Goal: Task Accomplishment & Management: Manage account settings

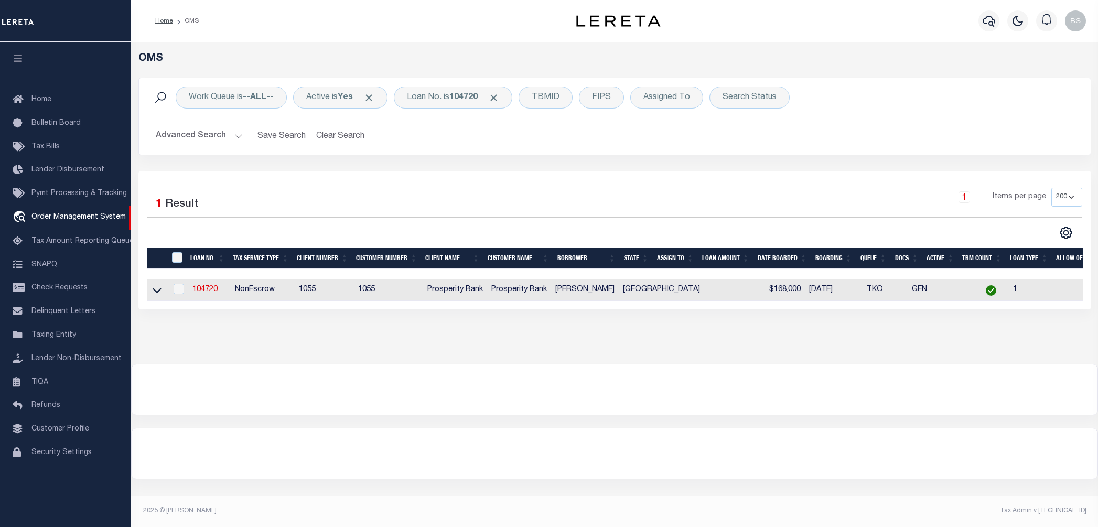
select select "200"
click at [728, 380] on div at bounding box center [615, 389] width 966 height 50
click at [470, 95] on b "104720" at bounding box center [463, 97] width 28 height 8
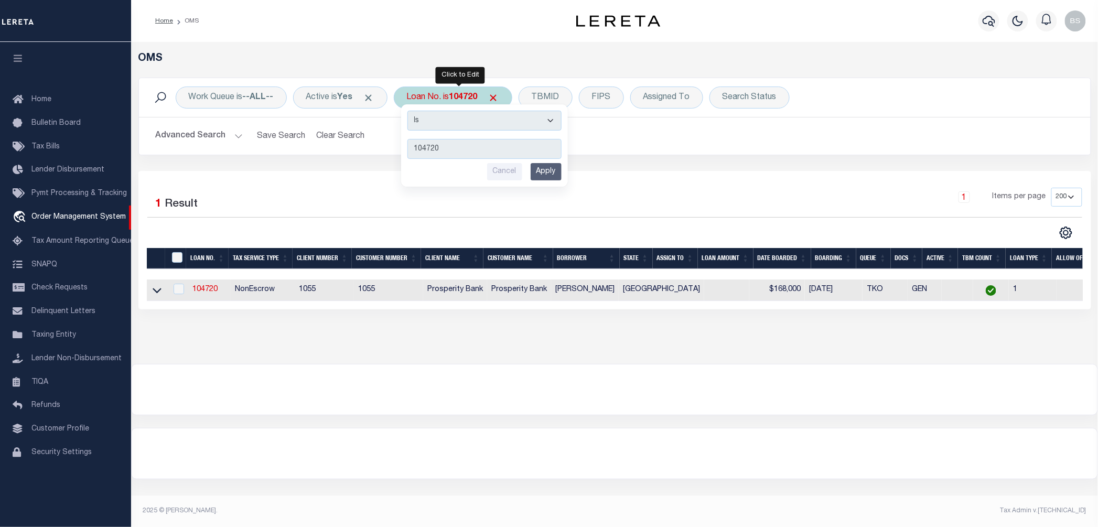
click at [454, 104] on div "Is Contains 104720 Cancel Apply" at bounding box center [485, 145] width 168 height 83
click at [458, 155] on input "104720" at bounding box center [484, 149] width 154 height 20
drag, startPoint x: 466, startPoint y: 155, endPoint x: 327, endPoint y: 164, distance: 138.7
click at [327, 164] on div "Work Queue is --ALL-- Active is Yes Loan No. is 104720 Is Contains 104720 Cance…" at bounding box center [615, 124] width 969 height 93
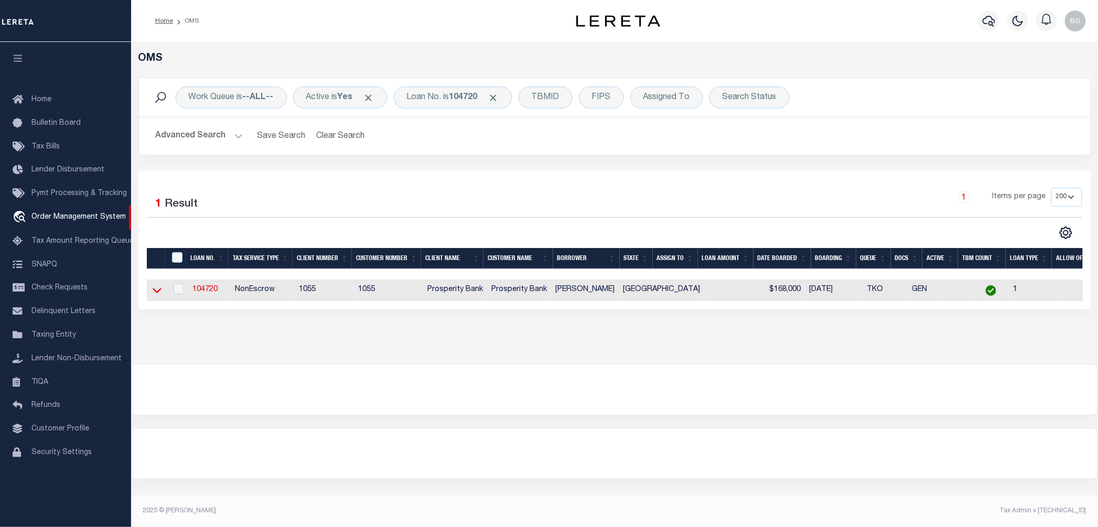
click at [156, 296] on icon at bounding box center [157, 290] width 9 height 11
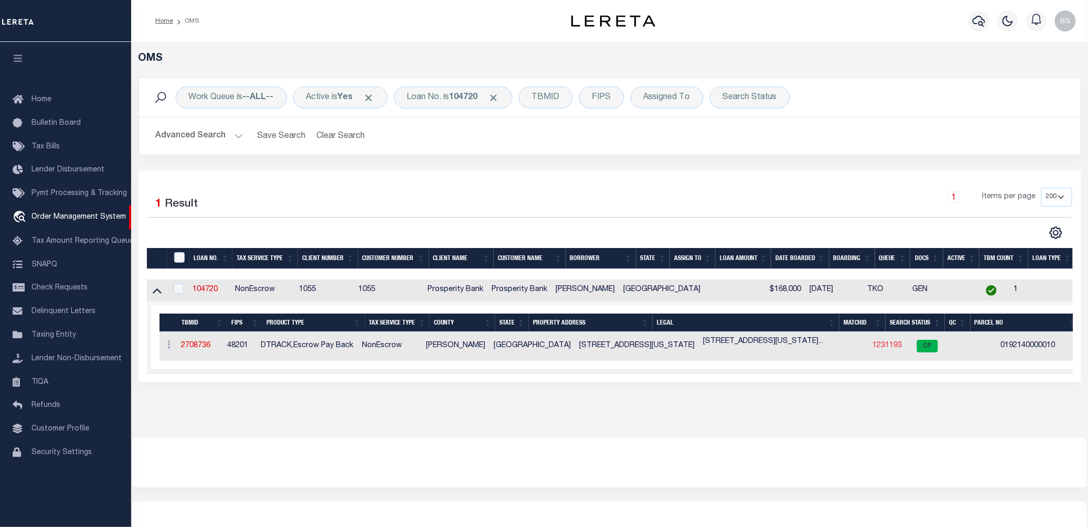
click at [872, 349] on link "1231193" at bounding box center [886, 345] width 29 height 7
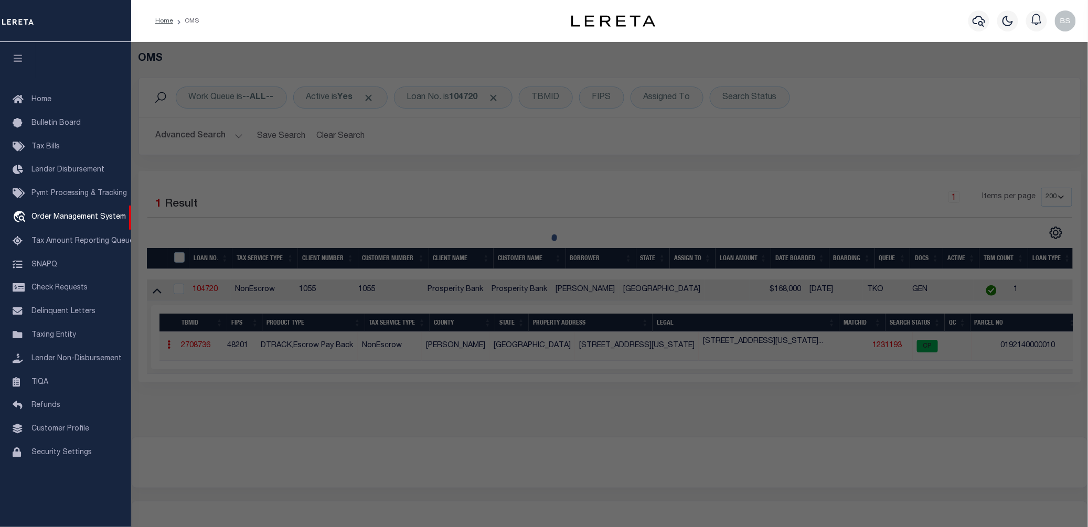
checkbox input "false"
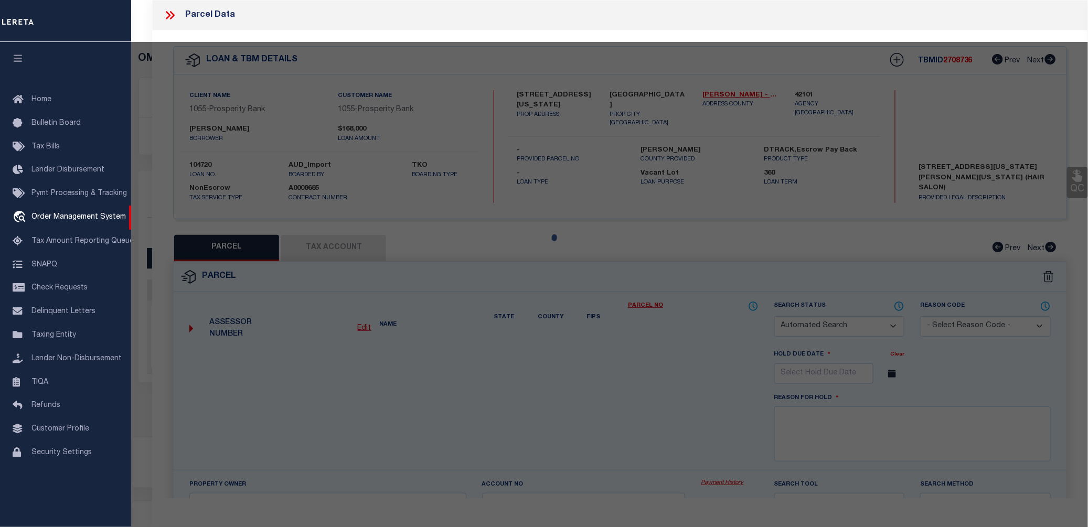
select select "CP"
type input "JONES RAMONA"
type input "2305 ALABAMA ST"
checkbox input "false"
type input "HOUSTON TX 77004"
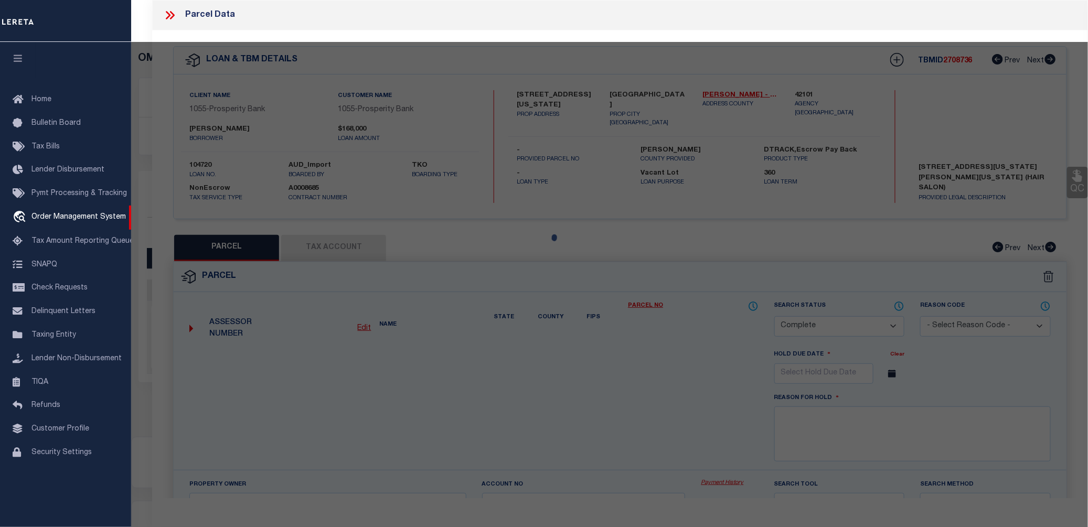
type textarea "TR 10 BLK 4 HOLMAN OUTLOT 46"
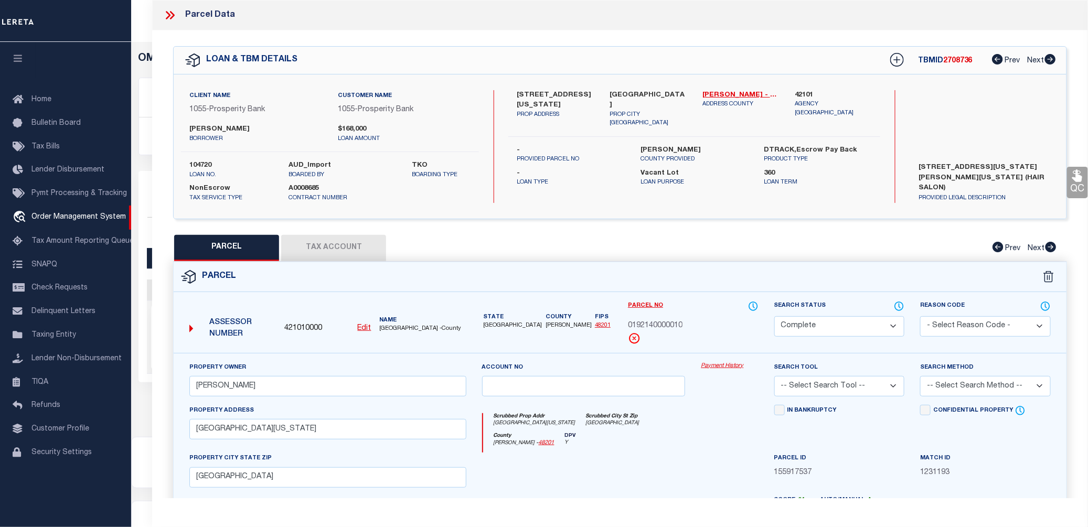
click at [725, 368] on link "Payment History" at bounding box center [729, 366] width 57 height 9
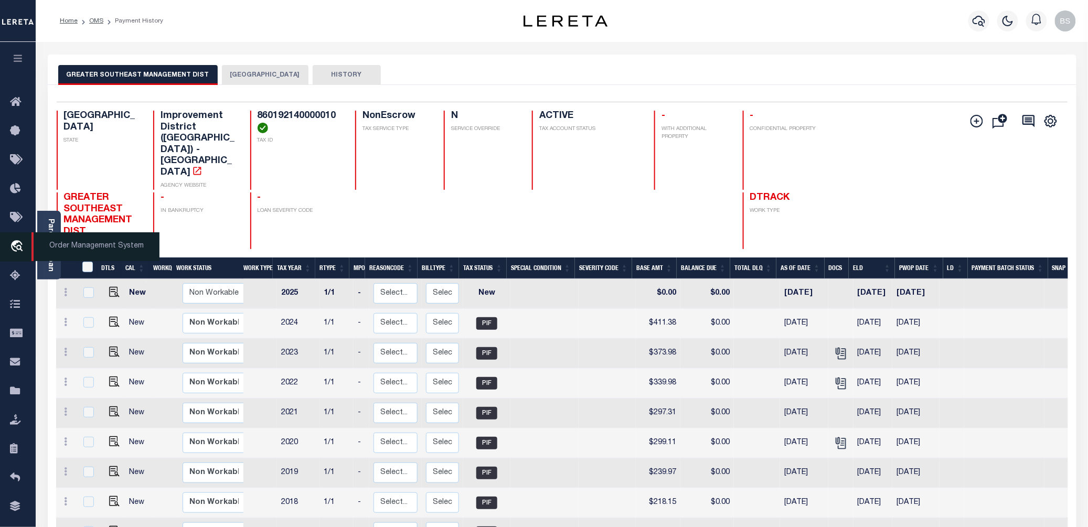
click at [15, 245] on icon "travel_explore" at bounding box center [18, 247] width 17 height 14
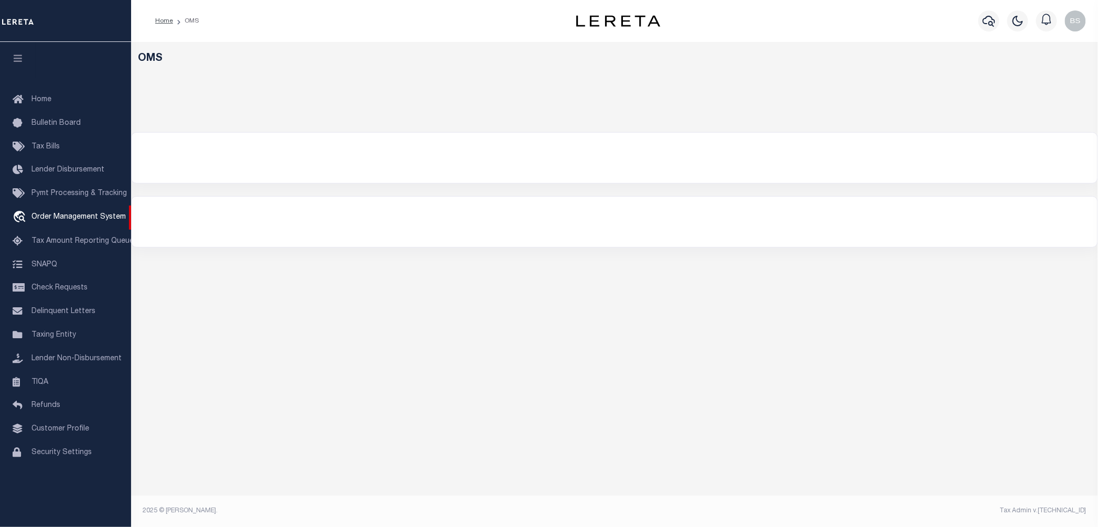
select select "200"
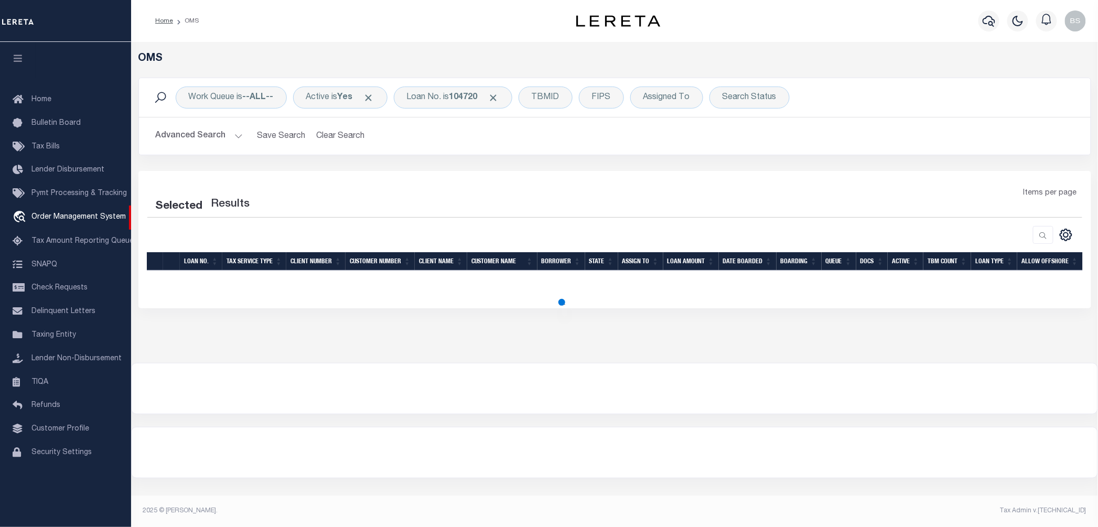
select select "200"
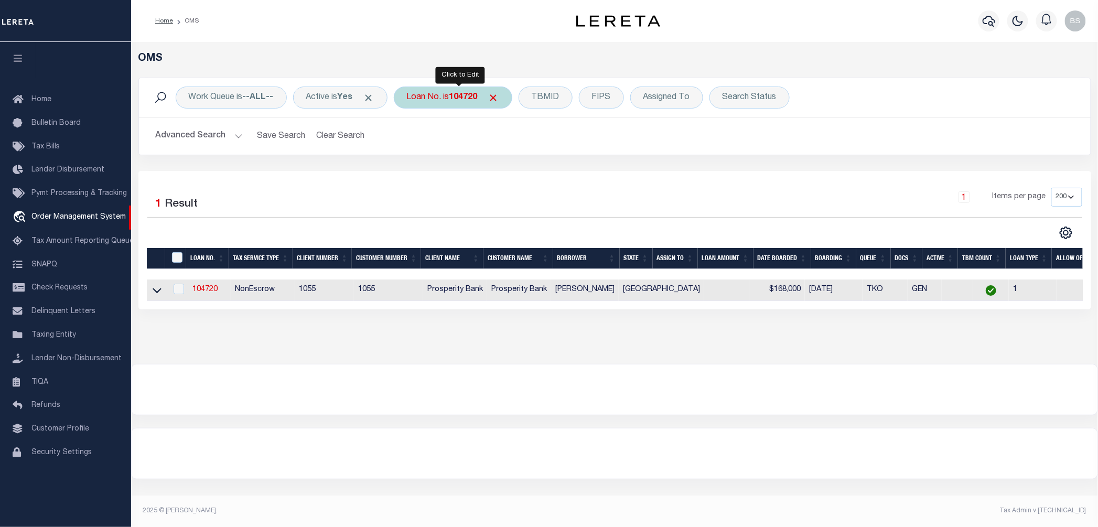
click at [458, 99] on b "104720" at bounding box center [463, 97] width 28 height 8
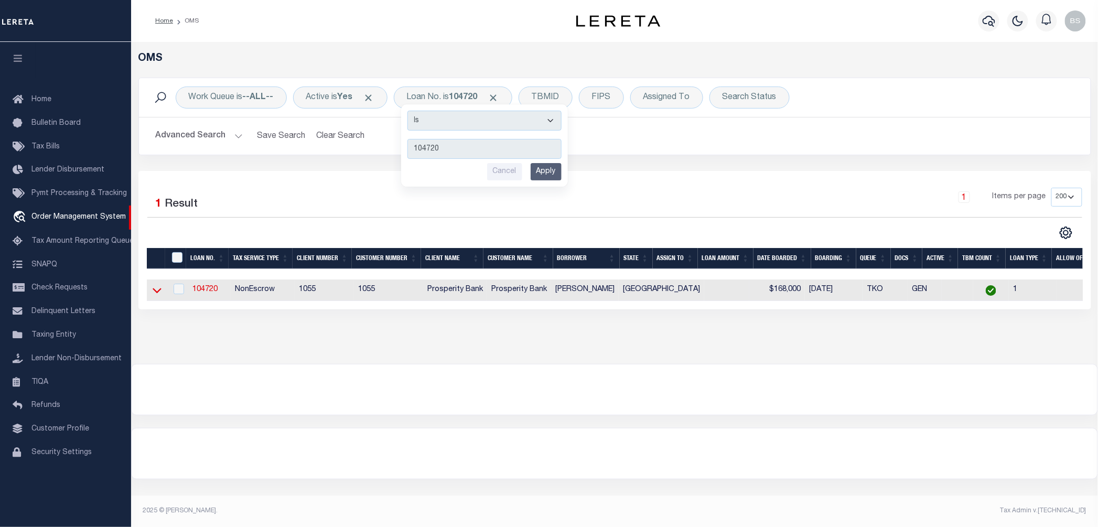
click at [155, 296] on icon at bounding box center [157, 290] width 9 height 11
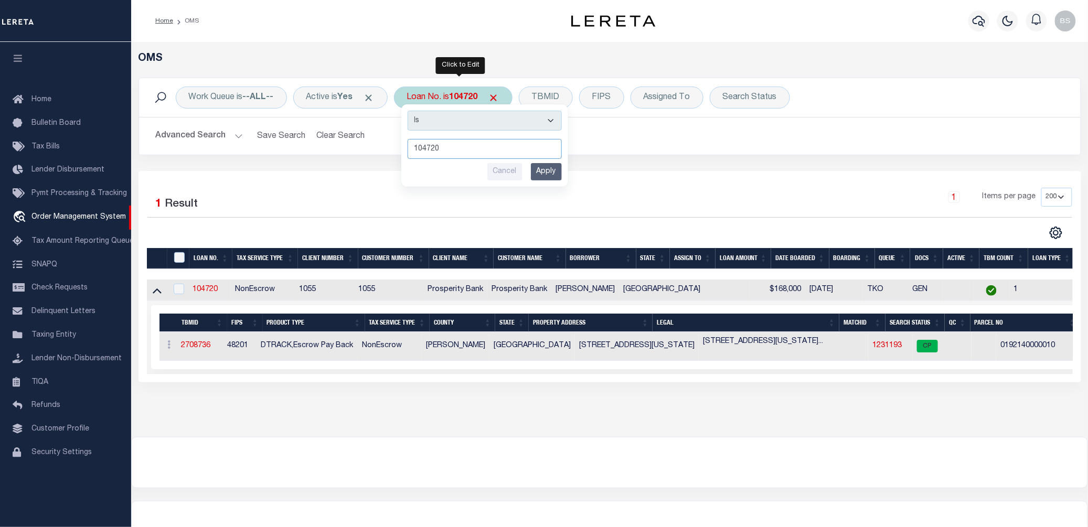
click at [472, 150] on input "104720" at bounding box center [484, 149] width 154 height 20
drag, startPoint x: 472, startPoint y: 150, endPoint x: 324, endPoint y: 150, distance: 147.9
click at [324, 150] on div "Work Queue is --ALL-- Active is Yes Loan No. is 104720 Is Contains 104720 Cance…" at bounding box center [609, 117] width 942 height 78
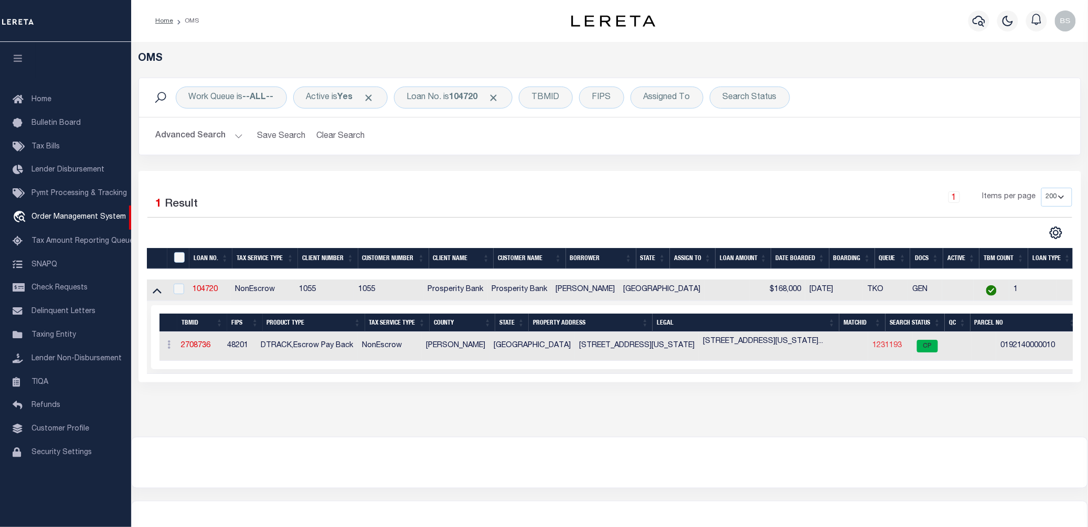
click at [872, 347] on link "1231193" at bounding box center [886, 345] width 29 height 7
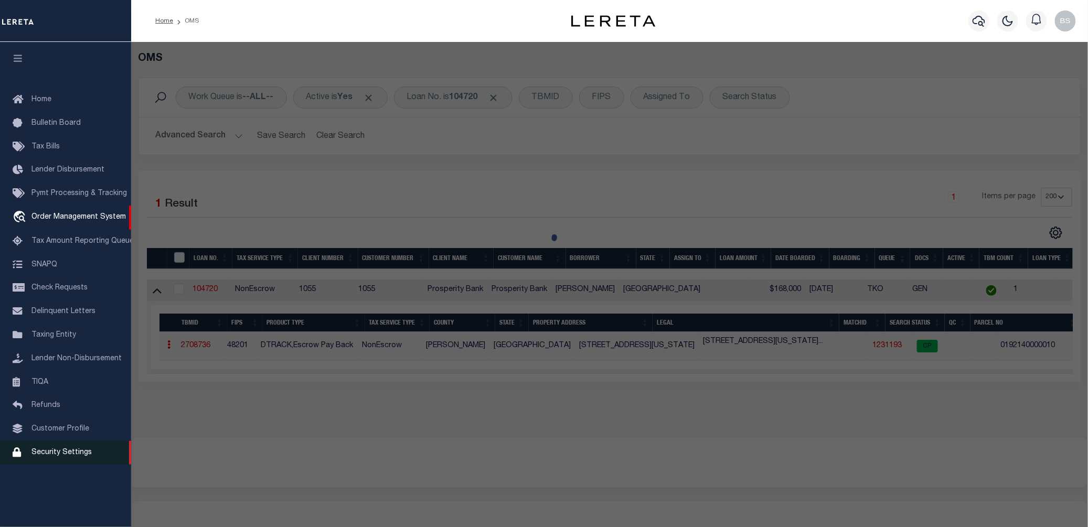
checkbox input "false"
select select "CP"
type input "JONES RAMONA"
type input "2305 ALABAMA ST"
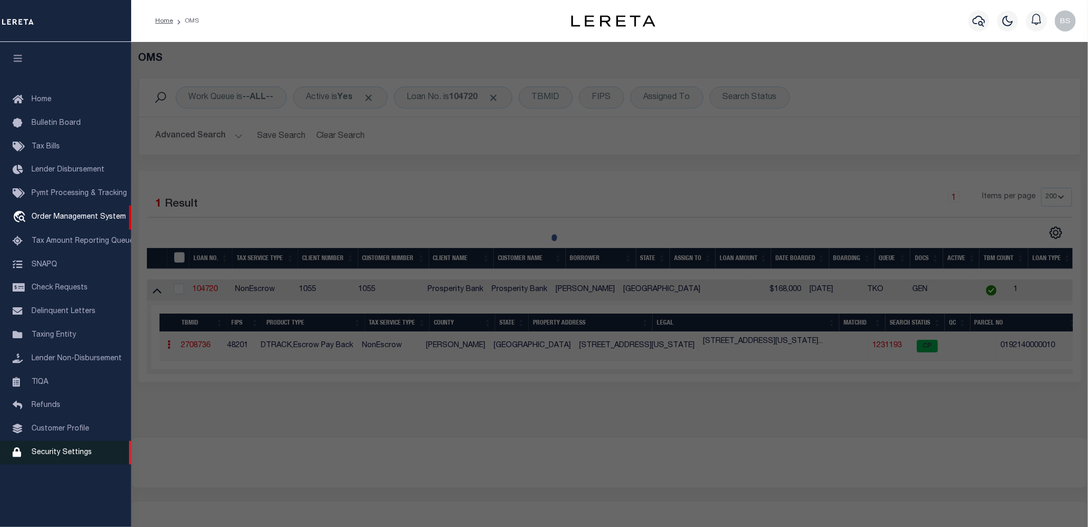
checkbox input "false"
type input "HOUSTON TX 77004"
type textarea "TR 10 BLK 4 HOLMAN OUTLOT 46"
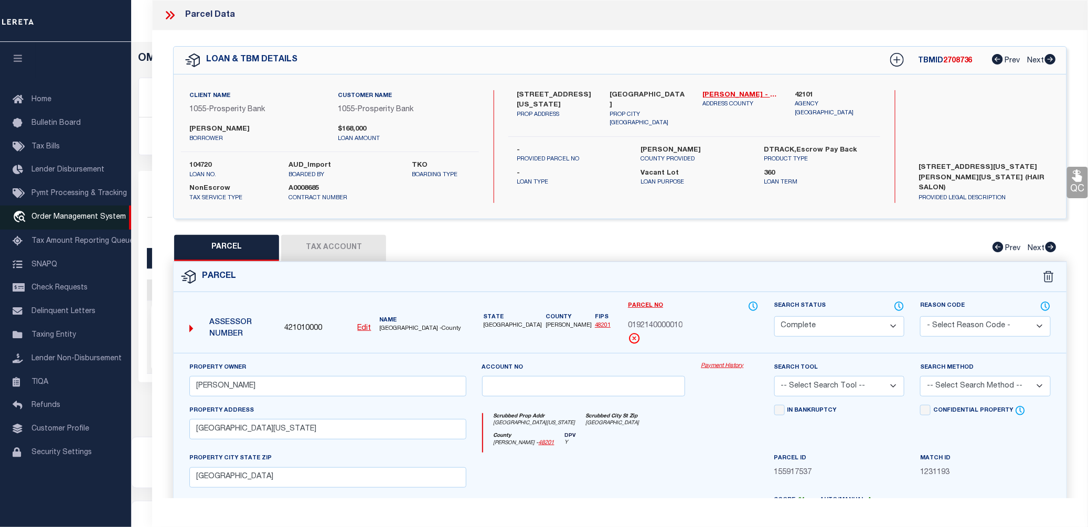
click at [89, 220] on span "Order Management System" at bounding box center [78, 216] width 94 height 7
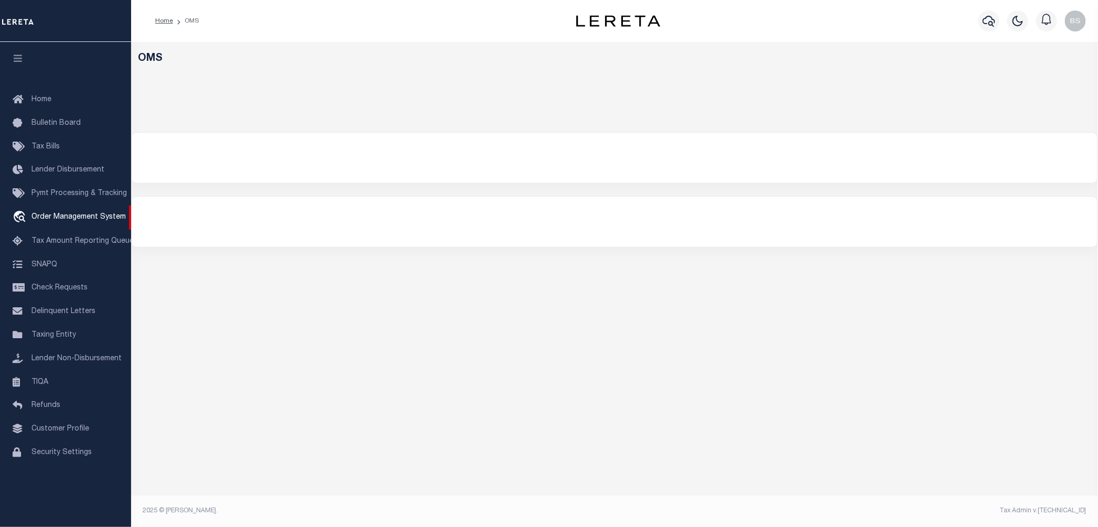
select select "200"
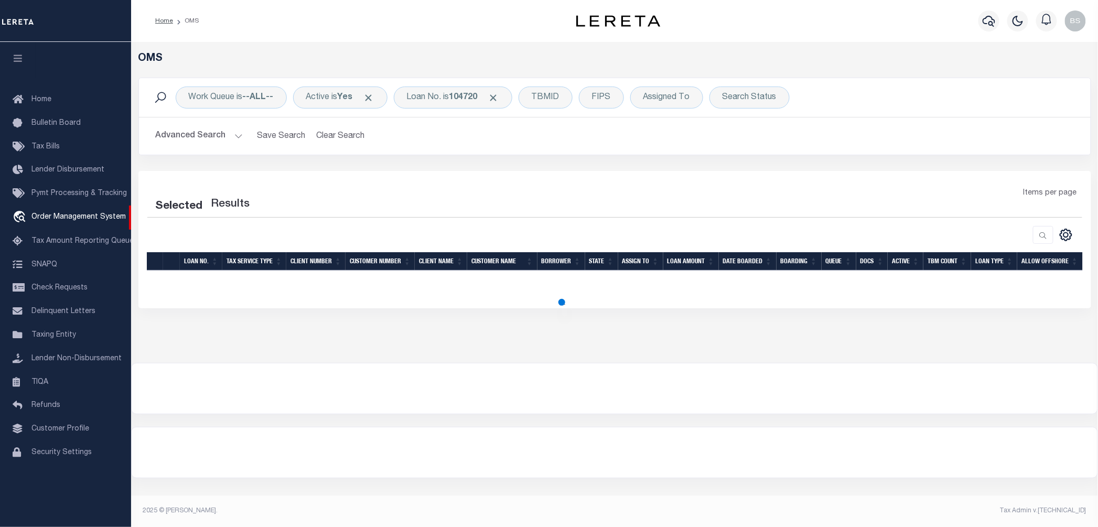
select select "200"
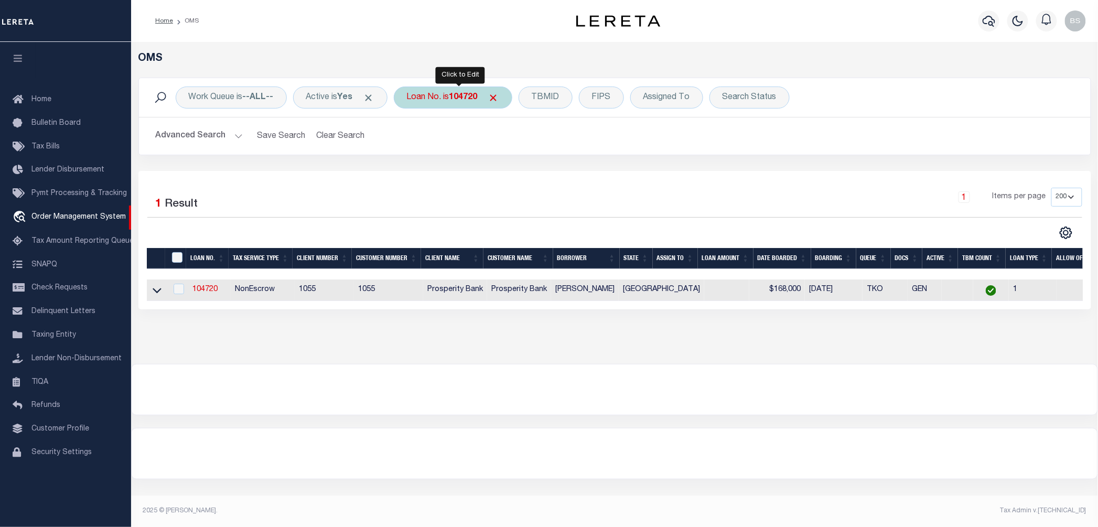
click at [450, 97] on div "Loan No. is 104720" at bounding box center [453, 98] width 119 height 22
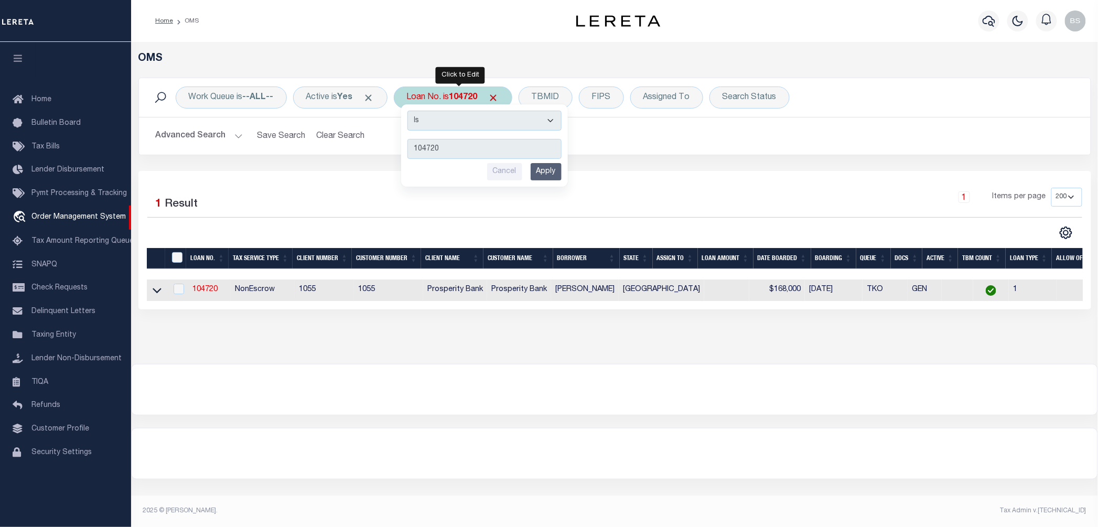
type input "115820"
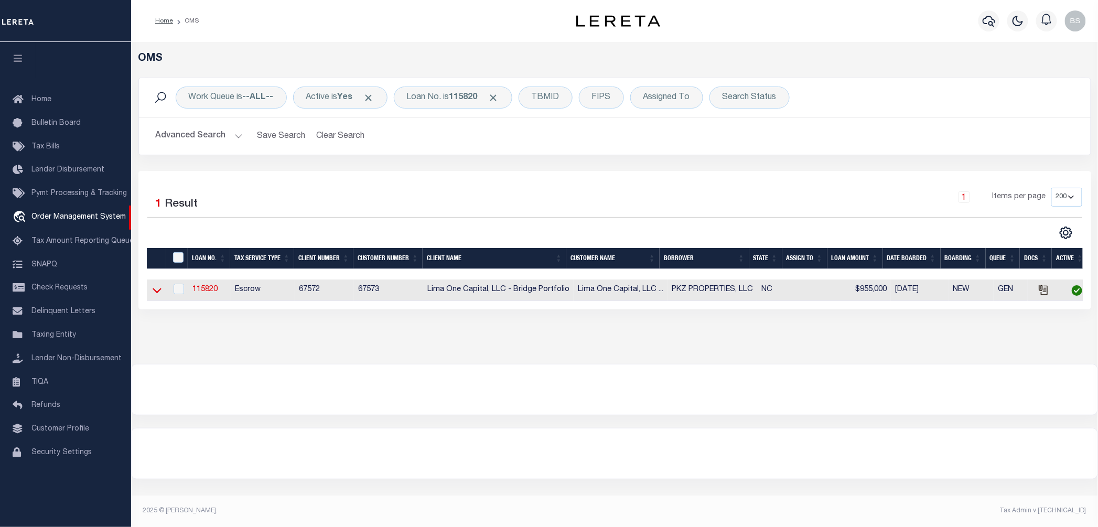
click at [158, 293] on icon at bounding box center [157, 290] width 9 height 5
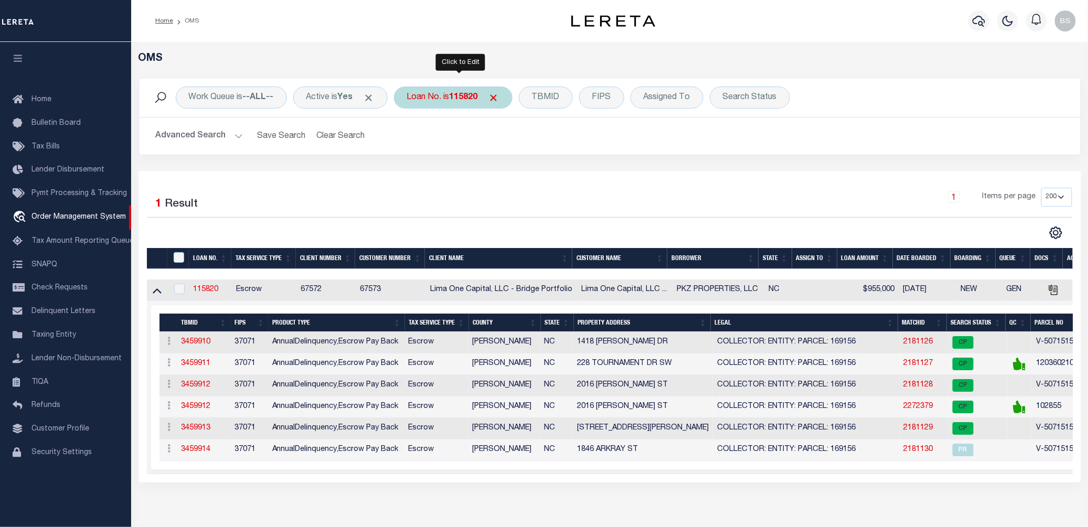
click at [462, 100] on b "115820" at bounding box center [463, 97] width 28 height 8
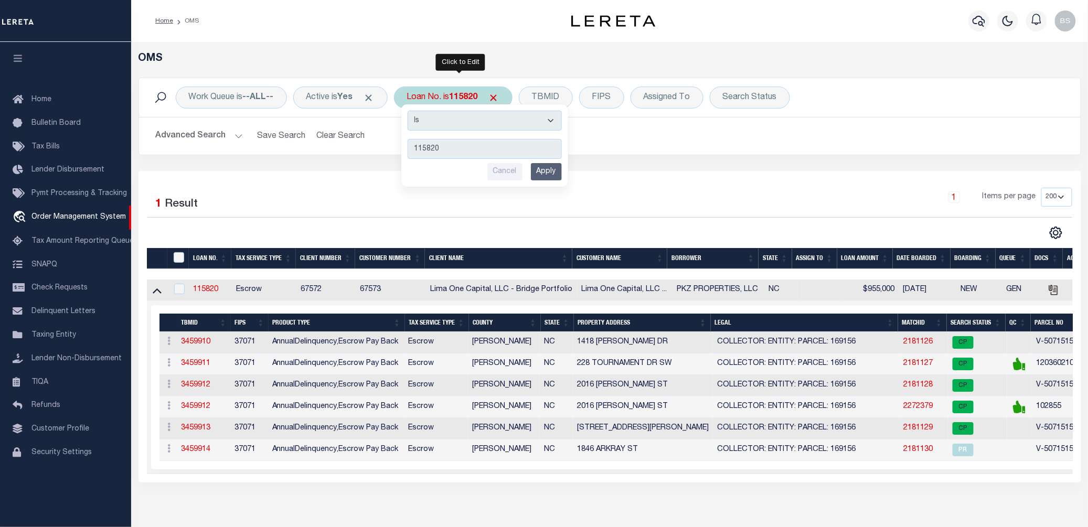
type input "10022973"
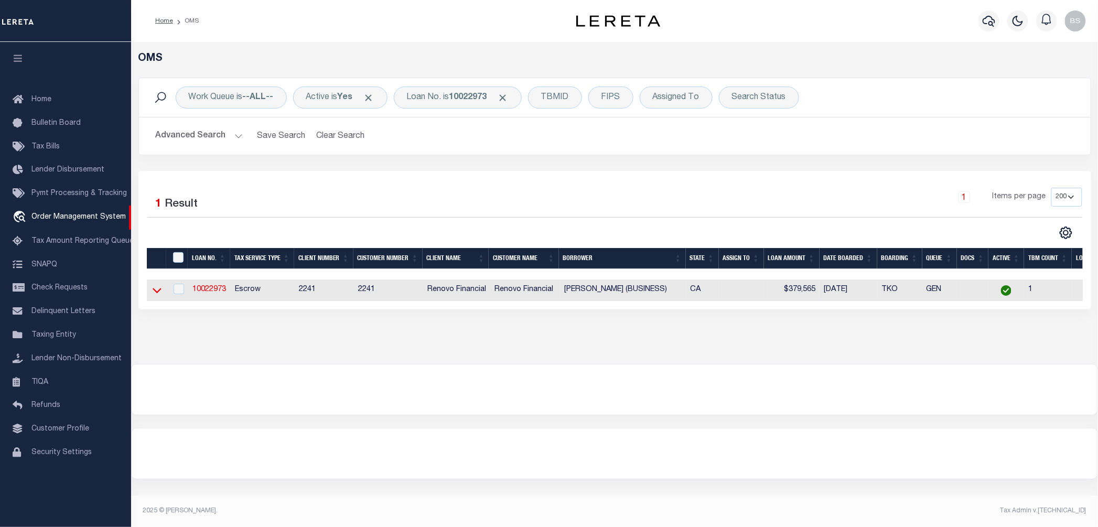
click at [156, 294] on icon at bounding box center [157, 290] width 9 height 11
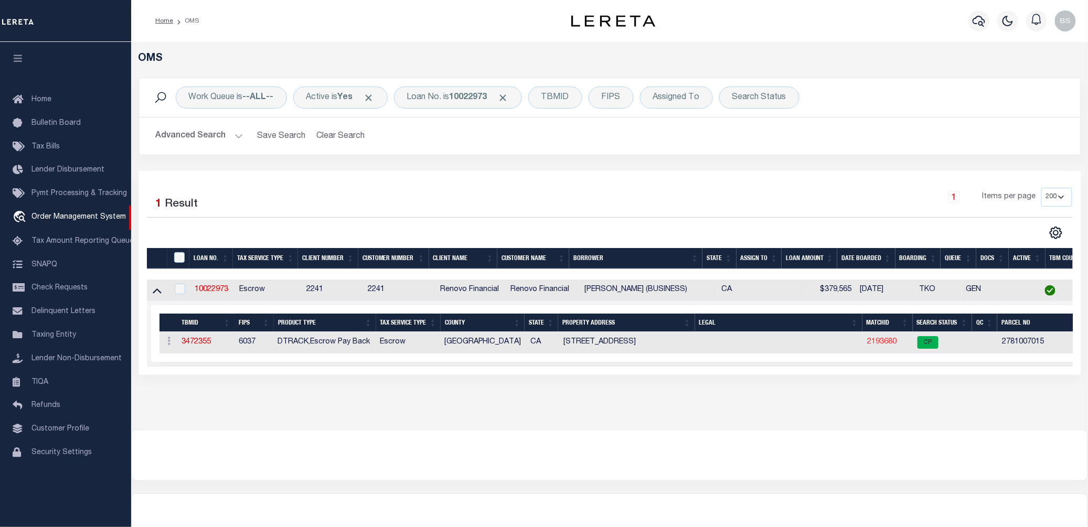
click at [886, 345] on link "2193680" at bounding box center [881, 341] width 29 height 7
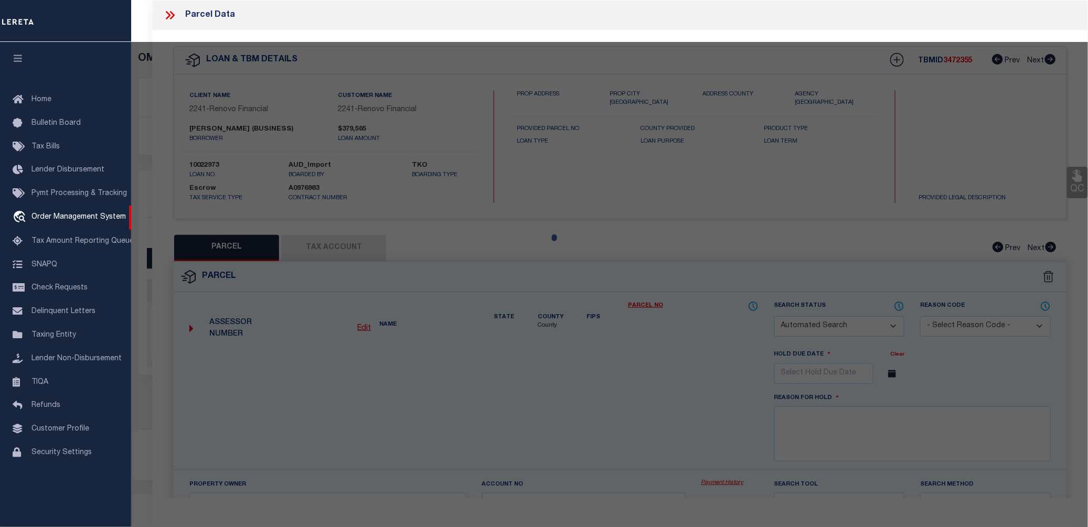
checkbox input "false"
select select "CP"
type input "NORMA SNODGRASS"
select select "ATL"
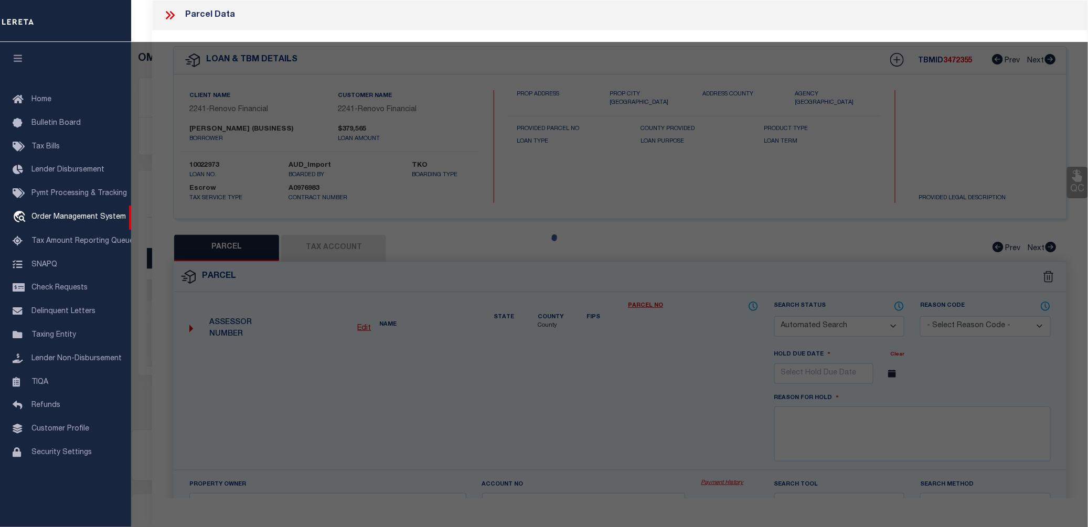
select select "ADD"
type input "8626 DELCO AVE"
checkbox input "false"
type input "WINNETKA, CA 91306"
type textarea "TRACT # 22882 LOT 5"
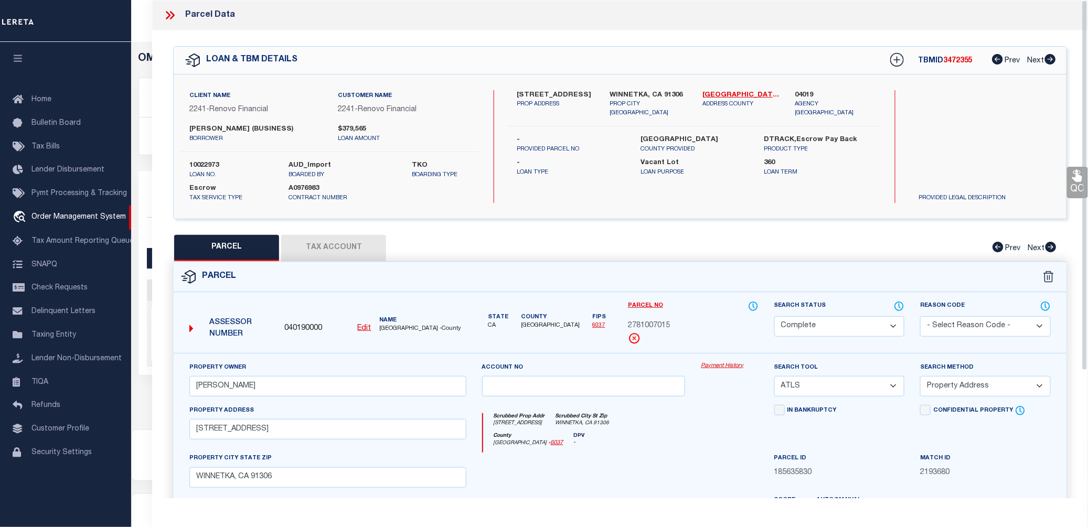
click at [724, 368] on link "Payment History" at bounding box center [729, 366] width 57 height 9
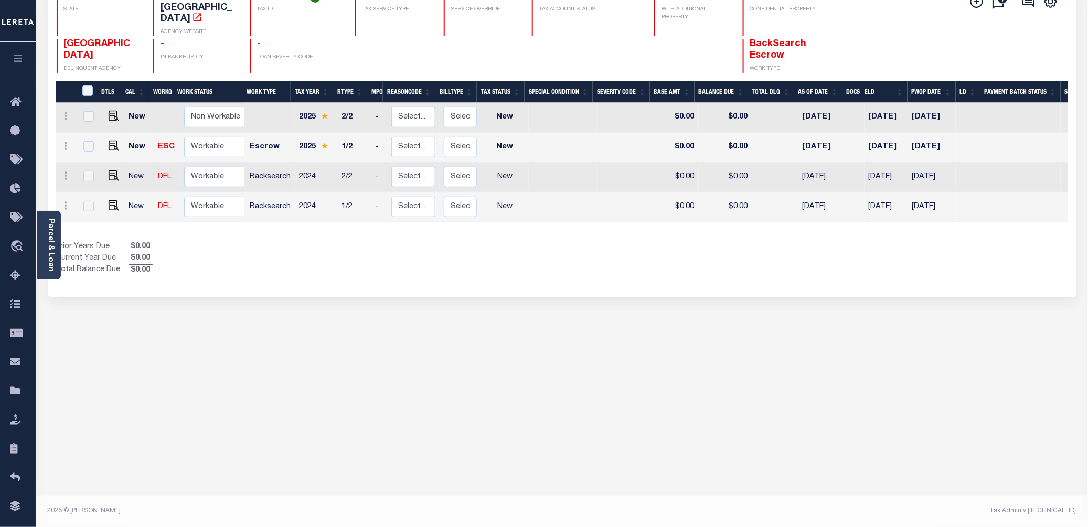
scroll to position [123, 0]
click at [766, 391] on div "LOS ANGELES COUNTY HISTORY Selected 4 Results" at bounding box center [562, 231] width 1044 height 592
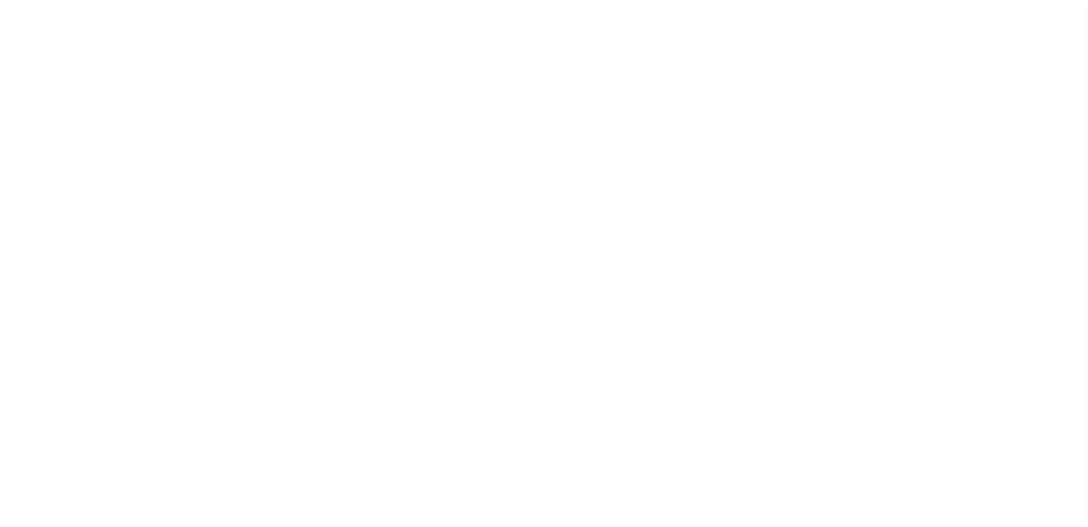
scroll to position [28, 0]
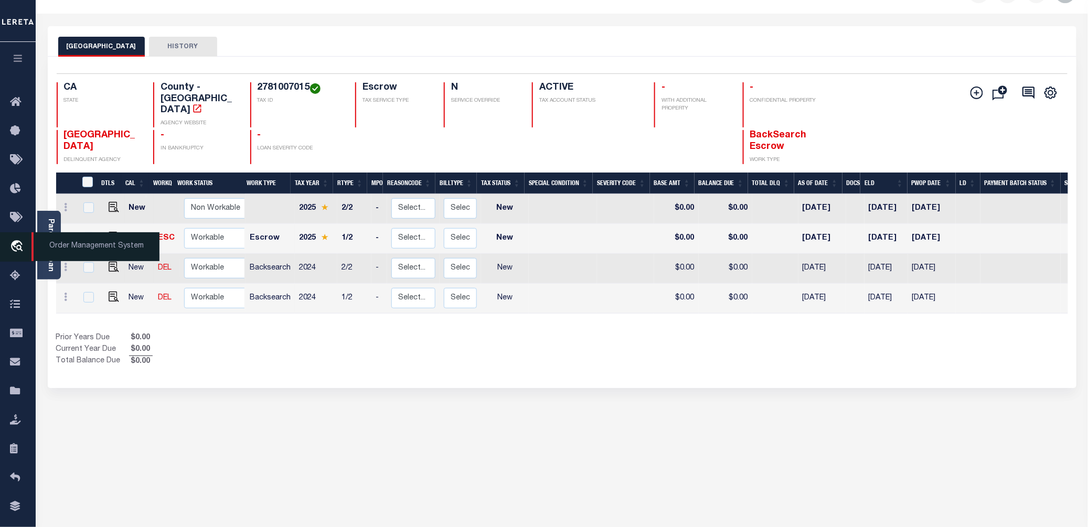
click at [63, 245] on span "Order Management System" at bounding box center [95, 246] width 128 height 29
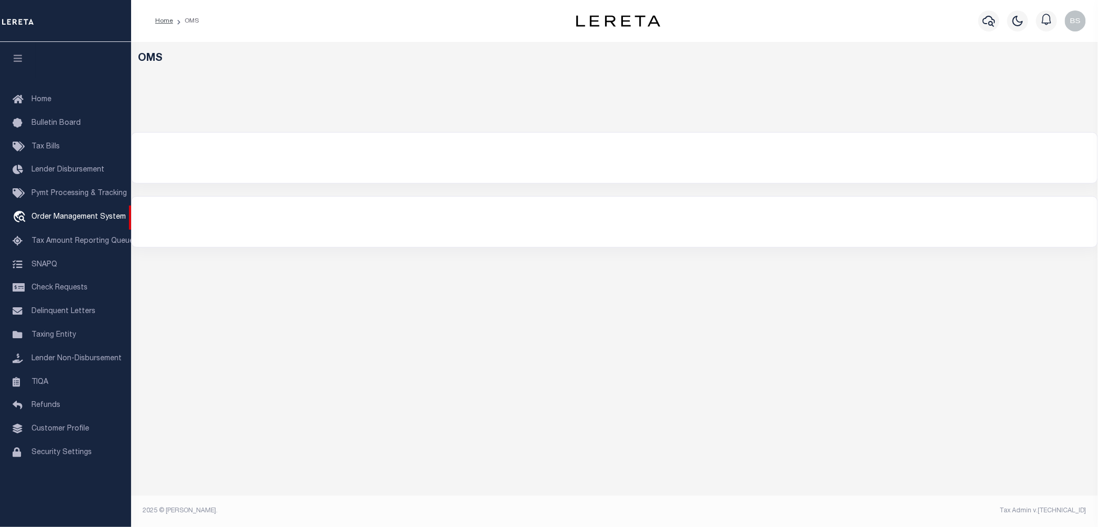
select select "200"
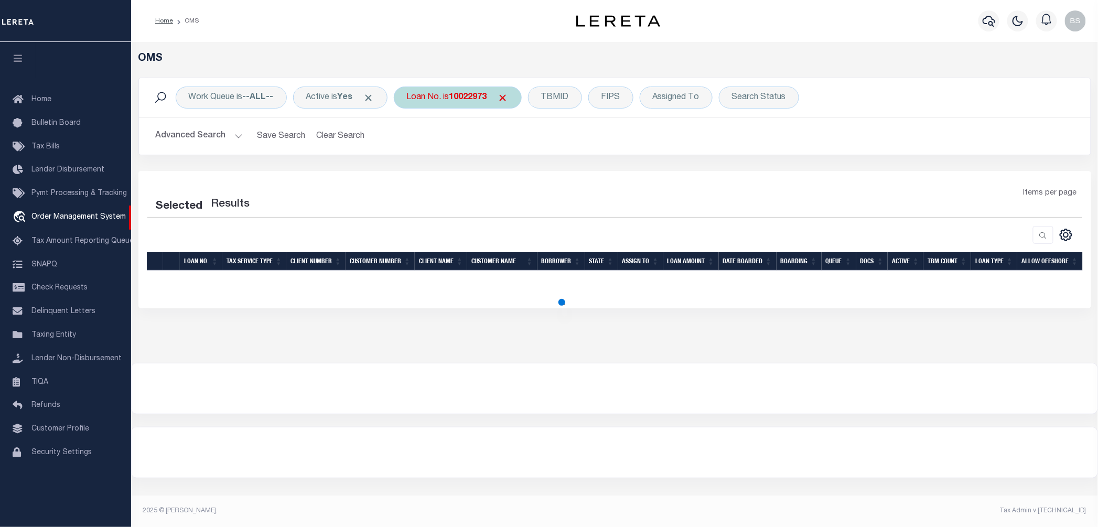
select select "200"
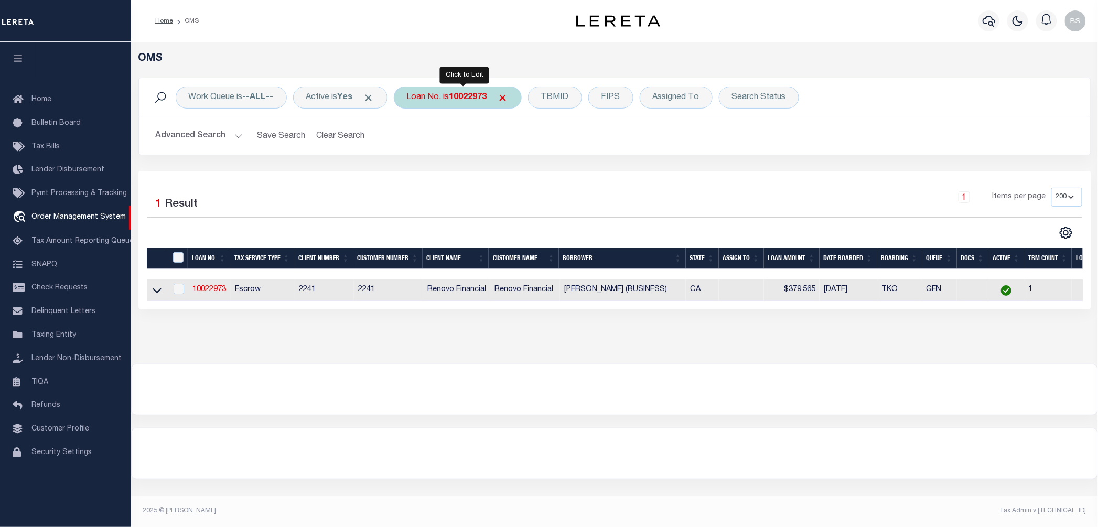
click at [454, 91] on div "Loan No. is 10022973" at bounding box center [458, 98] width 128 height 22
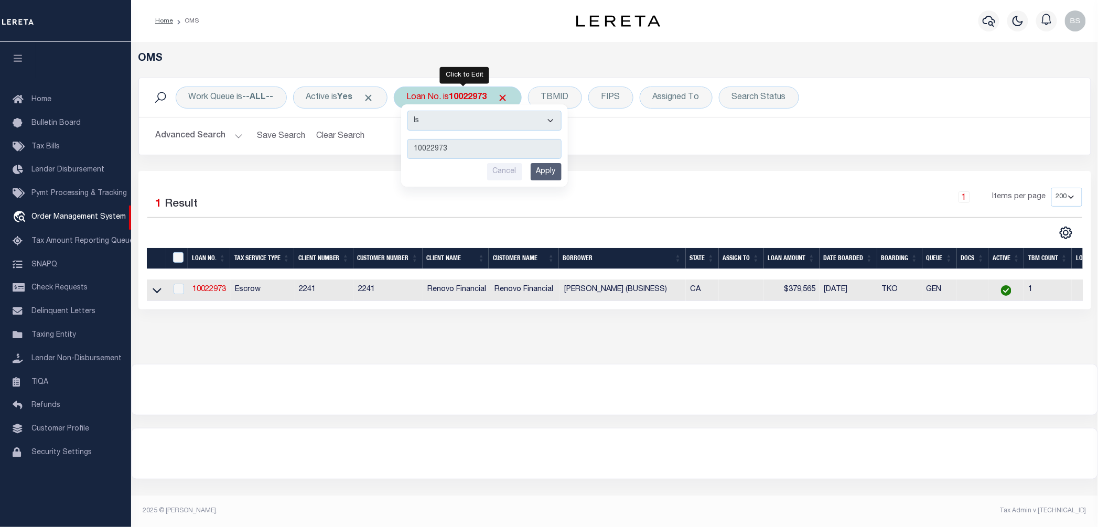
type input "114681"
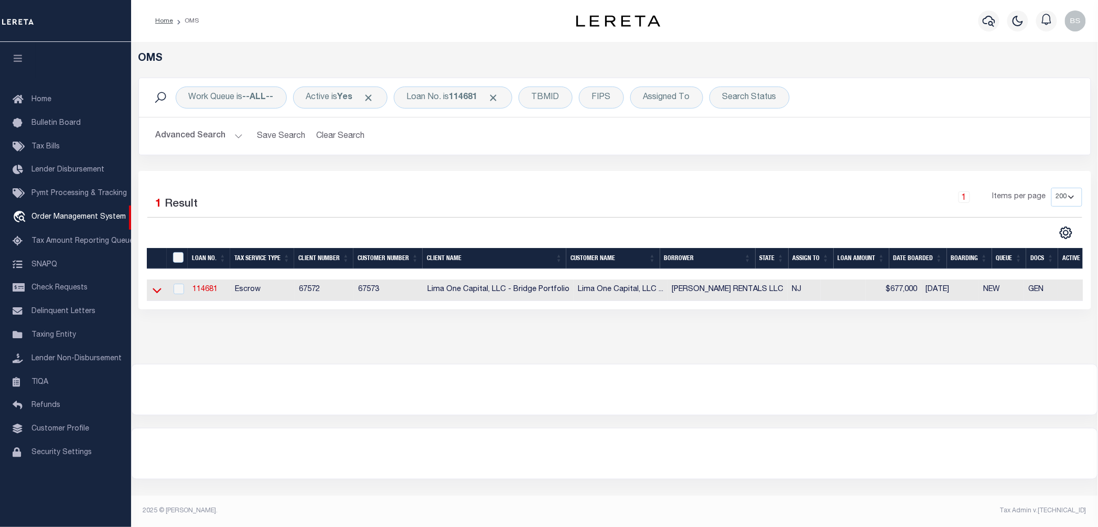
click at [154, 292] on icon at bounding box center [157, 290] width 9 height 11
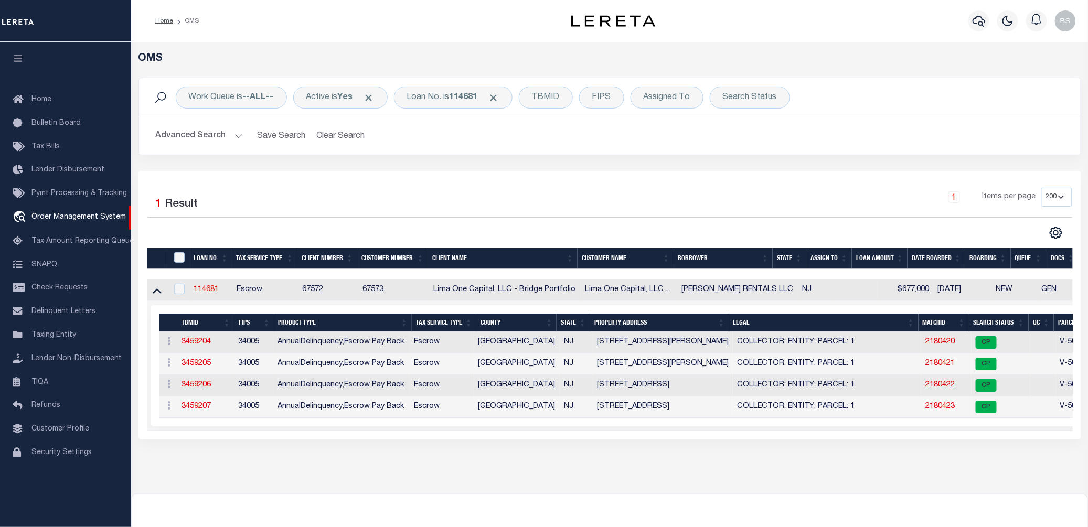
scroll to position [0, 78]
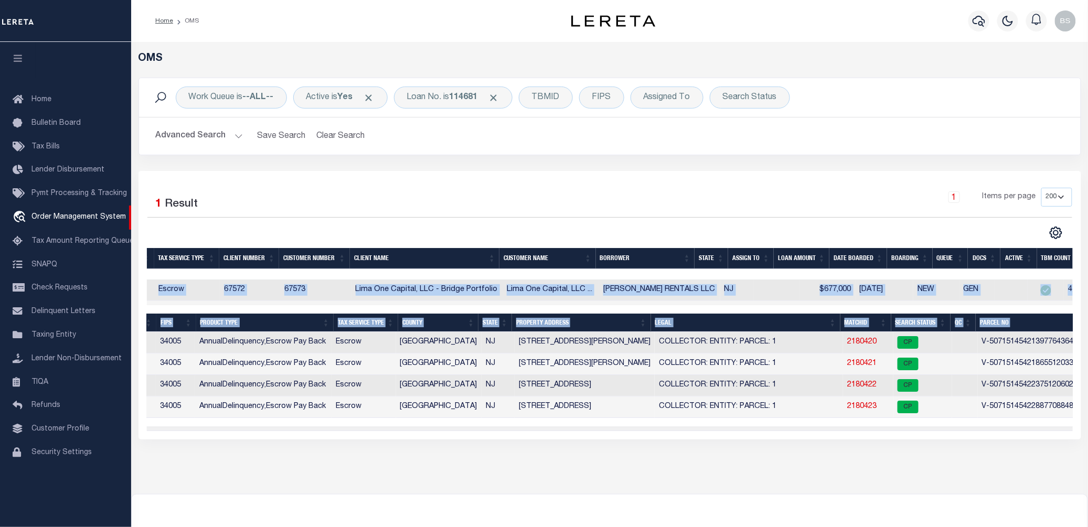
drag, startPoint x: 916, startPoint y: 438, endPoint x: 949, endPoint y: 444, distance: 33.5
click at [949, 439] on div "Selected 1 Result 1 Items per page 10 25 50 100 200" at bounding box center [609, 305] width 942 height 269
click at [866, 345] on link "2180420" at bounding box center [861, 341] width 29 height 7
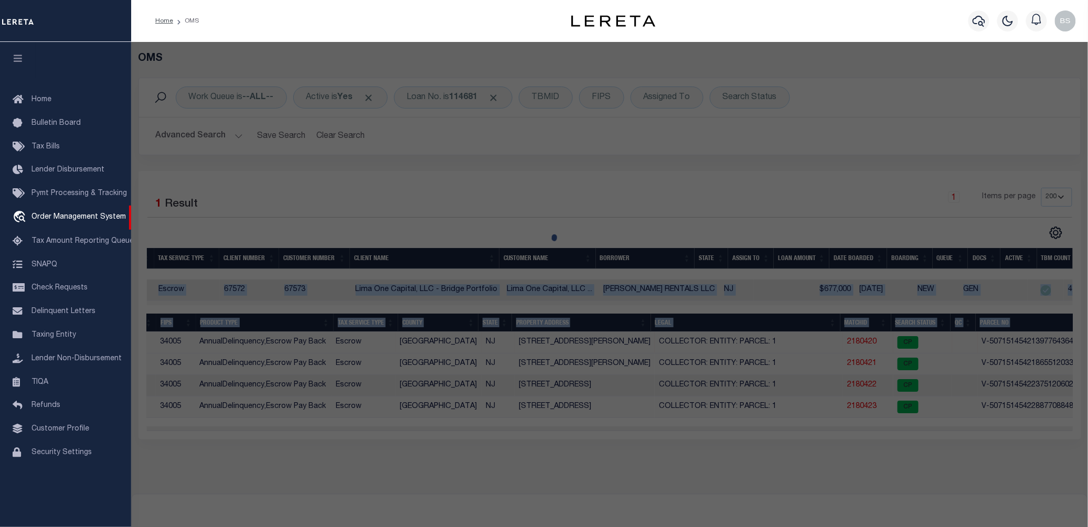
checkbox input "false"
select select "CP"
select select "AGW"
select select
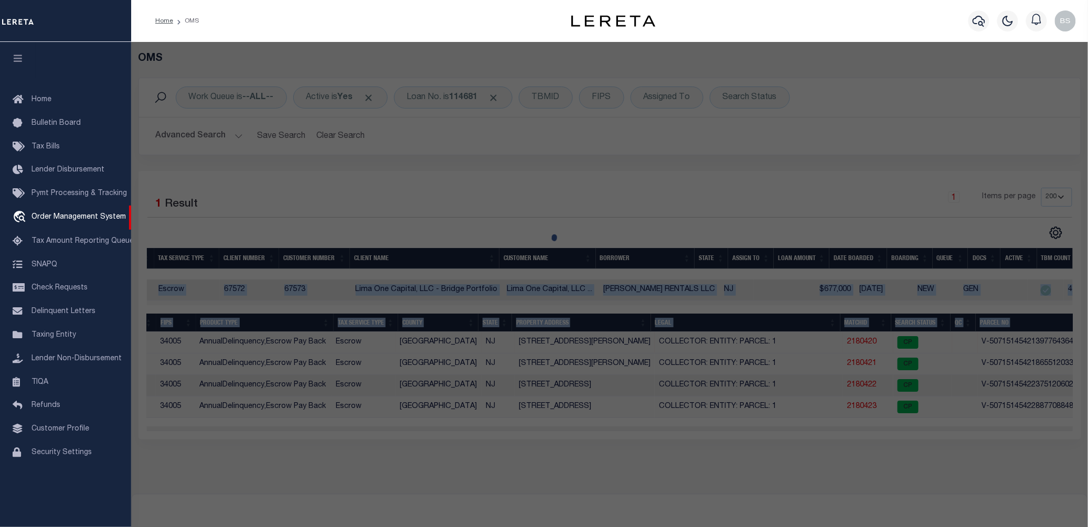
type input "3 WARREN STREET"
checkbox input "false"
type input "EDGEWATER PARK NJ 08010"
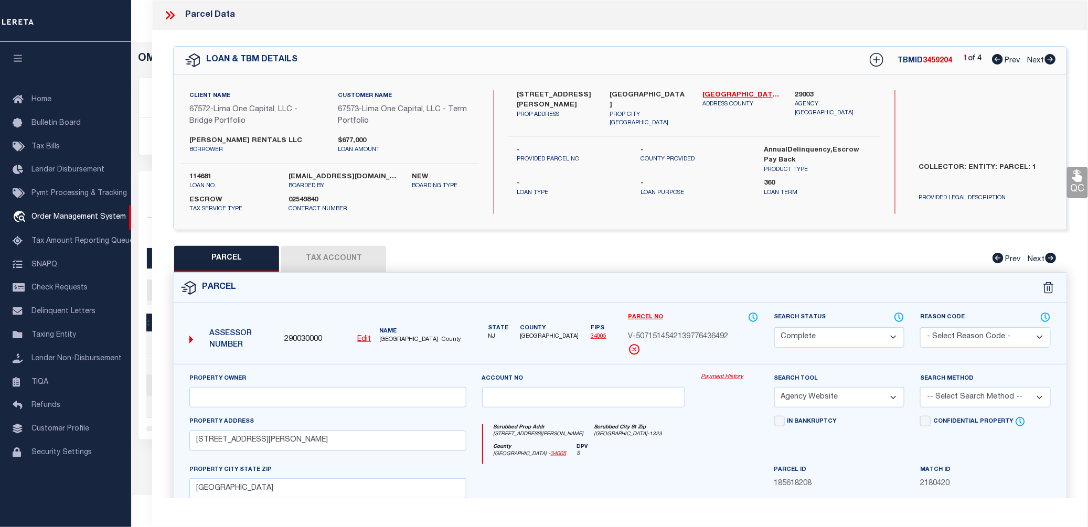
click at [726, 372] on div "Property Owner Account no Payment History Search Tool -- Select Search Tool -- …" at bounding box center [620, 501] width 893 height 274
click at [728, 377] on link "Payment History" at bounding box center [729, 377] width 57 height 9
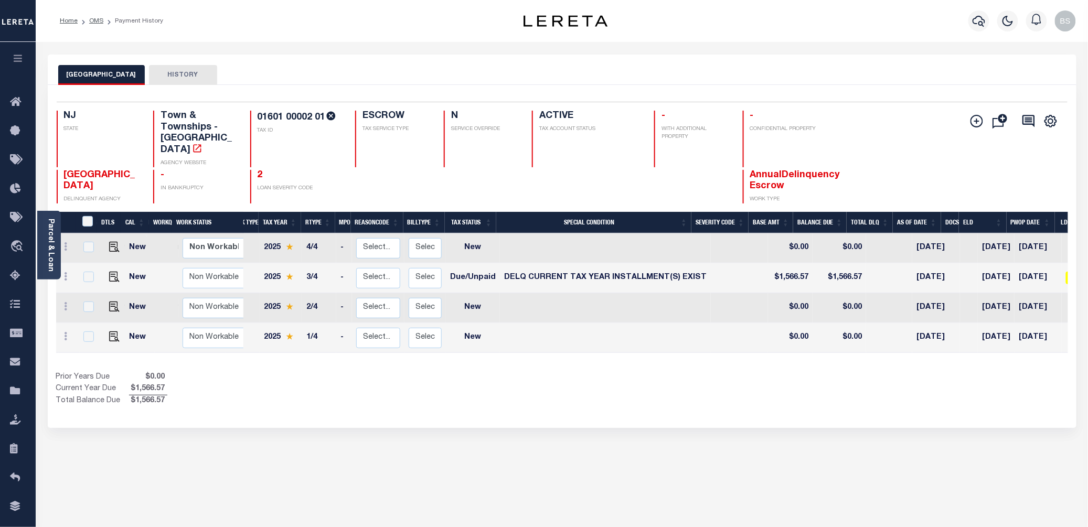
scroll to position [0, 15]
drag, startPoint x: 381, startPoint y: 363, endPoint x: 528, endPoint y: 366, distance: 146.9
click at [528, 366] on div "DTLS CAL WorkQ Work Status Work Type Tax Year RType MPO ReasonCode BillType Tax…" at bounding box center [562, 309] width 1012 height 195
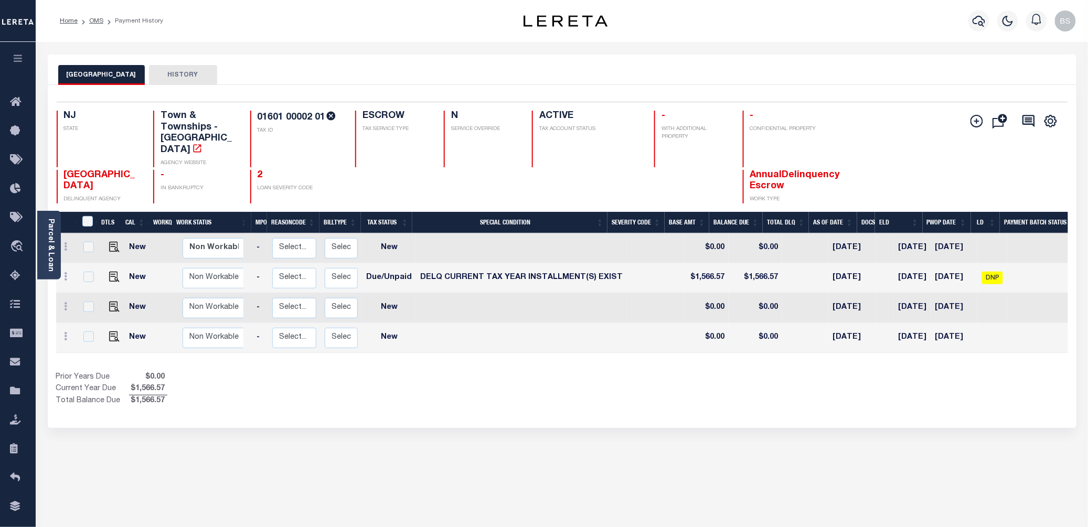
scroll to position [0, 104]
drag, startPoint x: 769, startPoint y: 276, endPoint x: 666, endPoint y: 277, distance: 103.3
click at [666, 277] on tr "New Non Workable Workable 2025 3/4 - Select... Payment Reversal Taxable Value C…" at bounding box center [534, 278] width 1164 height 30
click at [812, 437] on div "EDGEWATER PARK TOWNSHIP HISTORY Selected 4 Results" at bounding box center [562, 356] width 1044 height 603
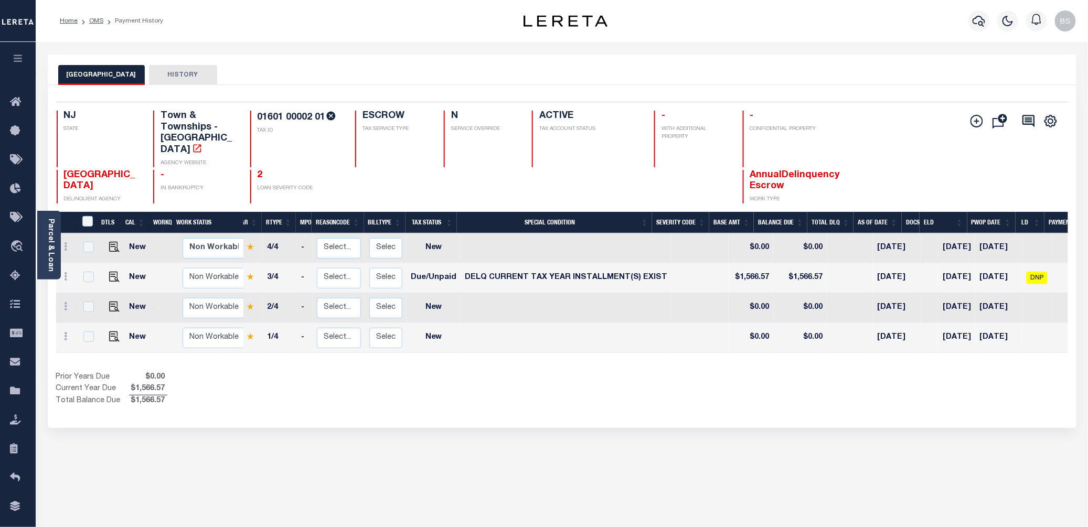
scroll to position [0, 0]
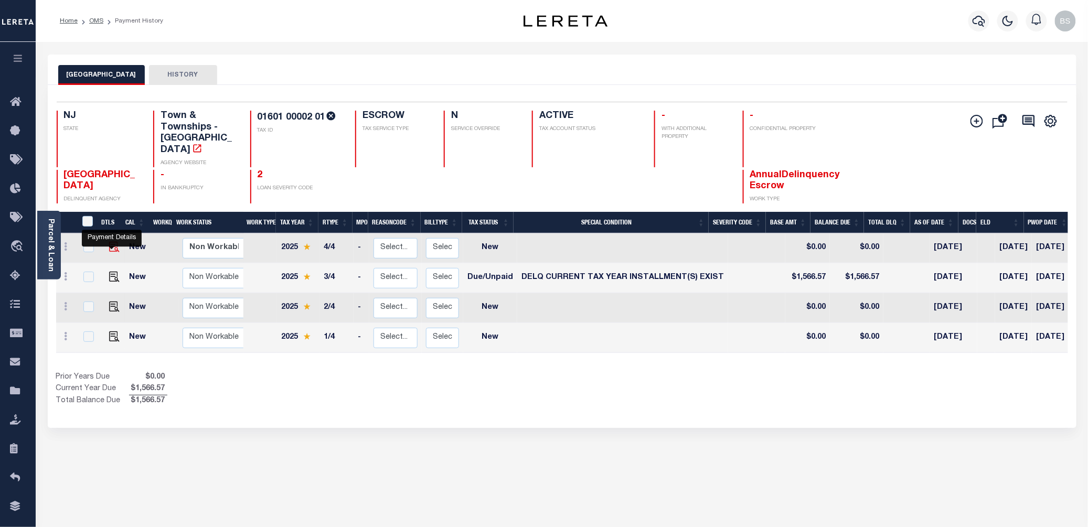
click at [109, 251] on img "" at bounding box center [114, 247] width 10 height 10
checkbox input "true"
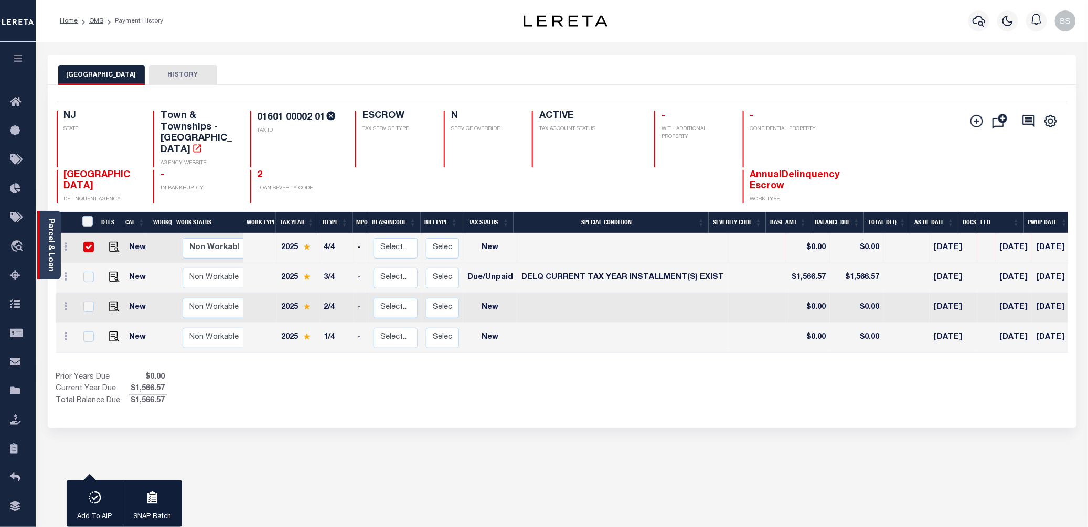
click at [48, 238] on link "Parcel & Loan" at bounding box center [50, 245] width 7 height 53
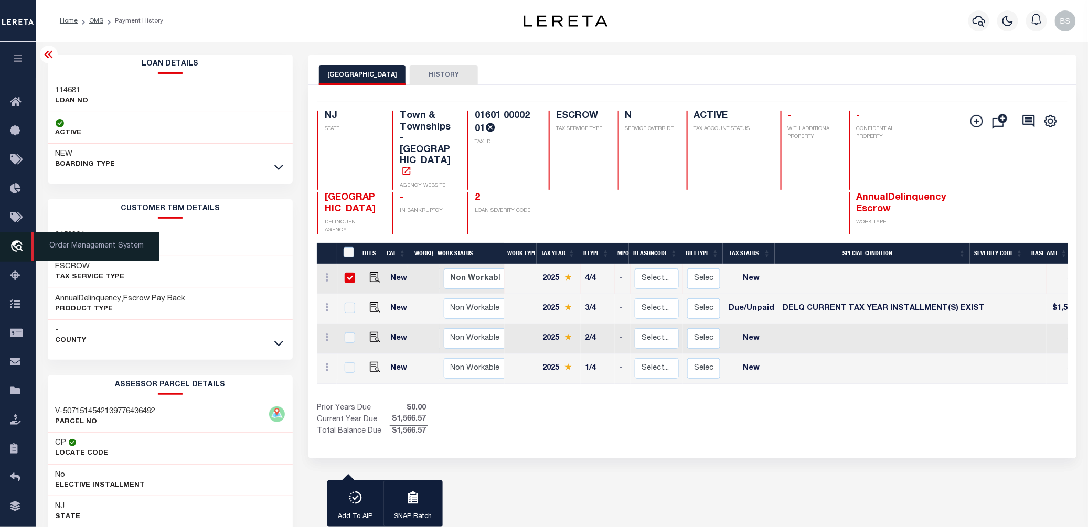
click at [101, 250] on span "Order Management System" at bounding box center [95, 246] width 128 height 29
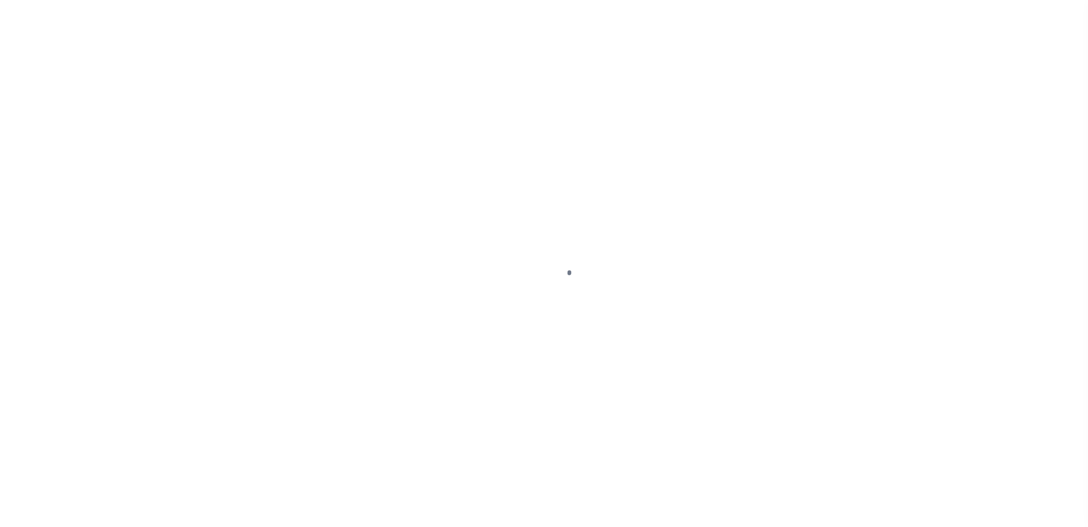
select select "NW2"
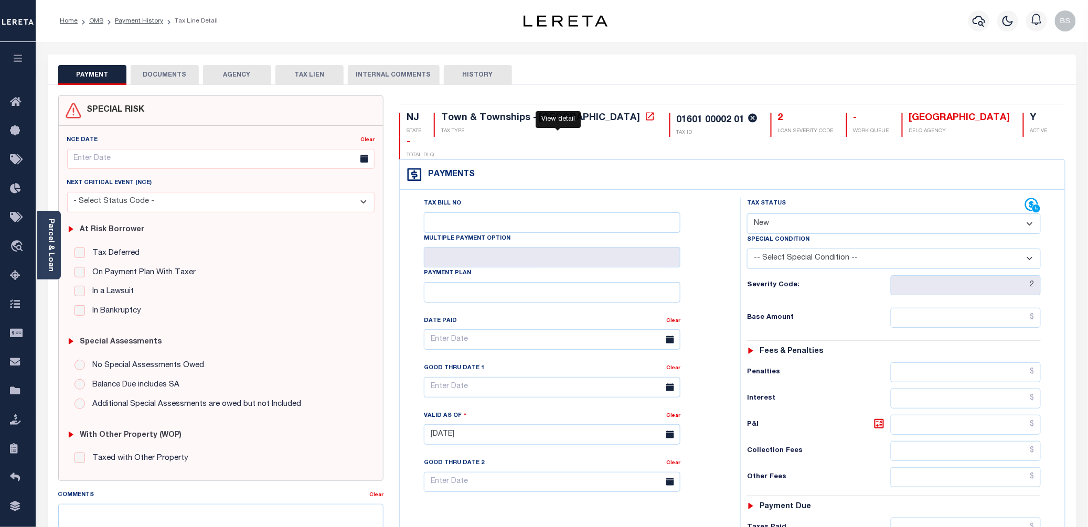
click at [645, 119] on icon at bounding box center [650, 116] width 10 height 10
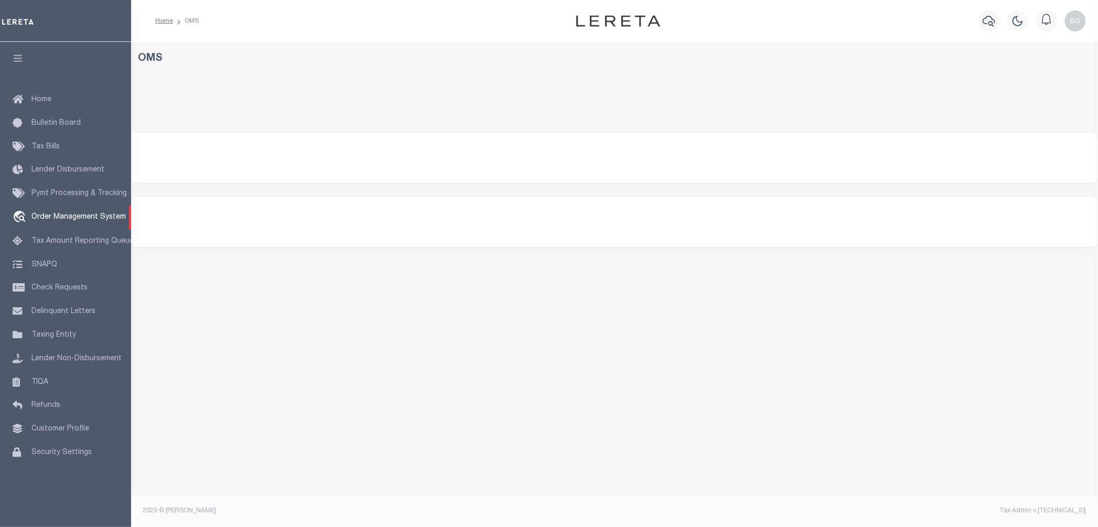
select select "200"
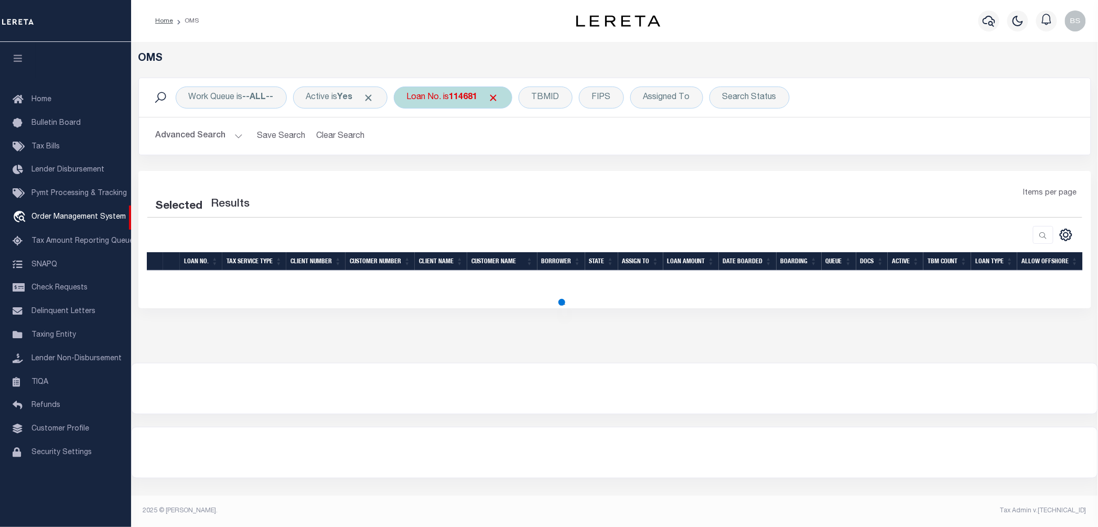
select select "200"
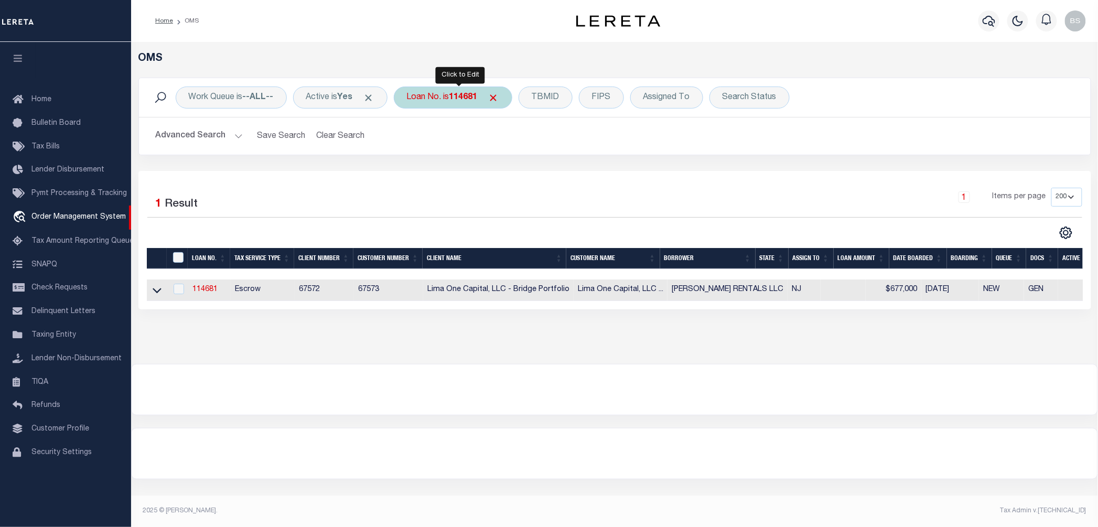
click at [431, 99] on div "Loan No. is 114681" at bounding box center [453, 98] width 119 height 22
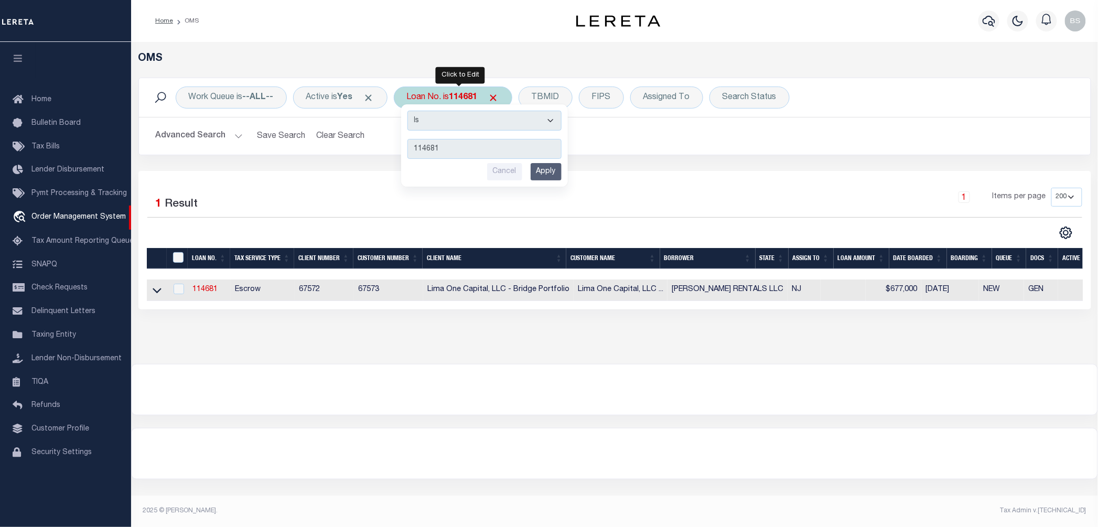
type input "119103"
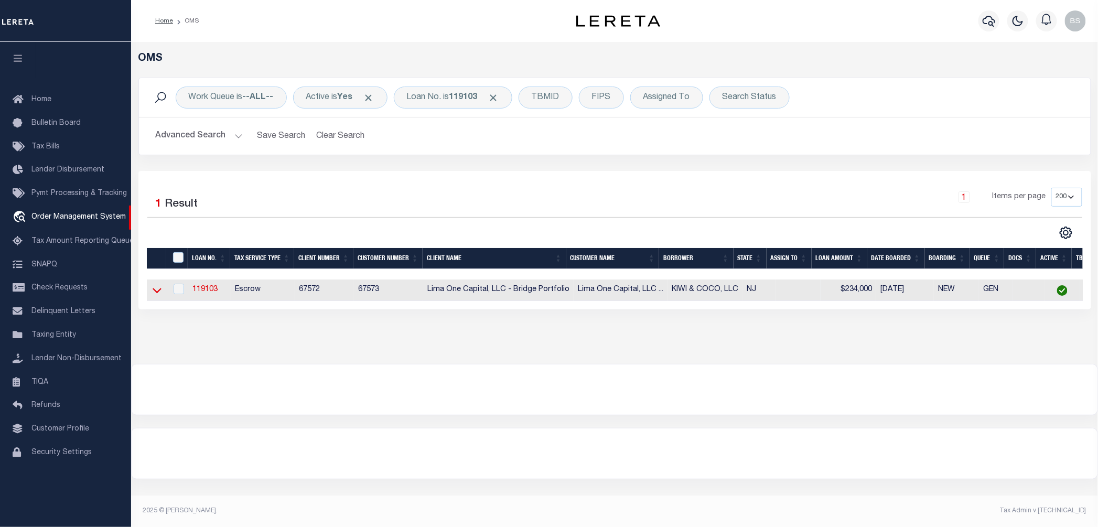
click at [153, 294] on icon at bounding box center [157, 290] width 9 height 11
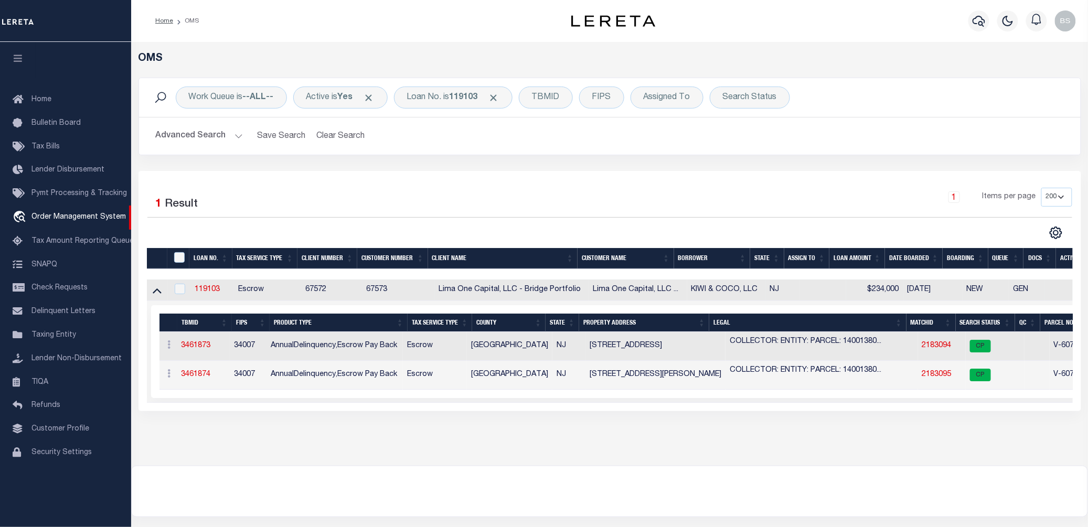
click at [432, 86] on div "Work Queue is --ALL-- Active is Yes Loan No. is 119103 TBMID FIPS Assigned To S…" at bounding box center [609, 97] width 941 height 39
click at [462, 103] on div "Loan No. is 119103" at bounding box center [453, 98] width 119 height 22
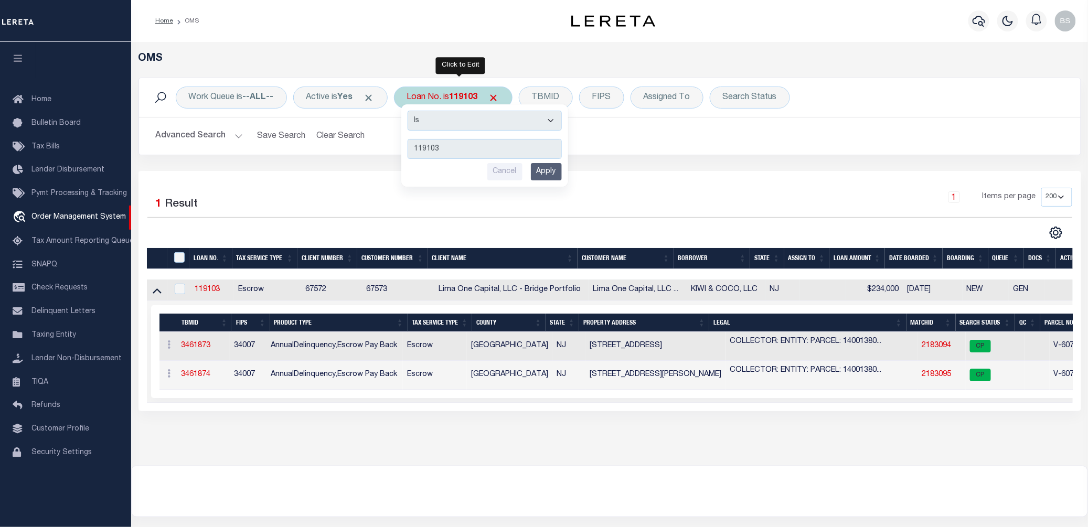
type input "133149"
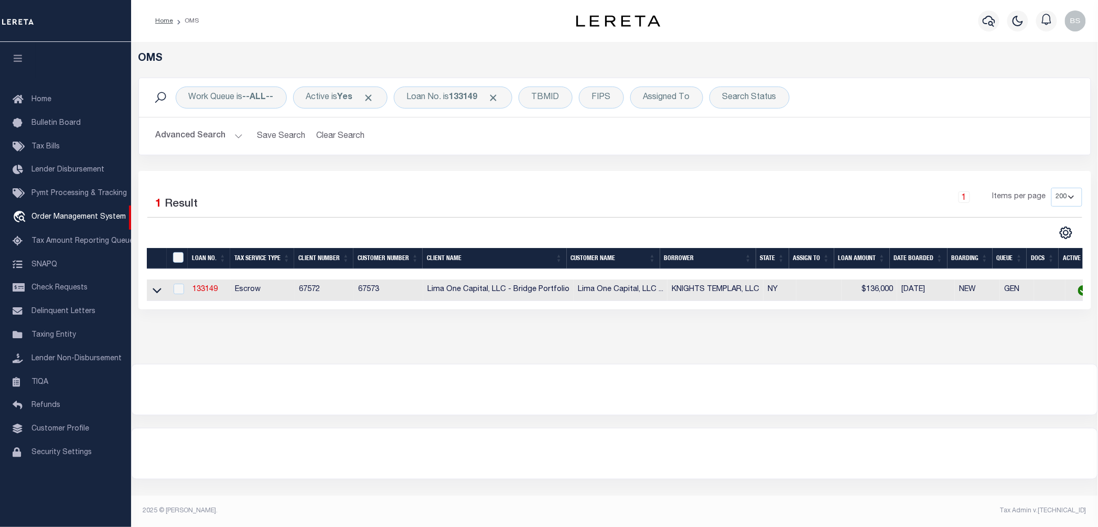
drag, startPoint x: 153, startPoint y: 292, endPoint x: 650, endPoint y: 425, distance: 514.7
click at [153, 292] on icon at bounding box center [157, 290] width 9 height 5
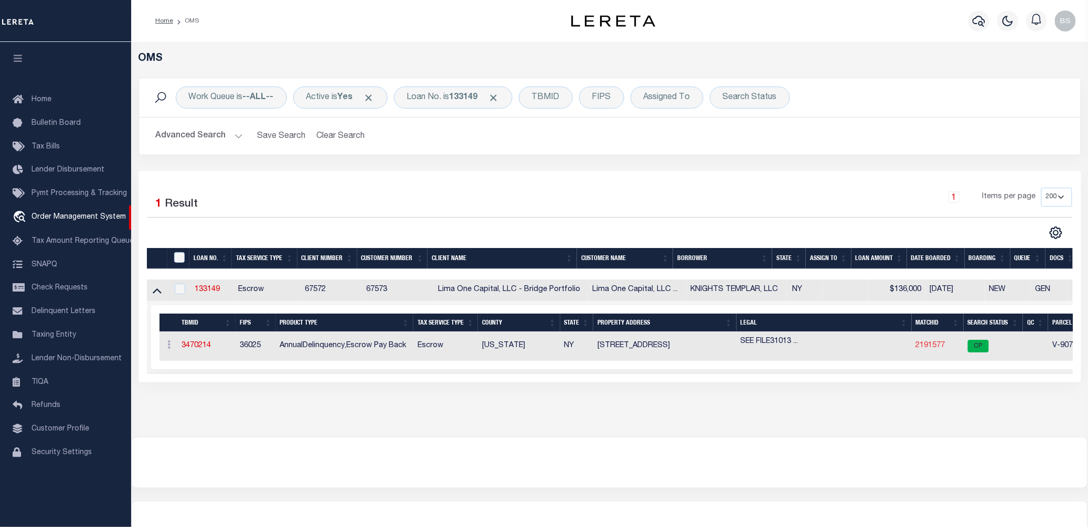
click at [928, 349] on link "2191577" at bounding box center [930, 345] width 29 height 7
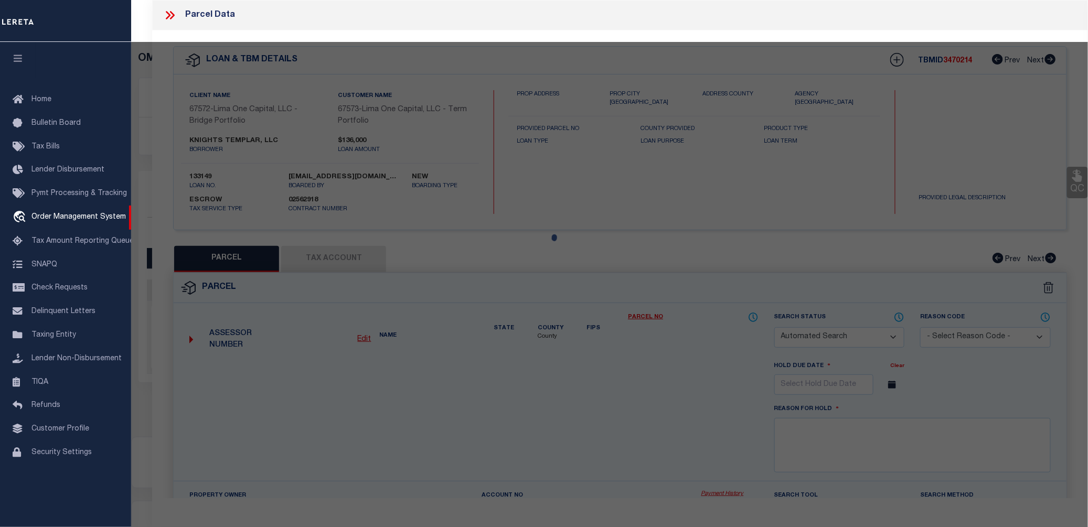
checkbox input "false"
select select "CP"
type input "[STREET_ADDRESS]"
checkbox input "false"
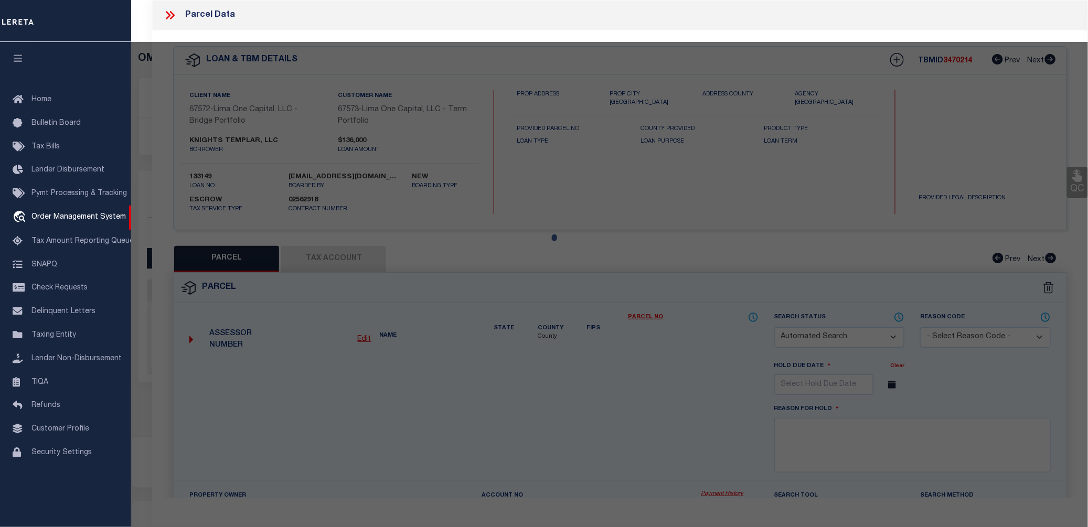
type input "[PERSON_NAME] NY 13783"
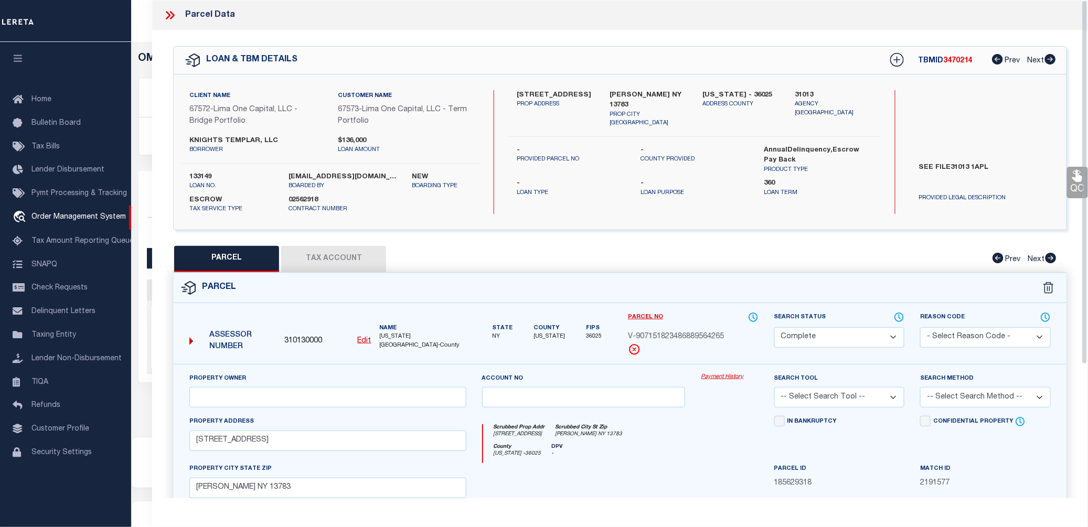
click at [723, 378] on link "Payment History" at bounding box center [729, 377] width 57 height 9
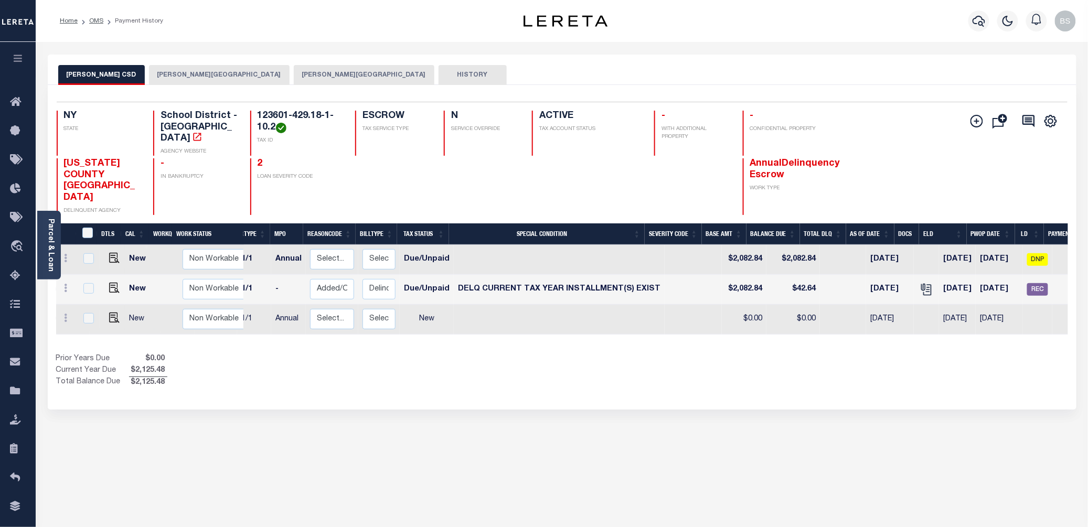
scroll to position [0, 82]
click at [171, 72] on button "HANCOCK VILLAGE" at bounding box center [219, 75] width 141 height 20
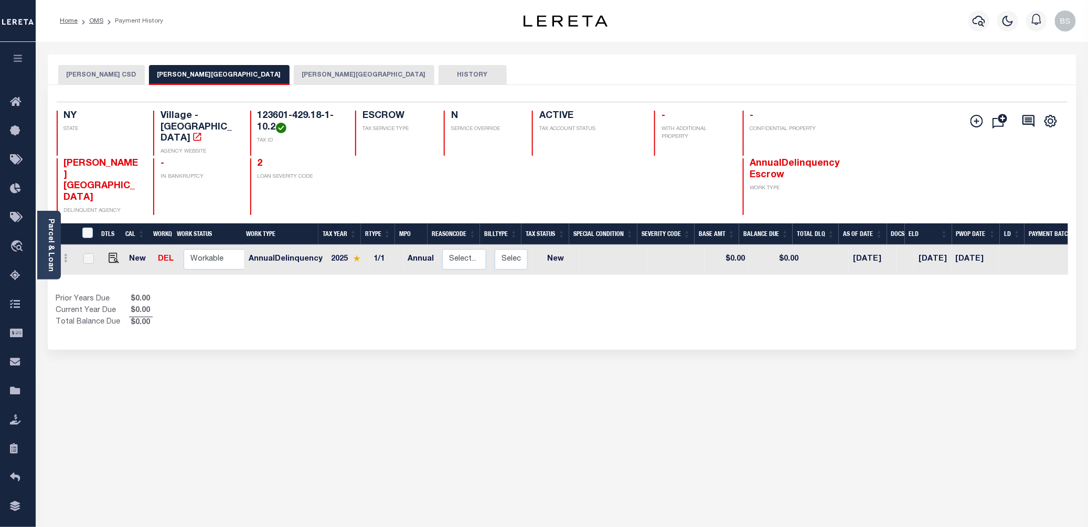
scroll to position [0, 68]
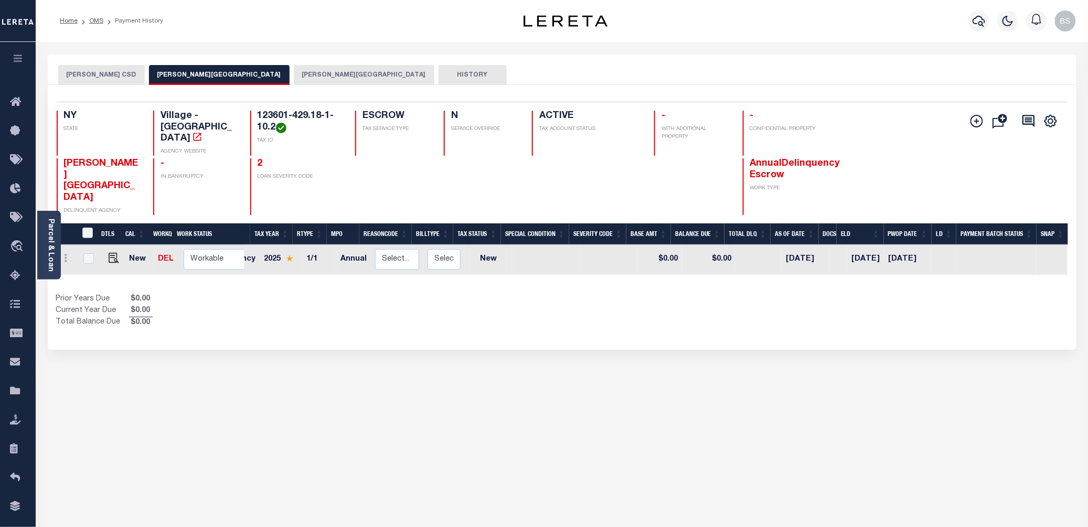
click at [294, 80] on button "HANCOCK TOWN" at bounding box center [364, 75] width 141 height 20
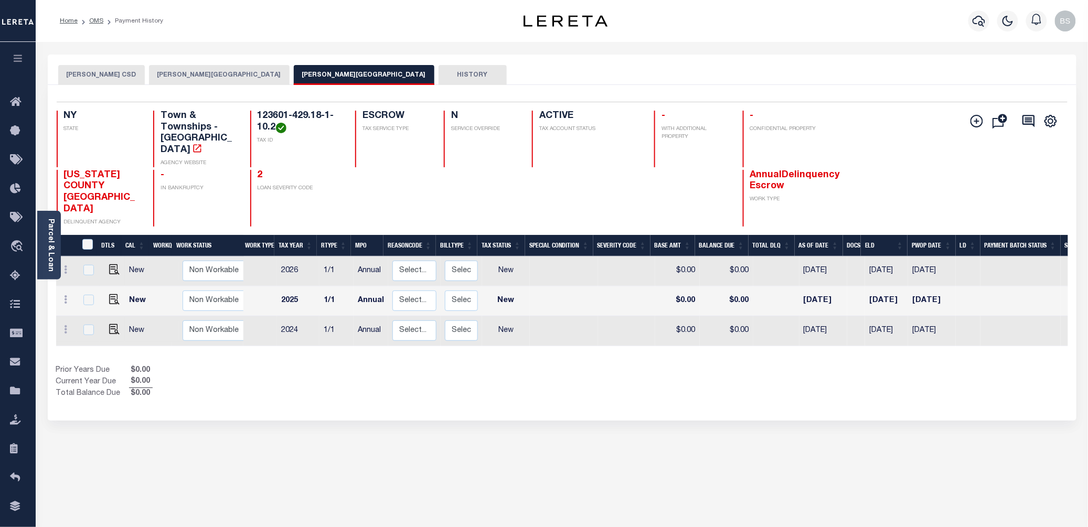
click at [94, 74] on button "[PERSON_NAME] CSD" at bounding box center [101, 75] width 87 height 20
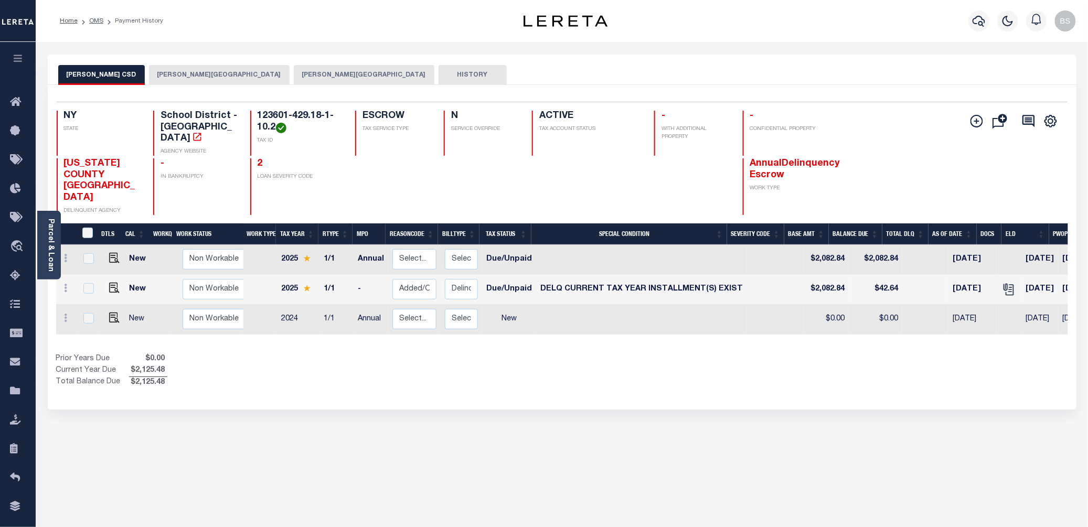
drag, startPoint x: 368, startPoint y: 322, endPoint x: 417, endPoint y: 330, distance: 50.5
click at [417, 330] on div "DTLS CAL WorkQ Work Status Work Type Tax Year RType MPO ReasonCode BillType Tax…" at bounding box center [562, 305] width 1012 height 165
drag, startPoint x: 479, startPoint y: 321, endPoint x: 594, endPoint y: 335, distance: 115.6
click at [594, 335] on div "DTLS CAL WorkQ Work Status Work Type Tax Year RType MPO ReasonCode BillType Tax…" at bounding box center [562, 305] width 1012 height 165
drag, startPoint x: 637, startPoint y: 320, endPoint x: 653, endPoint y: 320, distance: 16.8
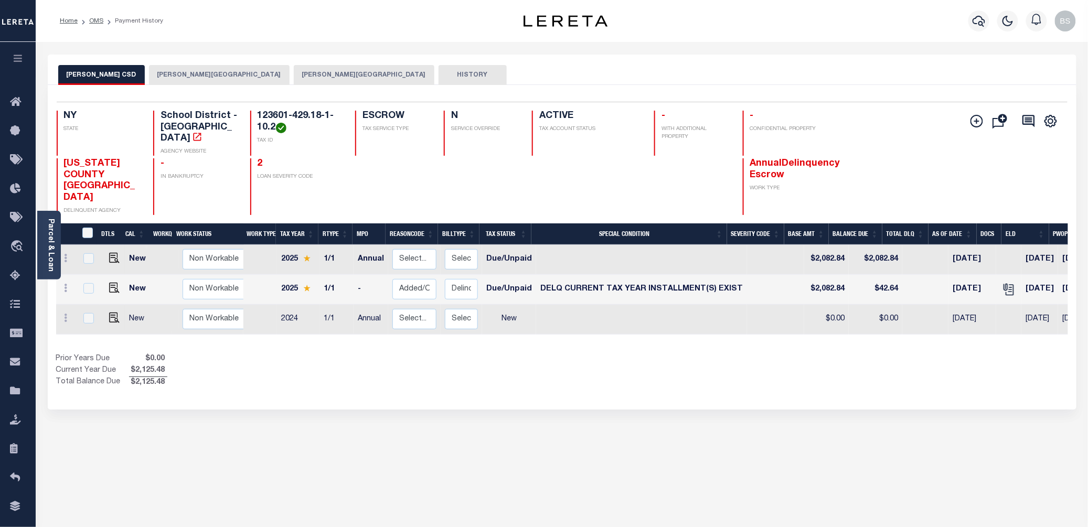
click at [653, 320] on div "DTLS CAL WorkQ Work Status Work Type Tax Year RType MPO ReasonCode BillType Tax…" at bounding box center [562, 290] width 1012 height 90
click at [403, 353] on div "Prior Years Due $0.00 Current Year Due $2,125.48 Total Balance Due $2,125.48" at bounding box center [309, 370] width 506 height 35
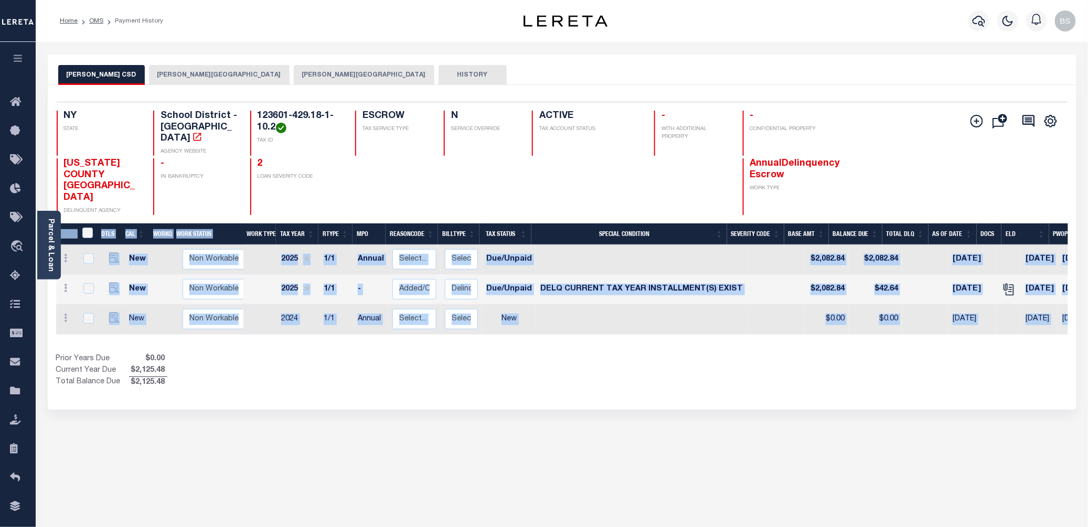
drag, startPoint x: 514, startPoint y: 321, endPoint x: 577, endPoint y: 320, distance: 62.9
click at [577, 320] on div "DTLS CAL WorkQ Work Status Work Type Tax Year RType MPO ReasonCode BillType Tax…" at bounding box center [562, 305] width 1012 height 165
click at [667, 324] on div "DTLS CAL WorkQ Work Status Work Type Tax Year RType MPO ReasonCode BillType Tax…" at bounding box center [562, 305] width 1012 height 165
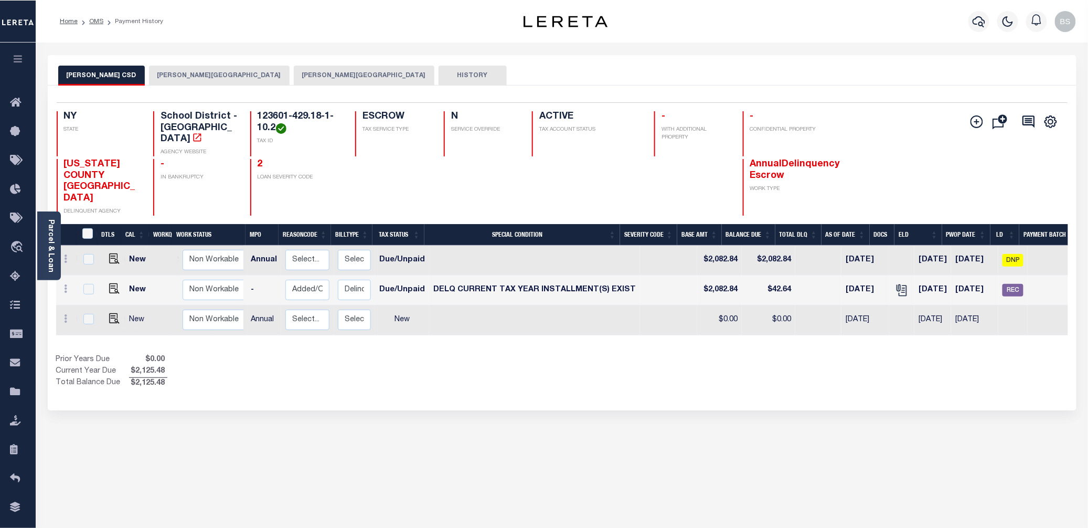
scroll to position [0, 115]
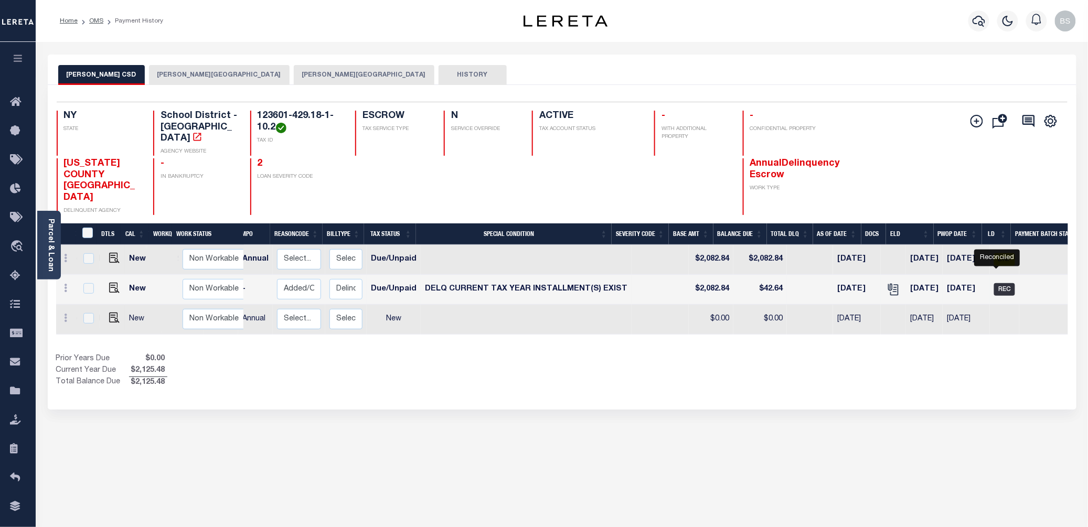
click at [994, 283] on span "REC" at bounding box center [1004, 289] width 21 height 13
checkbox input "true"
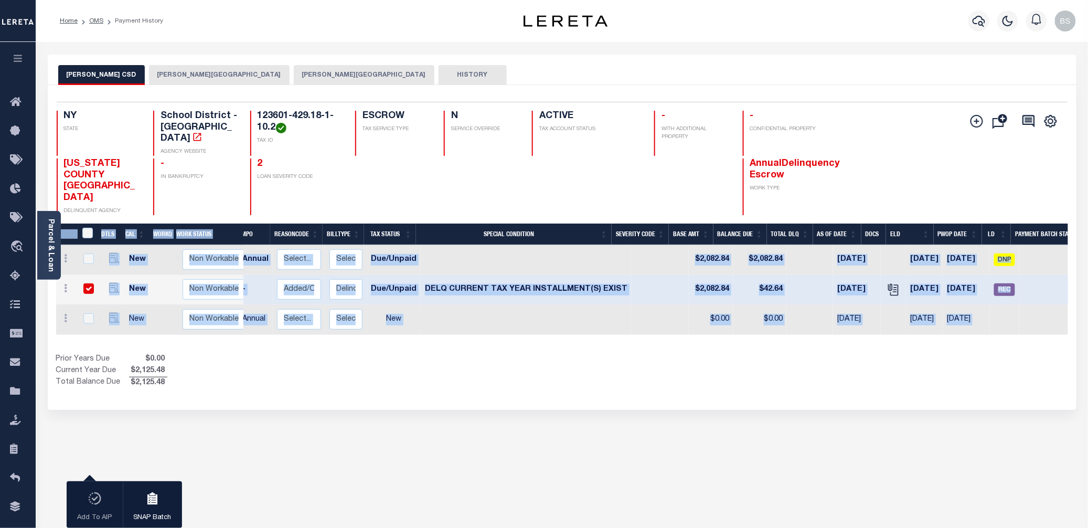
drag, startPoint x: 951, startPoint y: 320, endPoint x: 1007, endPoint y: 331, distance: 57.3
click at [1007, 331] on div "DTLS CAL WorkQ Work Status Work Type Tax Year RType MPO ReasonCode BillType Tax…" at bounding box center [562, 305] width 1012 height 165
click at [994, 283] on span "REC" at bounding box center [1004, 289] width 21 height 13
checkbox input "false"
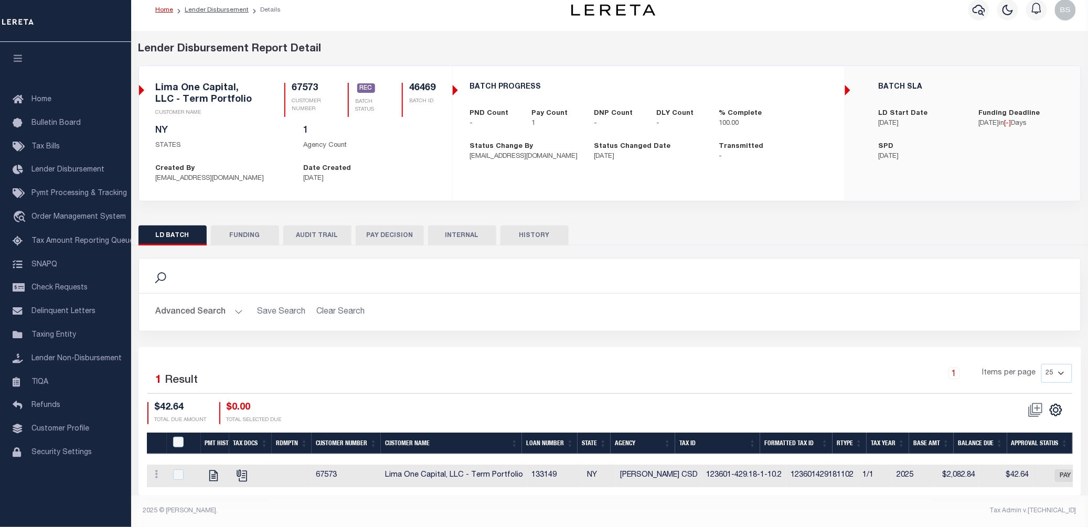
scroll to position [20, 0]
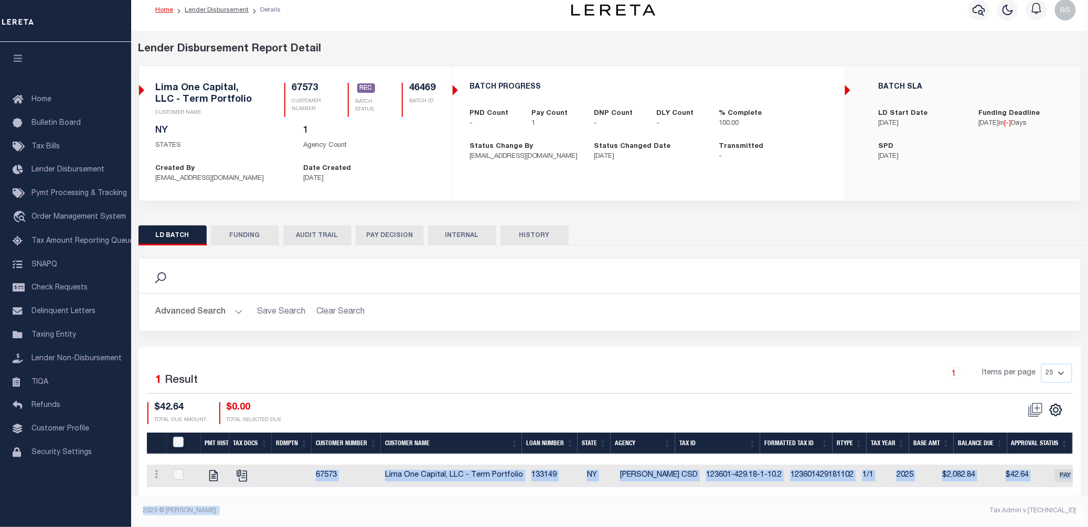
drag, startPoint x: 665, startPoint y: 487, endPoint x: 880, endPoint y: 517, distance: 217.2
click at [880, 517] on div "Lender Disbursement Reports Summary Clients / Customers Customers asc Customers…" at bounding box center [609, 279] width 957 height 496
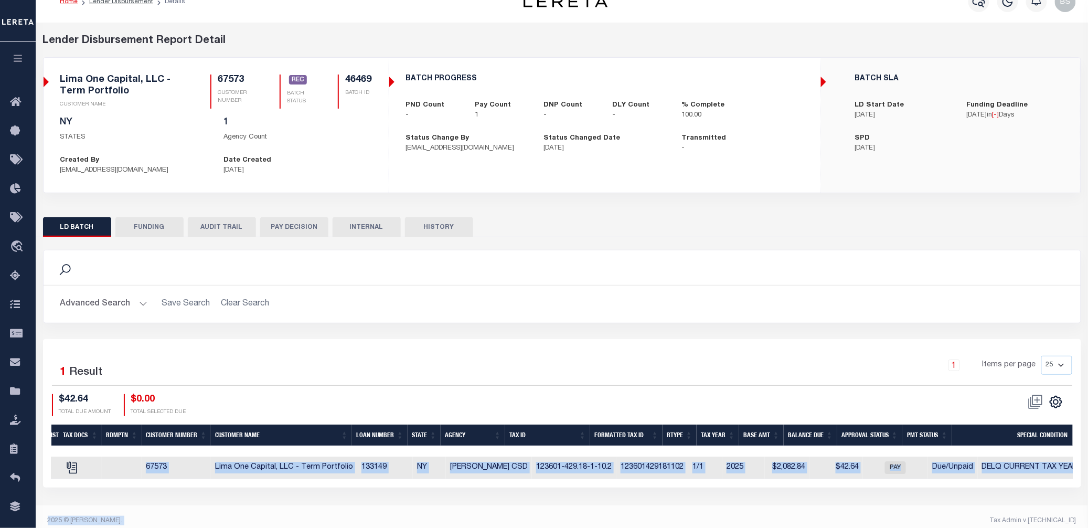
scroll to position [0, 0]
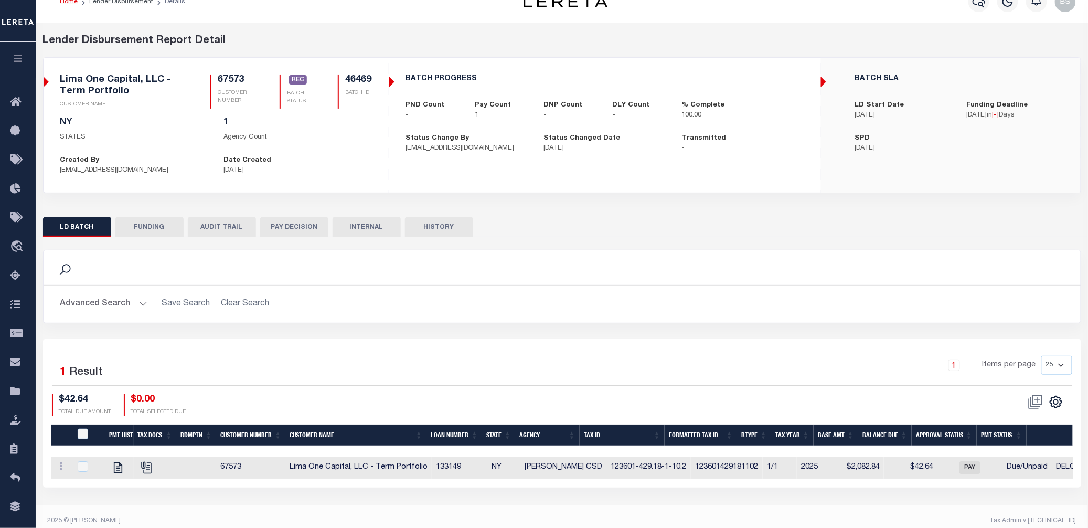
click at [445, 320] on div "Advanced Search Save Search Clear Search Customer Number Contains Contains Is C…" at bounding box center [562, 303] width 1037 height 37
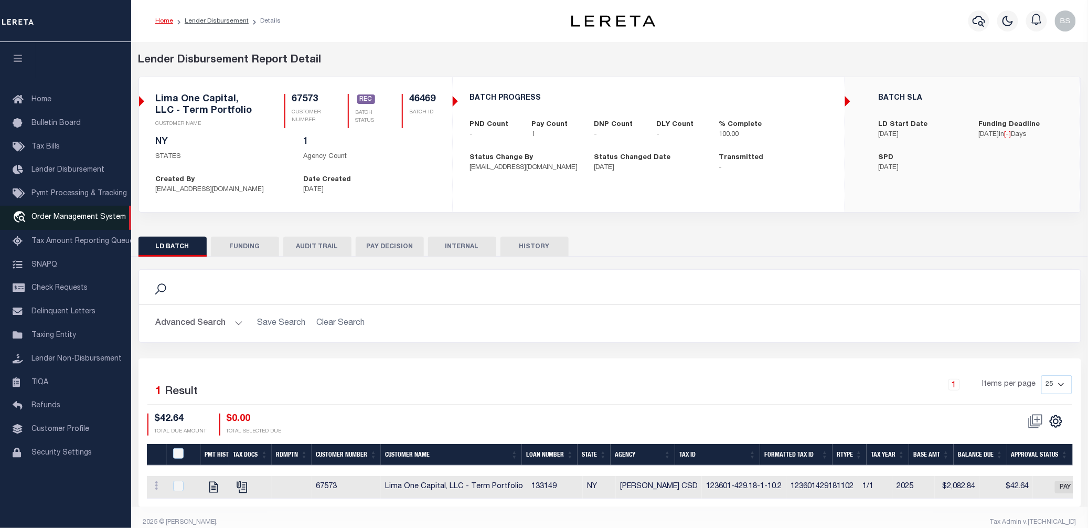
click at [74, 219] on span "Order Management System" at bounding box center [78, 216] width 94 height 7
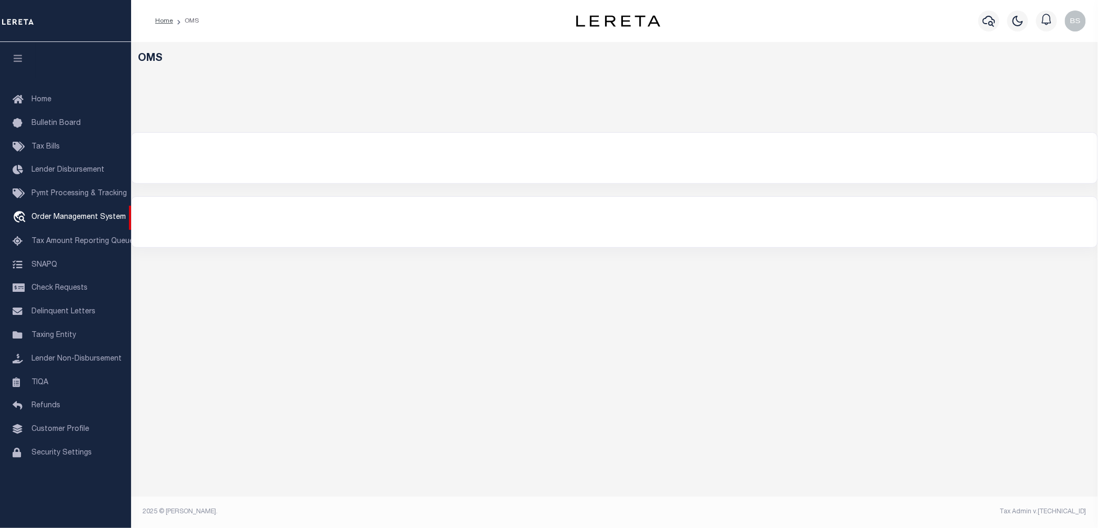
select select "200"
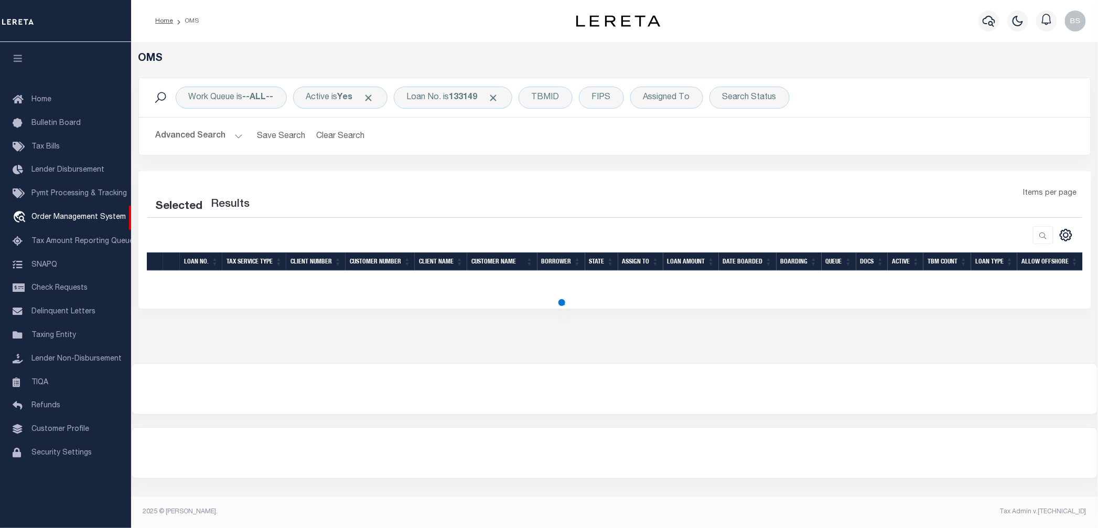
select select "200"
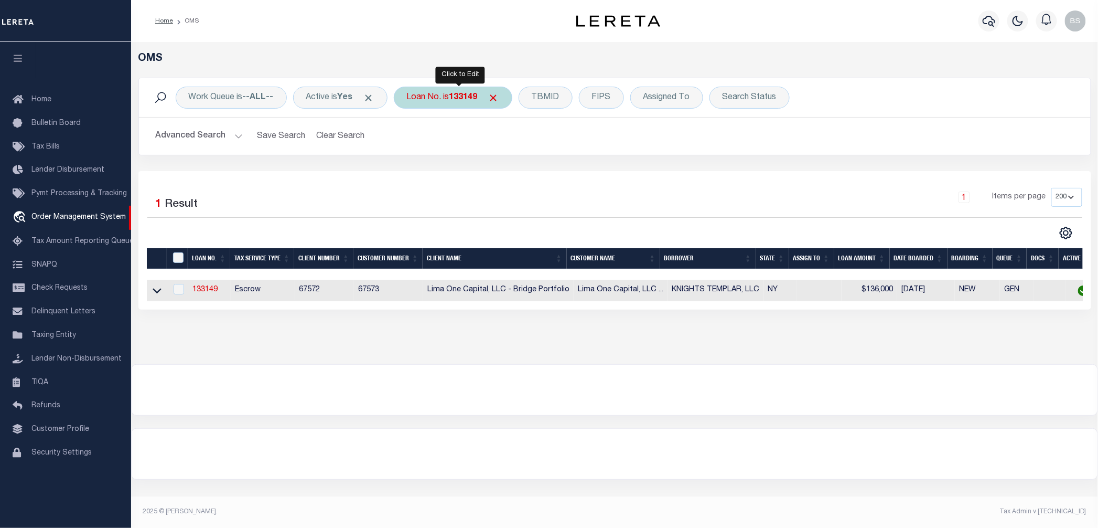
click at [443, 101] on div "Loan No. is 133149" at bounding box center [453, 98] width 119 height 22
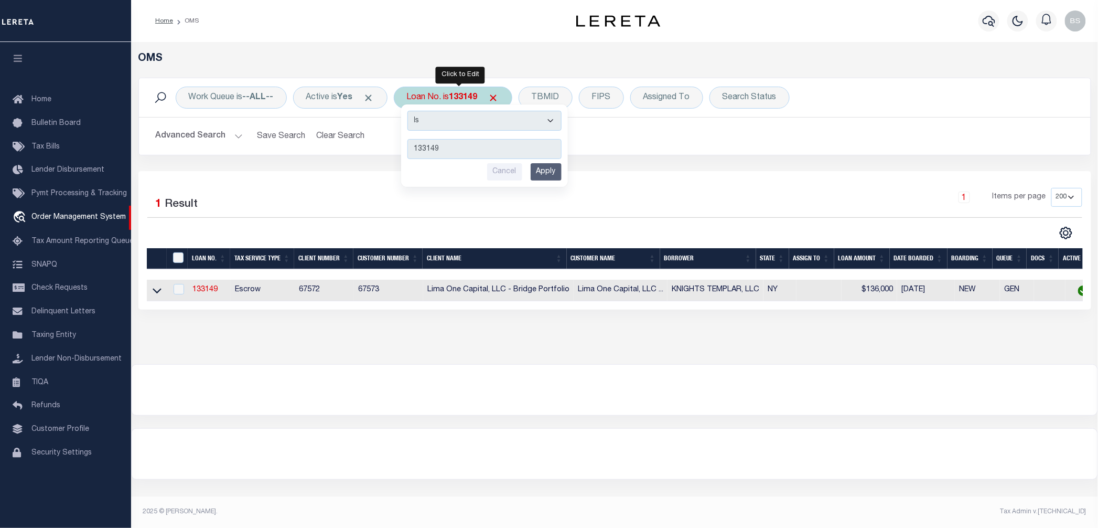
type input "115820"
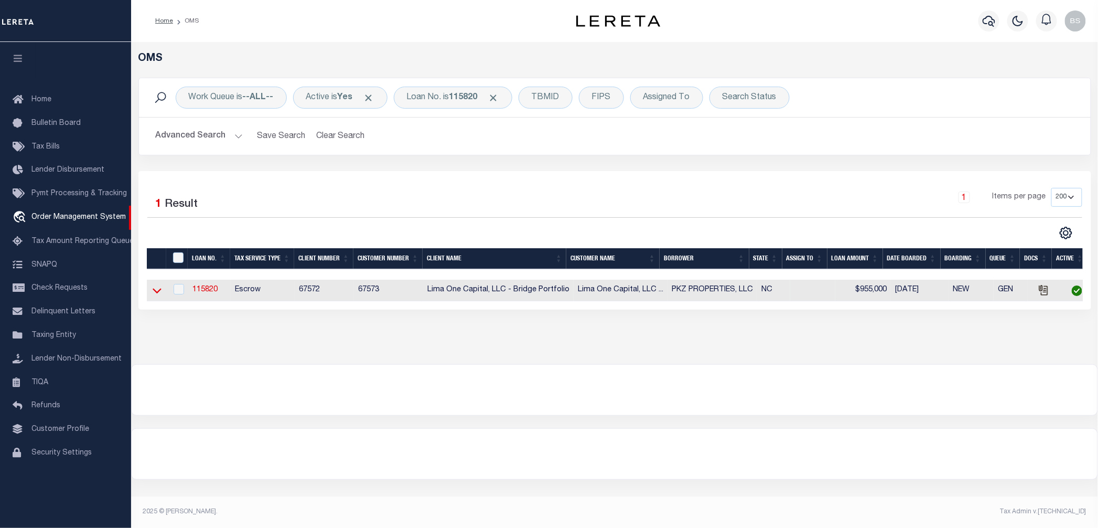
click at [158, 295] on icon at bounding box center [157, 290] width 9 height 11
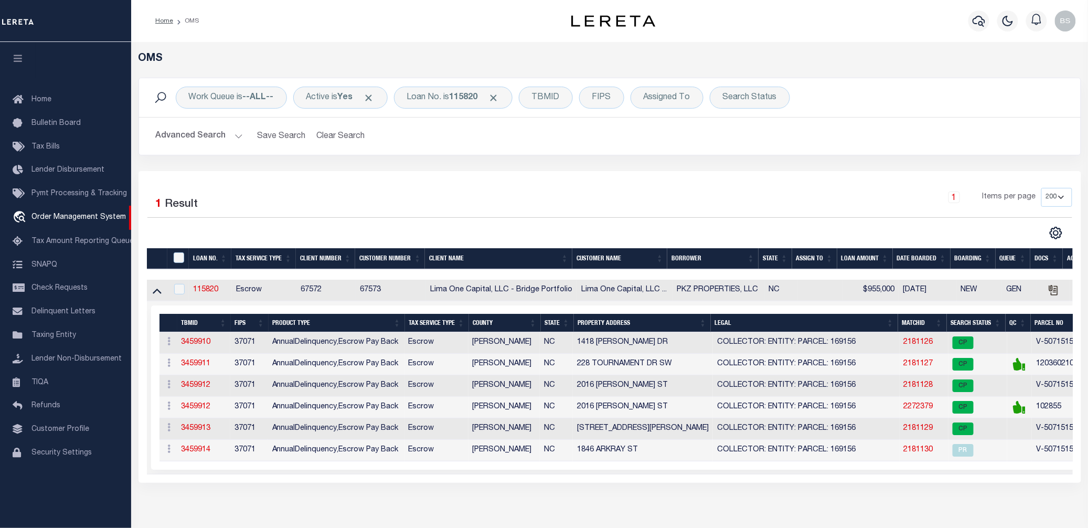
drag, startPoint x: 846, startPoint y: 488, endPoint x: 875, endPoint y: 490, distance: 29.4
click at [875, 482] on div "Selected 1 Result 1 Items per page 10 25 50 100 200" at bounding box center [609, 327] width 942 height 312
click at [907, 387] on link "2181128" at bounding box center [918, 384] width 29 height 7
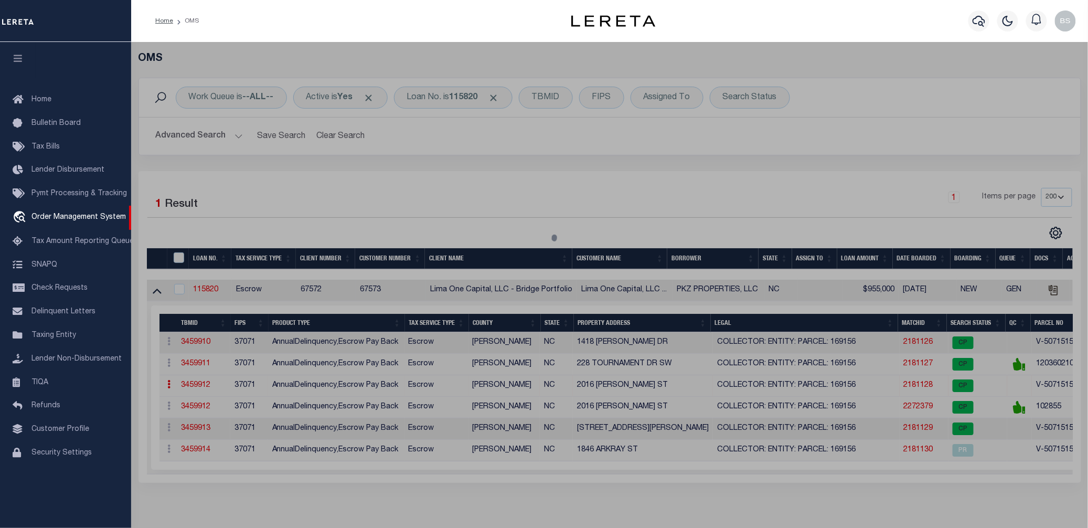
checkbox input "false"
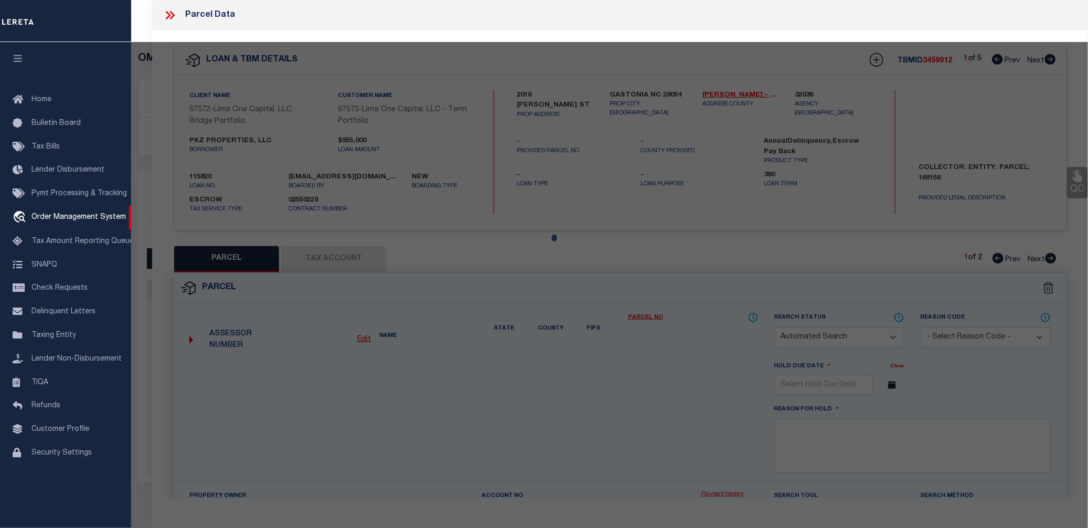
select select "CP"
select select "AGW"
select select
type input "2016 WITHERS ST"
type input "GASTONIA NC 28054"
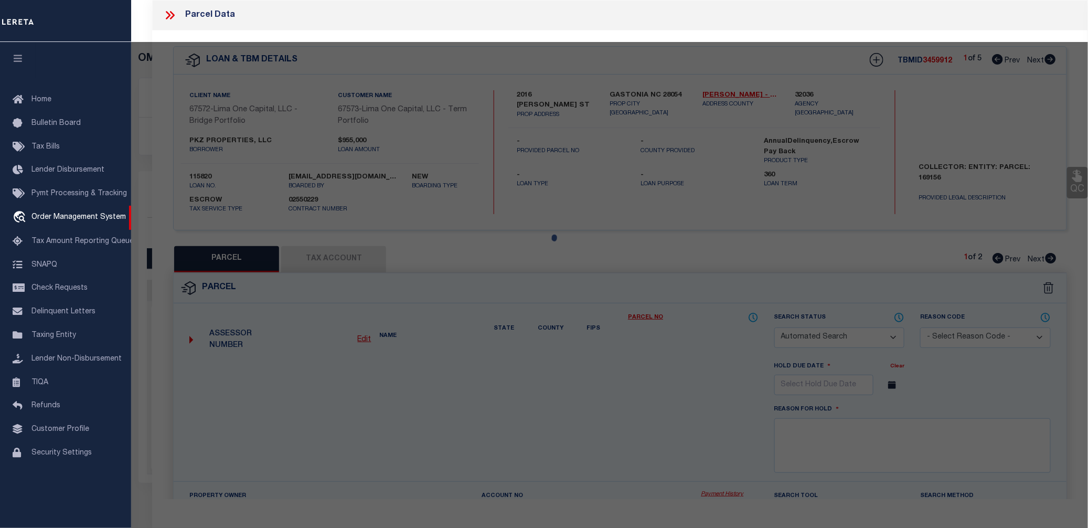
type textarea "9/30/25 parcel verified"
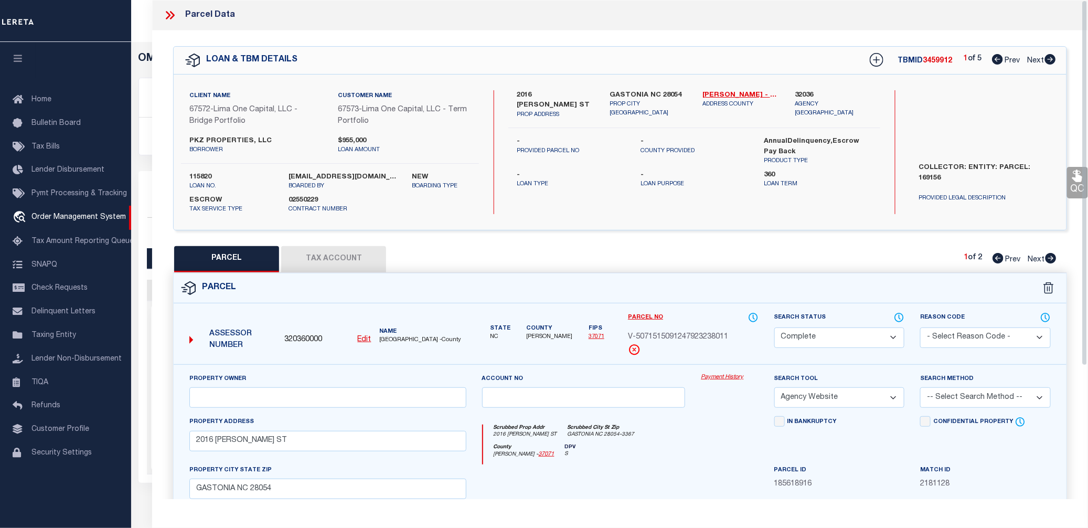
click at [716, 379] on link "Payment History" at bounding box center [729, 377] width 57 height 9
click at [169, 22] on div "Parcel Data" at bounding box center [620, 15] width 936 height 30
click at [170, 9] on icon at bounding box center [170, 15] width 14 height 14
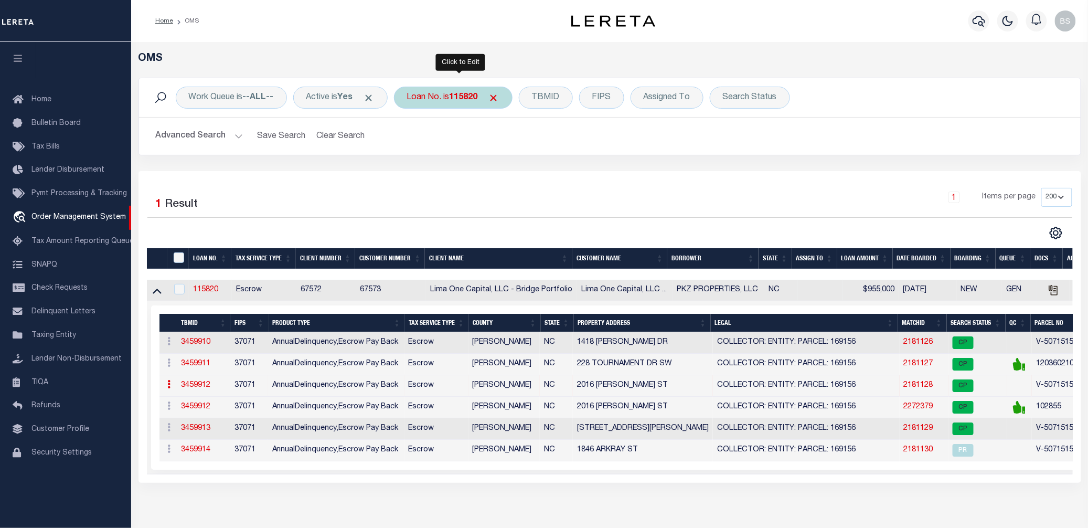
click at [439, 91] on div "Loan No. is 115820" at bounding box center [453, 98] width 119 height 22
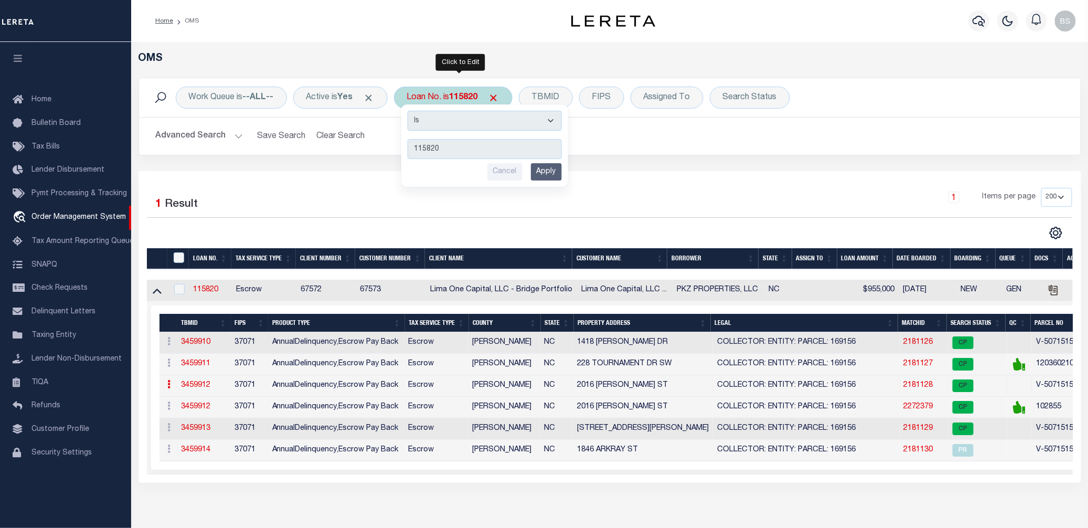
type input "119103"
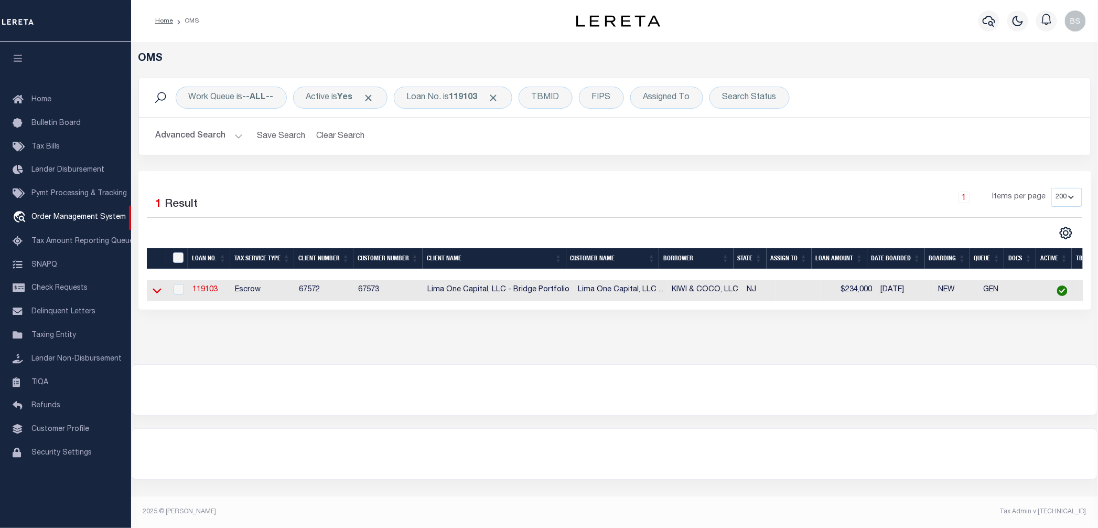
click at [158, 293] on icon at bounding box center [157, 290] width 9 height 5
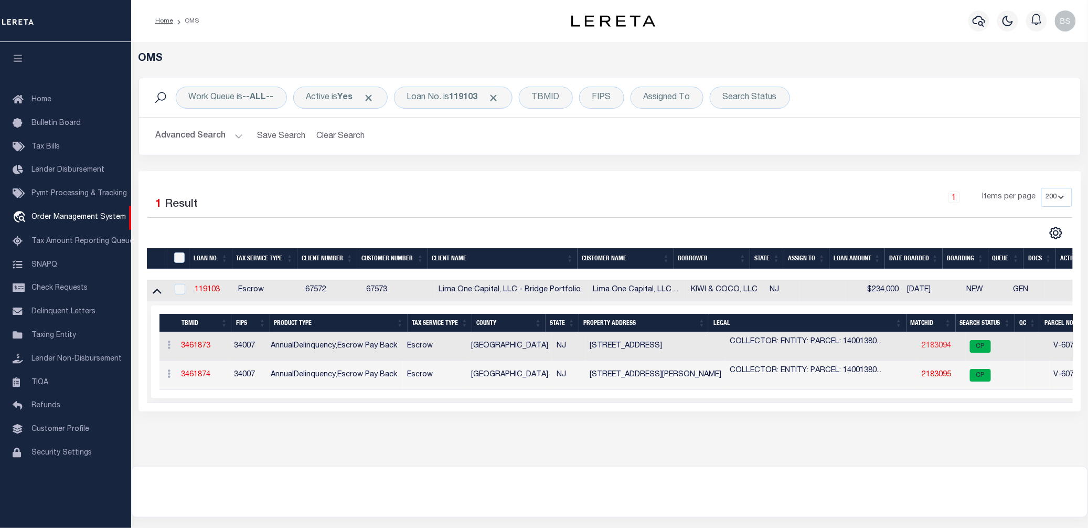
click at [927, 347] on link "2183094" at bounding box center [936, 345] width 29 height 7
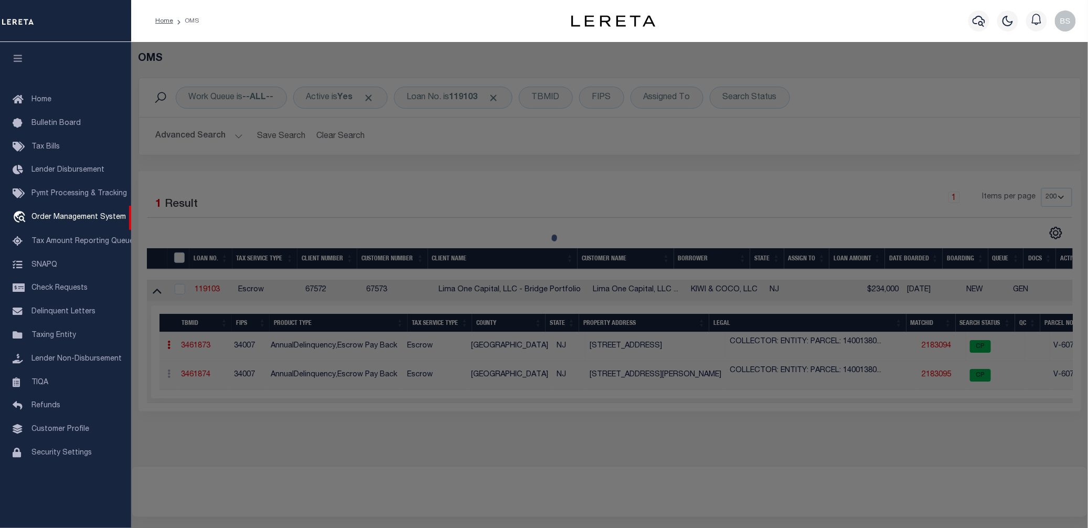
select select "AS"
select select
checkbox input "false"
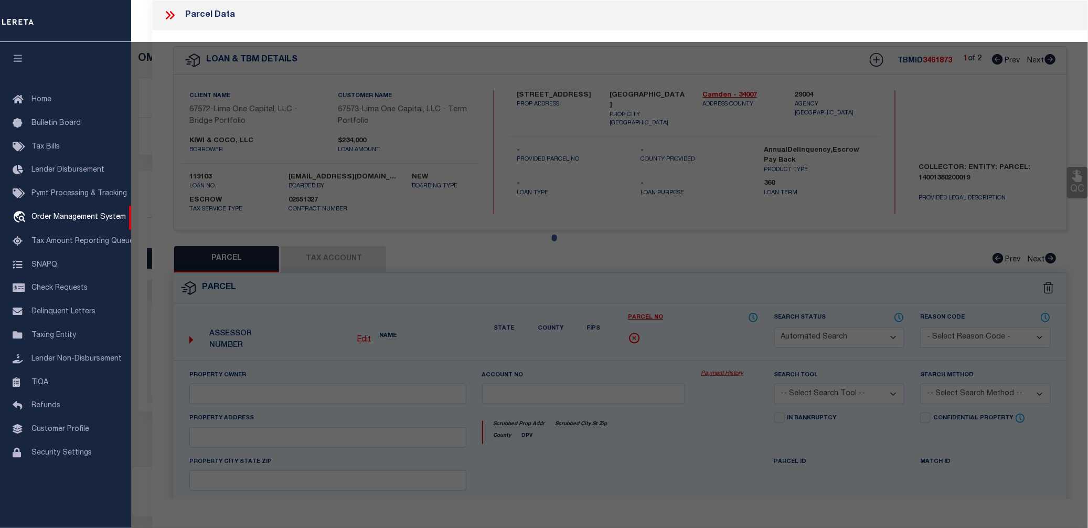
select select "CP"
select select "AGW"
select select
type input "154 S BROADWAY"
checkbox input "false"
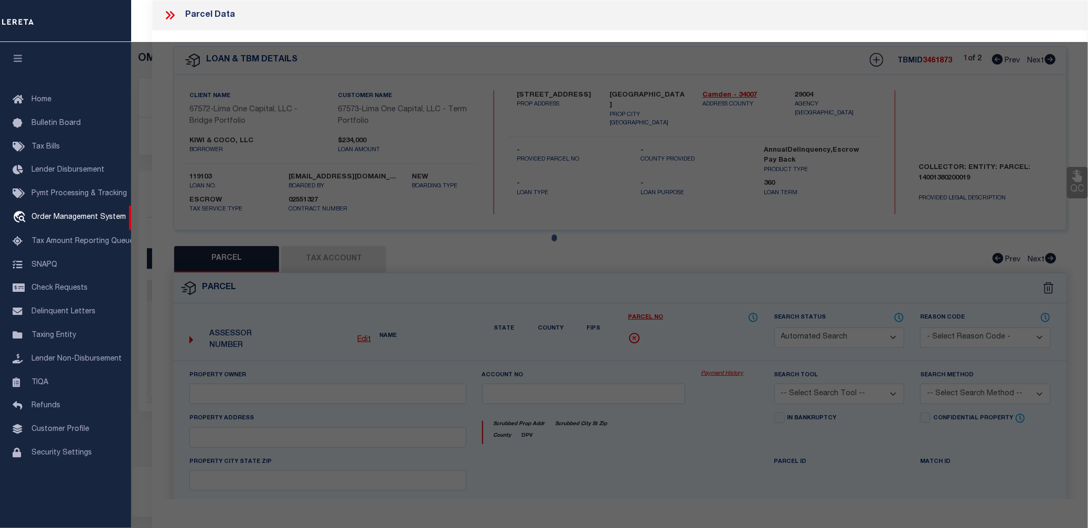
type input "GLOUCESTER CITY NJ 08030"
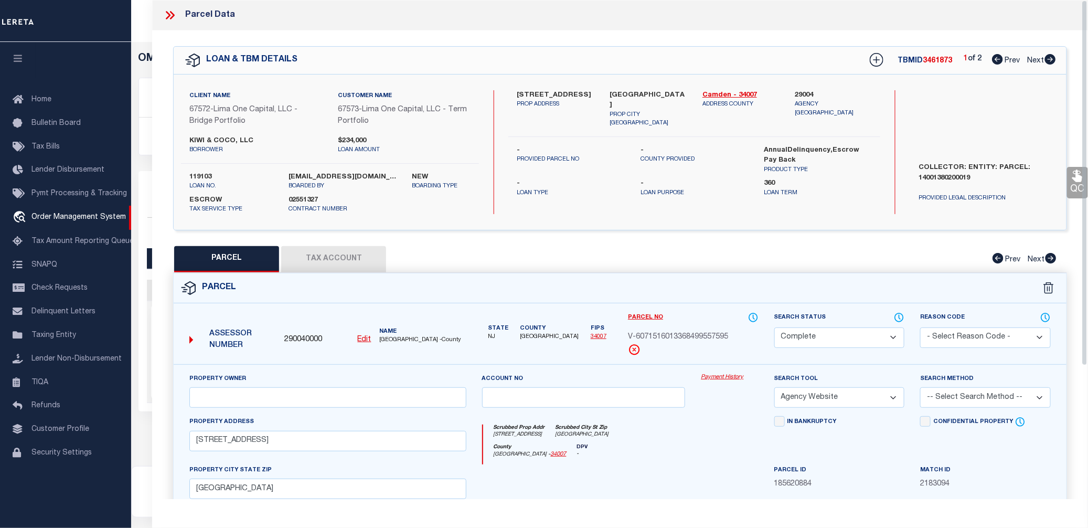
click at [721, 378] on link "Payment History" at bounding box center [729, 377] width 57 height 9
click at [167, 12] on icon at bounding box center [168, 15] width 5 height 8
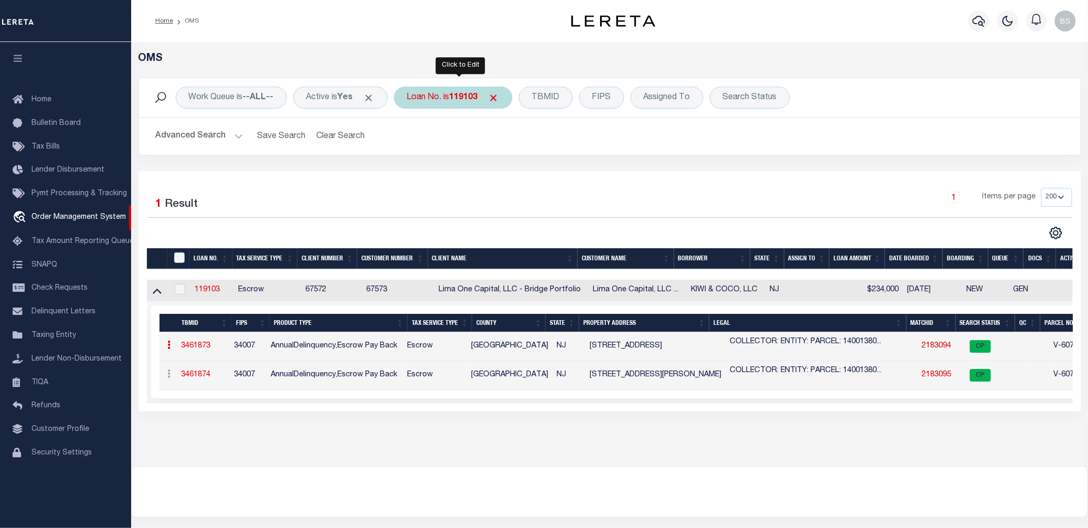
click at [462, 101] on b "119103" at bounding box center [463, 97] width 28 height 8
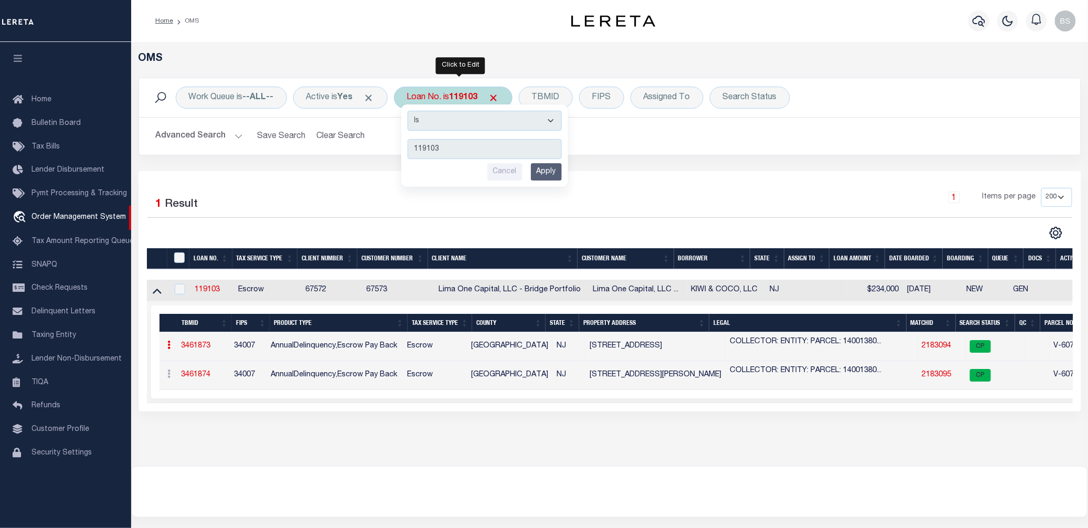
click at [463, 145] on input "119103" at bounding box center [484, 149] width 154 height 20
drag, startPoint x: 464, startPoint y: 147, endPoint x: 353, endPoint y: 159, distance: 111.3
click at [353, 159] on div "Work Queue is --ALL-- Active is Yes Loan No. is 119103 Is Contains 119103 Cance…" at bounding box center [610, 124] width 958 height 93
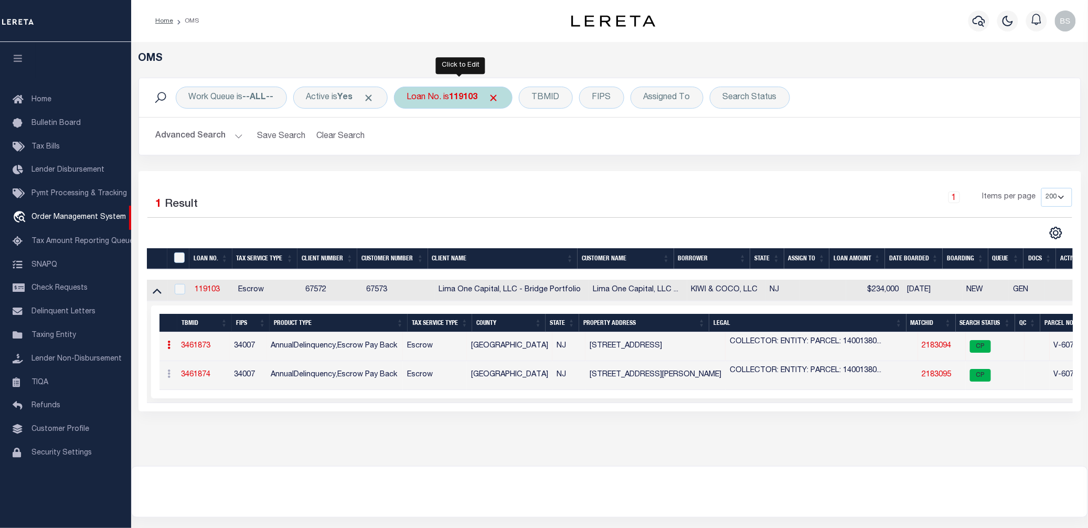
click at [437, 101] on div "Loan No. is 119103 Is Contains 119103 Cancel Apply" at bounding box center [453, 98] width 119 height 22
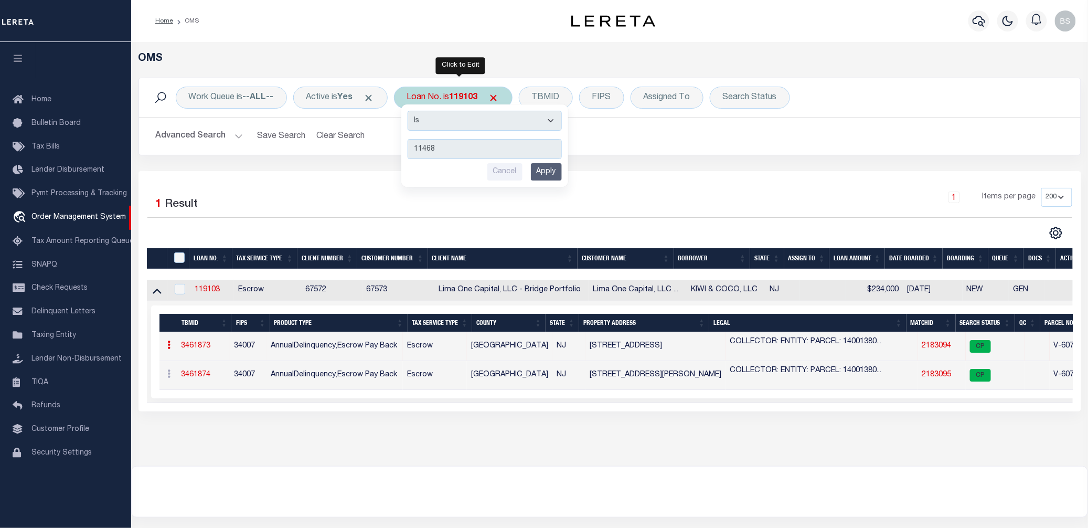
type input "114681"
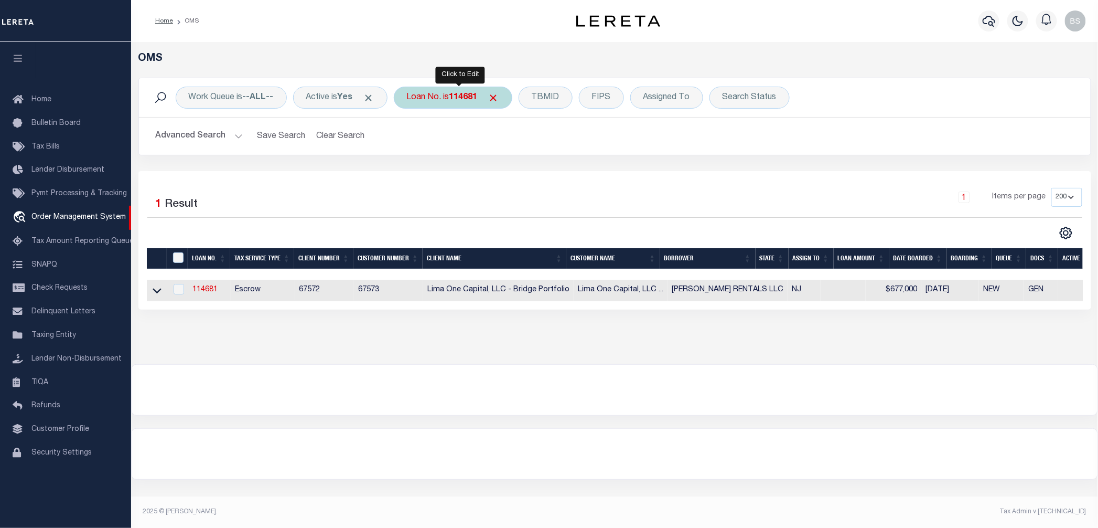
click at [443, 91] on div "Loan No. is 114681" at bounding box center [453, 98] width 119 height 22
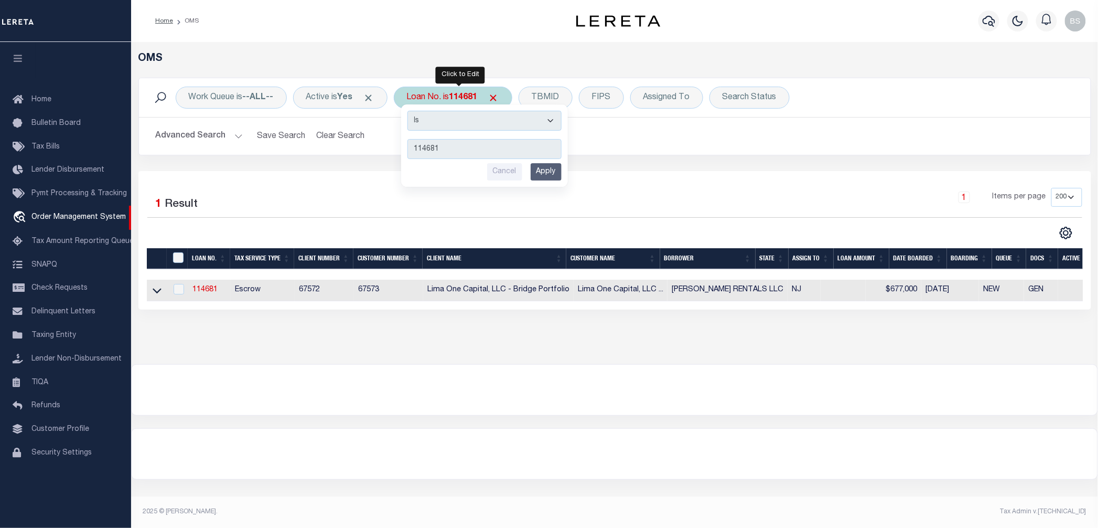
click at [466, 148] on input "114681" at bounding box center [484, 149] width 154 height 20
drag, startPoint x: 466, startPoint y: 148, endPoint x: 369, endPoint y: 150, distance: 96.5
click at [371, 148] on div "Work Queue is --ALL-- Active is Yes Loan No. is 114681 Is Contains 114681 Cance…" at bounding box center [614, 117] width 953 height 78
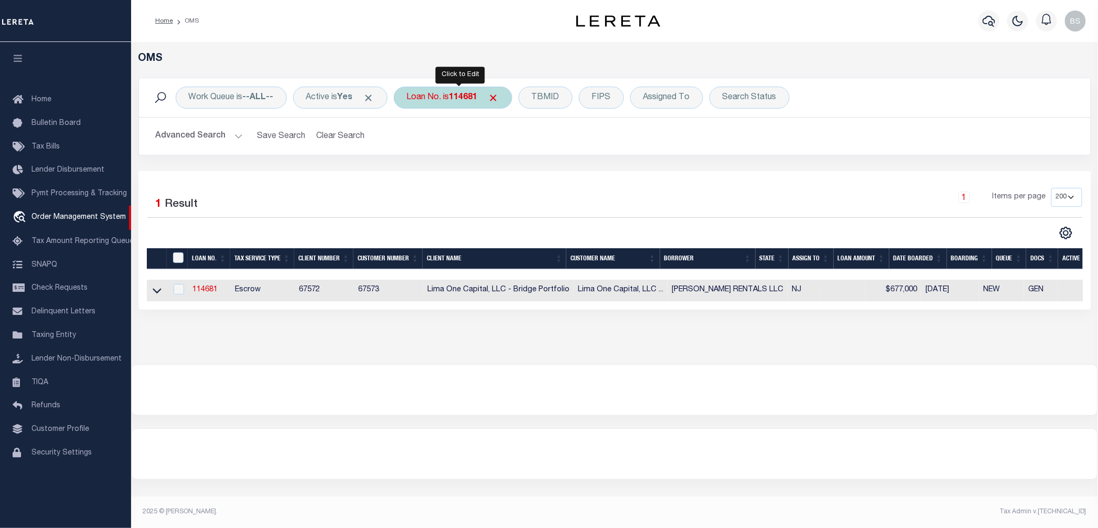
click at [447, 100] on div "Loan No. is 114681 Is Contains 114681 Cancel Apply" at bounding box center [453, 98] width 119 height 22
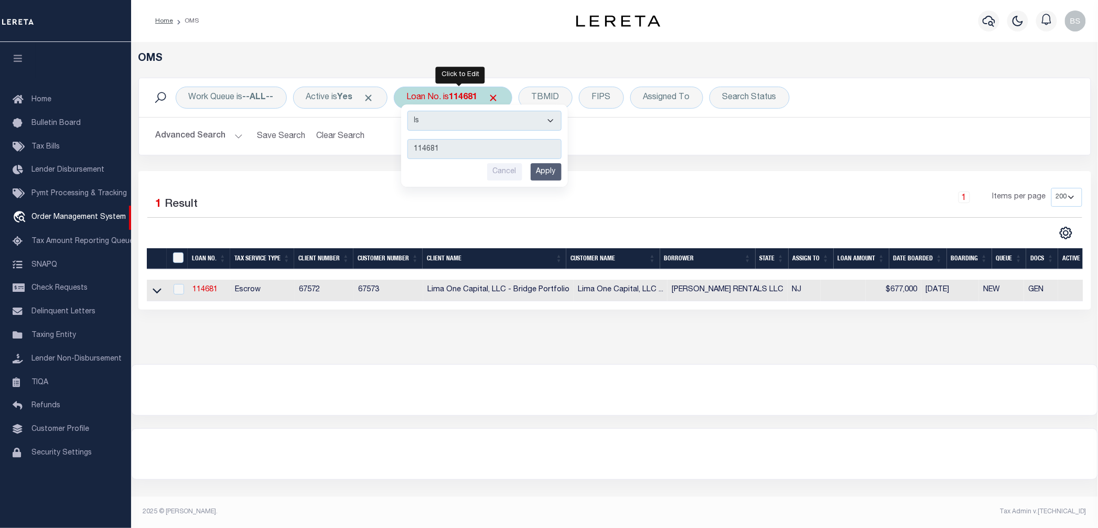
click at [460, 150] on input "114681" at bounding box center [484, 149] width 154 height 20
drag, startPoint x: 468, startPoint y: 149, endPoint x: 365, endPoint y: 163, distance: 103.7
click at [377, 158] on div "Work Queue is --ALL-- Active is Yes Loan No. is 114681 Is Contains 114681 Cance…" at bounding box center [615, 124] width 969 height 93
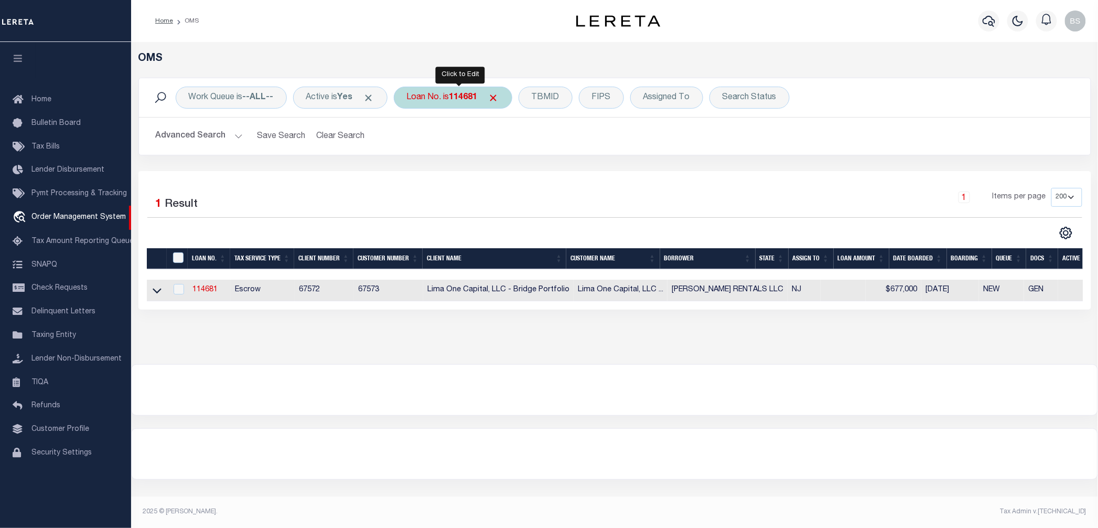
click at [439, 103] on div "Loan No. is 114681 Is Contains 114681 Cancel Apply" at bounding box center [453, 98] width 119 height 22
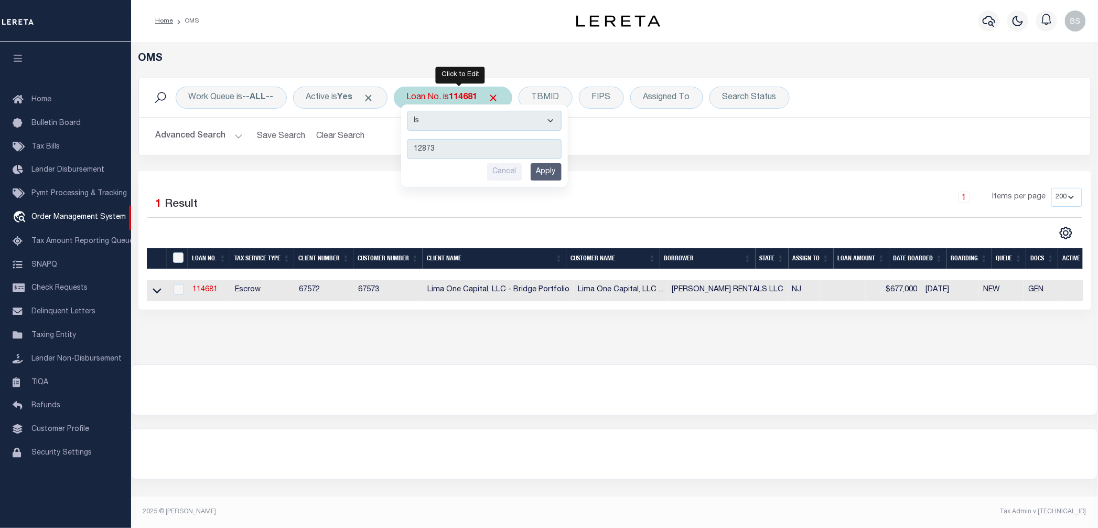
type input "128737"
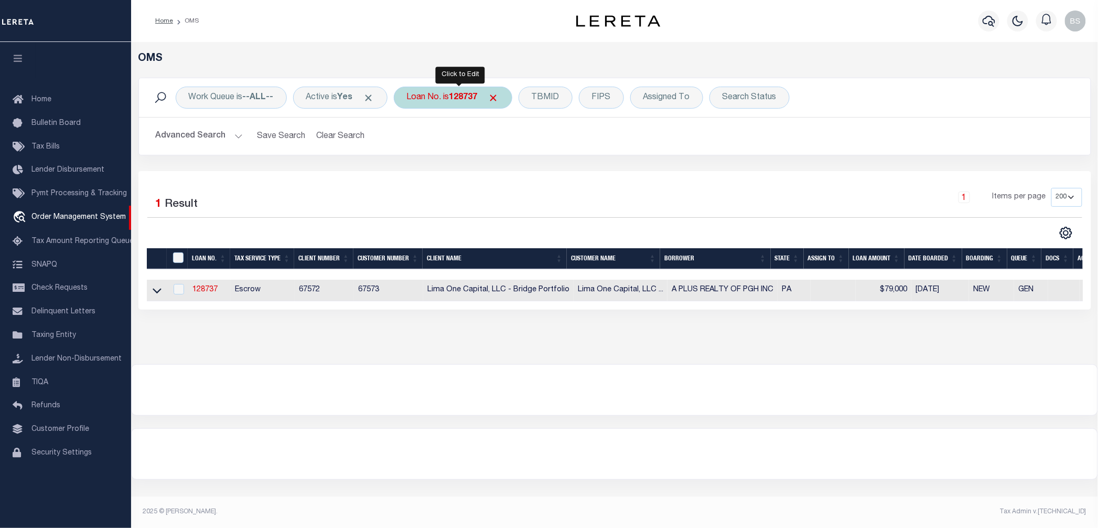
click at [466, 101] on b "128737" at bounding box center [463, 97] width 28 height 8
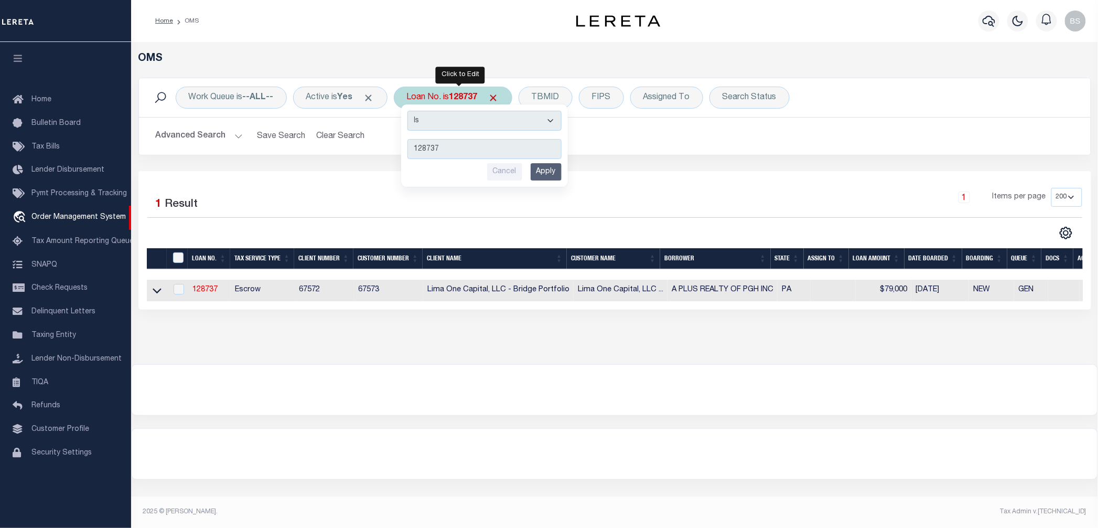
type input "129566"
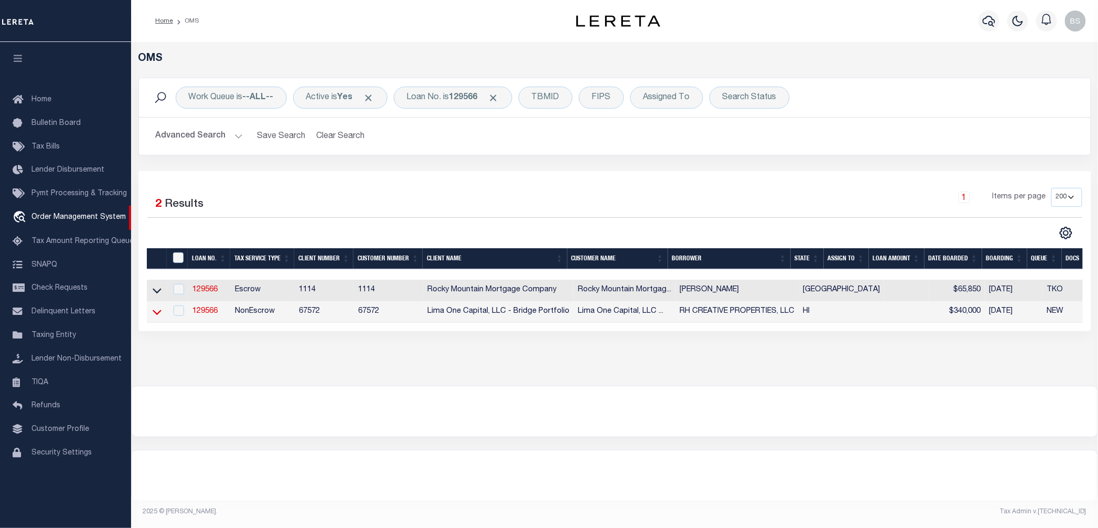
click at [155, 314] on icon at bounding box center [157, 311] width 9 height 11
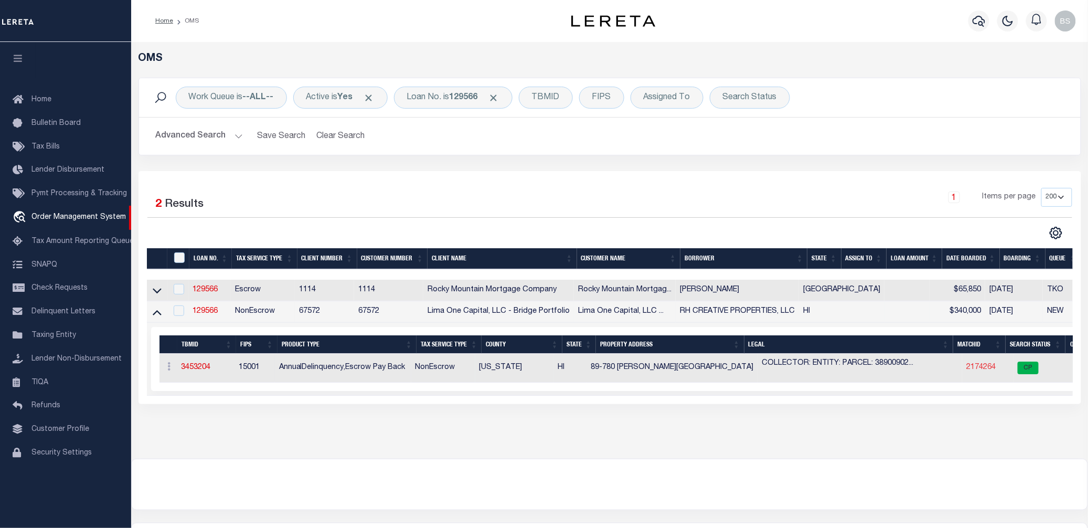
click at [969, 370] on link "2174264" at bounding box center [980, 366] width 29 height 7
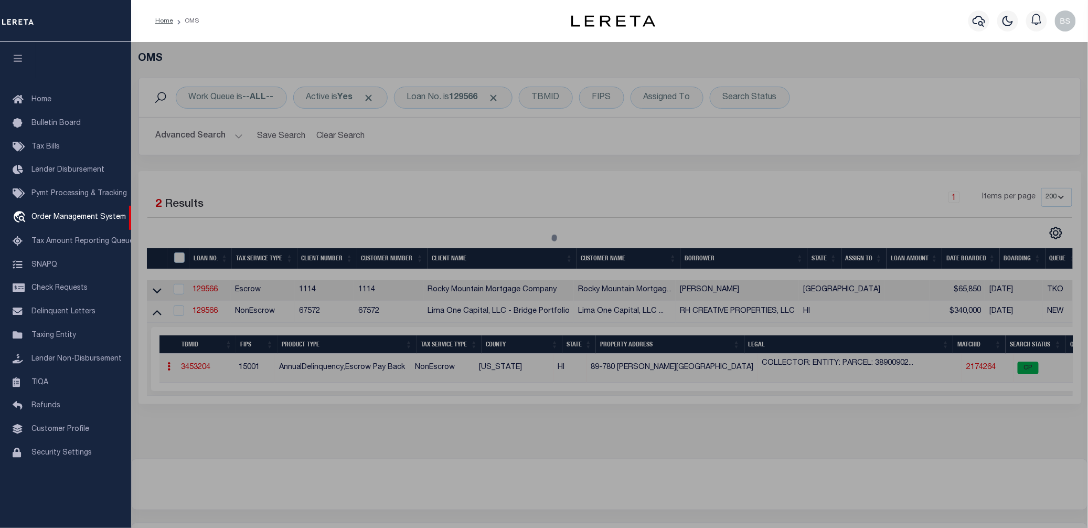
select select "AS"
select select
checkbox input "false"
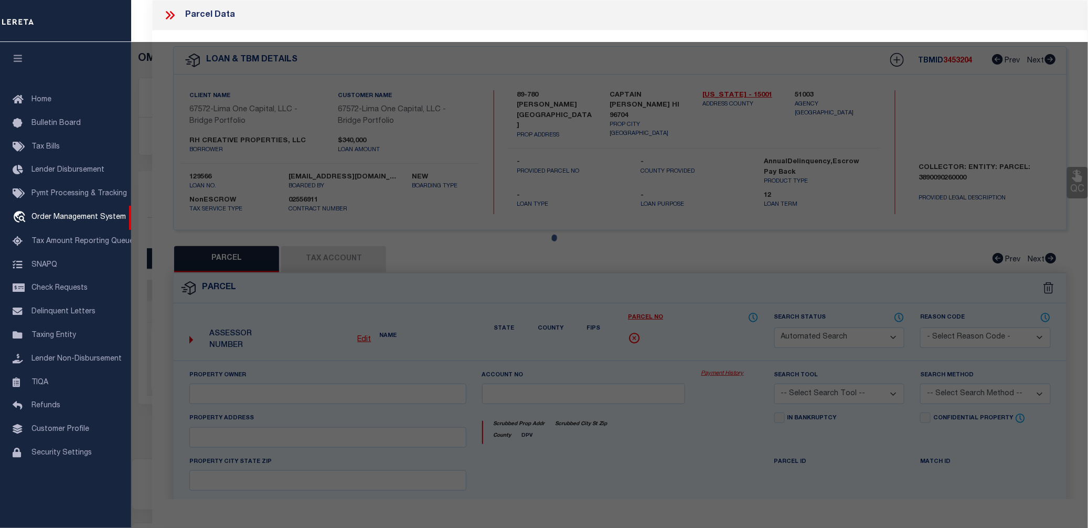
select select "CP"
type input "89-780 LANI KONA ROAD"
checkbox input "false"
type input "CAPTAIN COOK HI 96704"
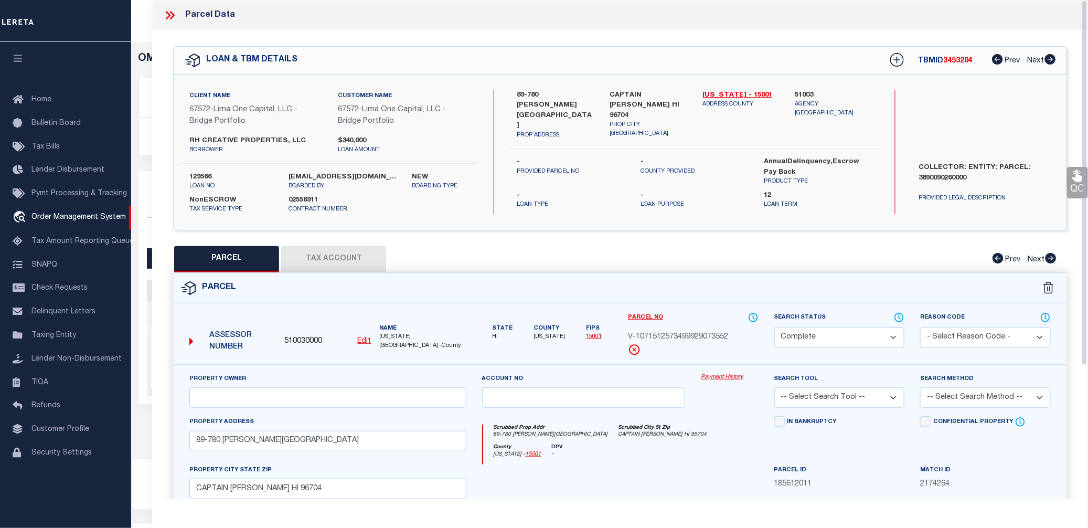
click at [723, 374] on link "Payment History" at bounding box center [729, 377] width 57 height 9
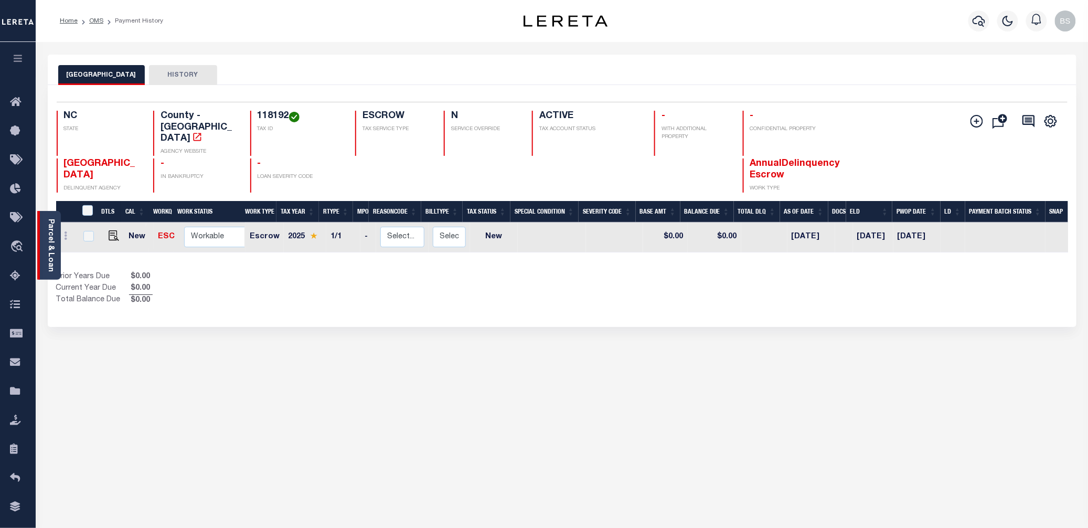
click at [51, 228] on link "Parcel & Loan" at bounding box center [50, 245] width 7 height 53
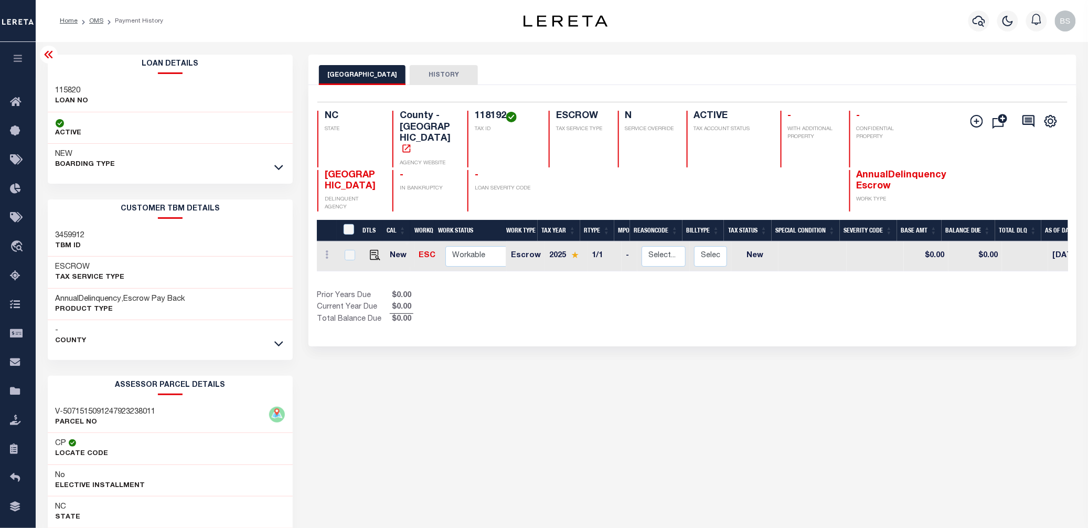
click at [45, 53] on icon at bounding box center [48, 54] width 13 height 13
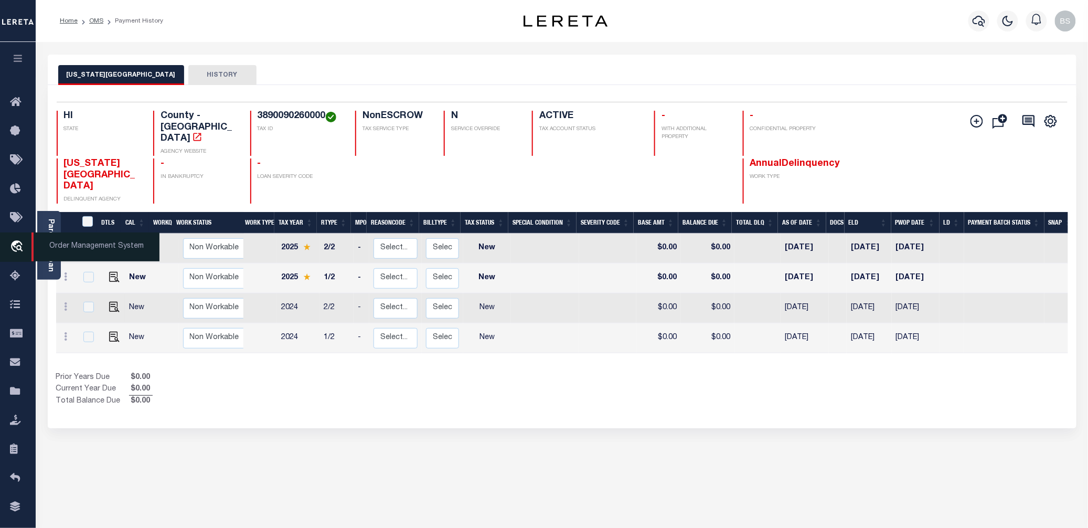
click at [83, 242] on span "Order Management System" at bounding box center [95, 246] width 128 height 29
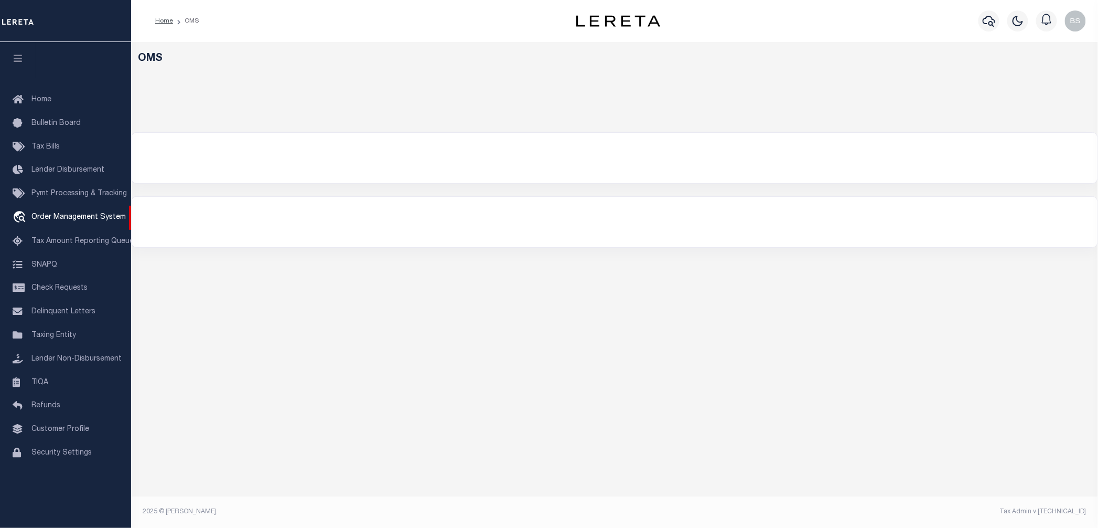
select select "200"
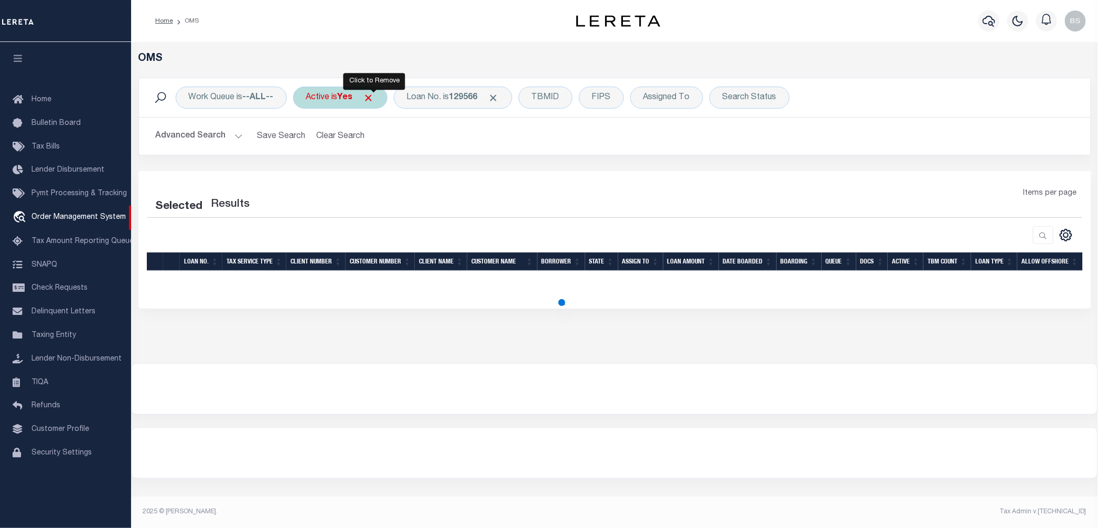
select select "200"
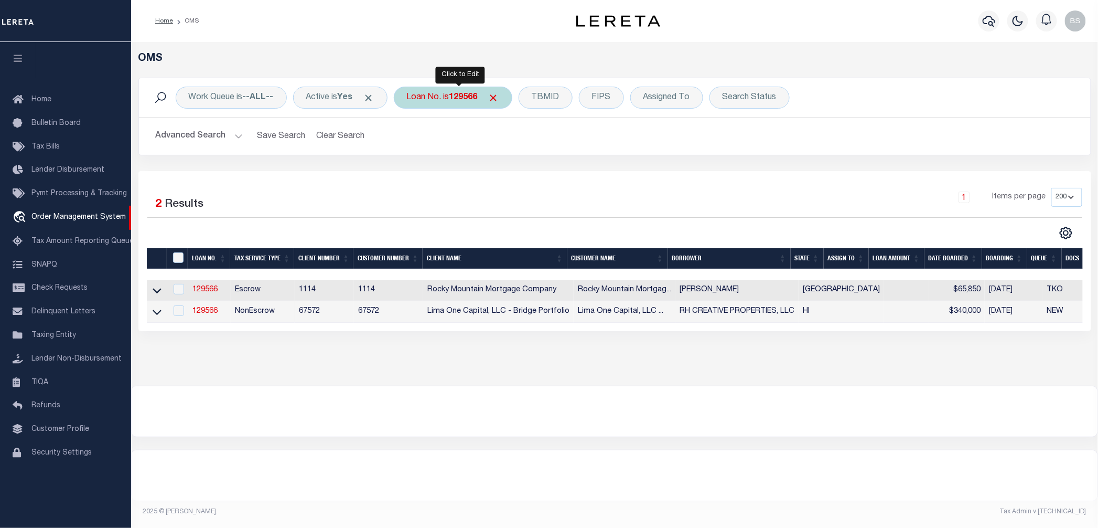
click at [454, 104] on div "Loan No. is 129566" at bounding box center [453, 98] width 119 height 22
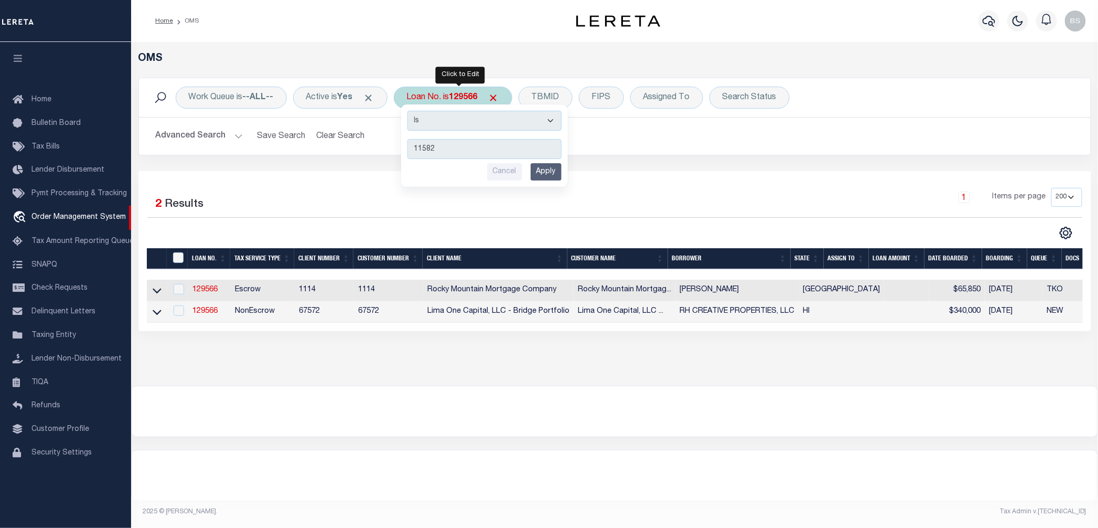
type input "115820"
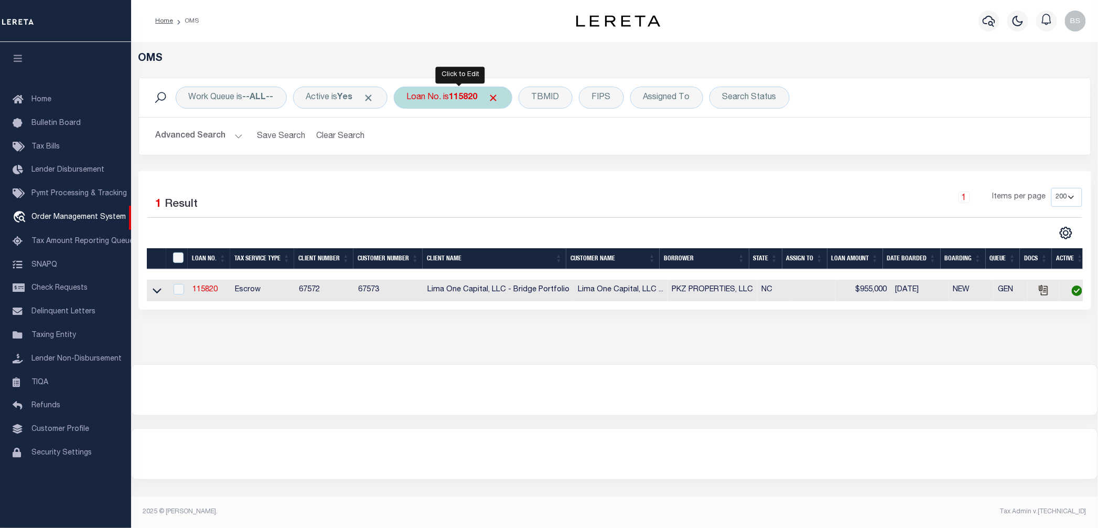
click at [437, 101] on div "Loan No. is 115820" at bounding box center [453, 98] width 119 height 22
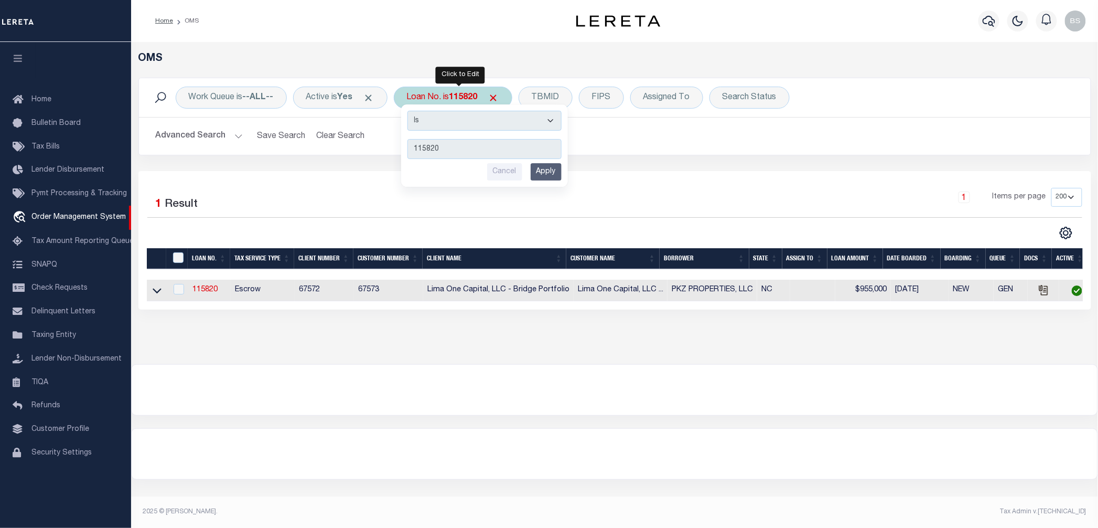
type input "113036"
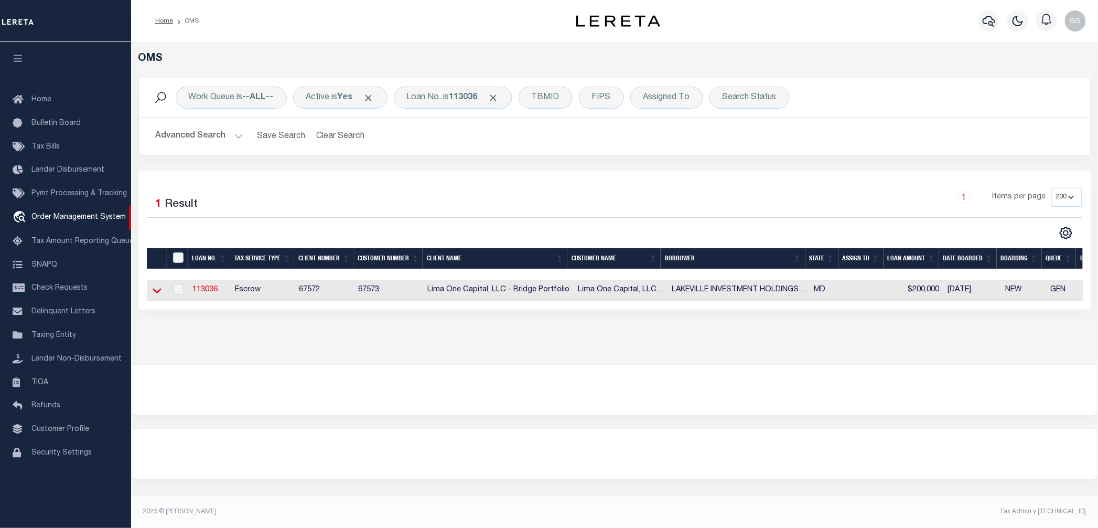
click at [158, 293] on icon at bounding box center [157, 290] width 9 height 11
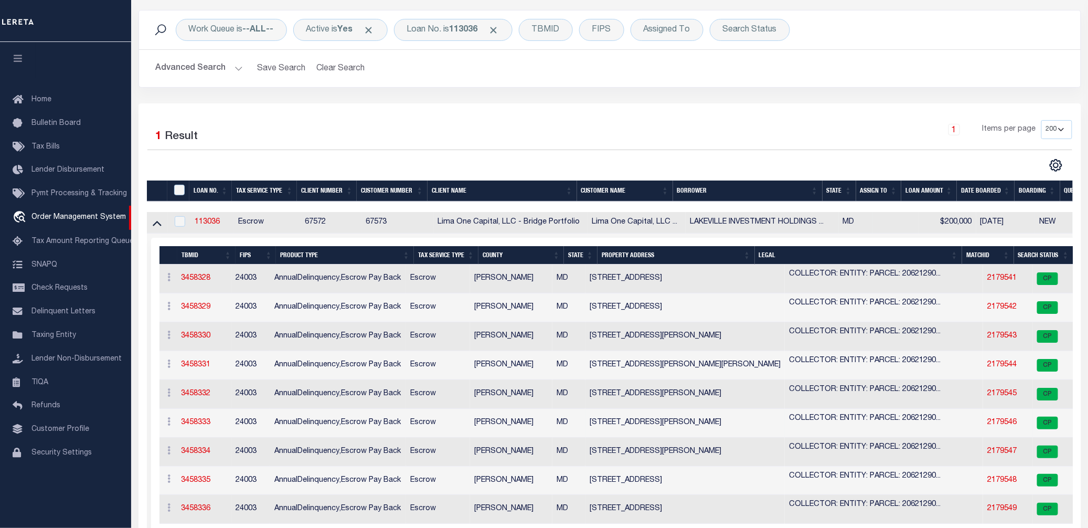
scroll to position [140, 0]
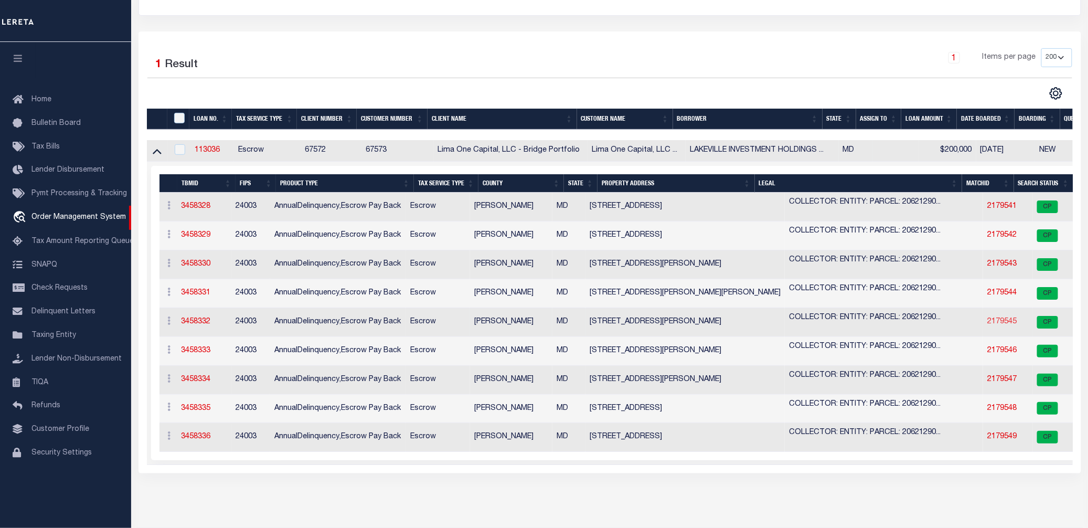
click at [987, 323] on link "2179545" at bounding box center [1001, 321] width 29 height 7
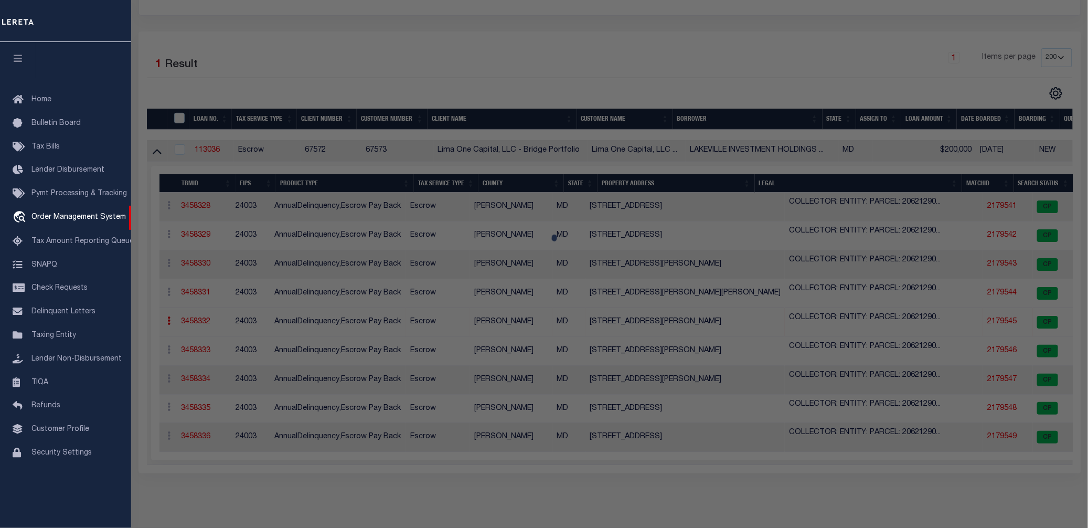
checkbox input "false"
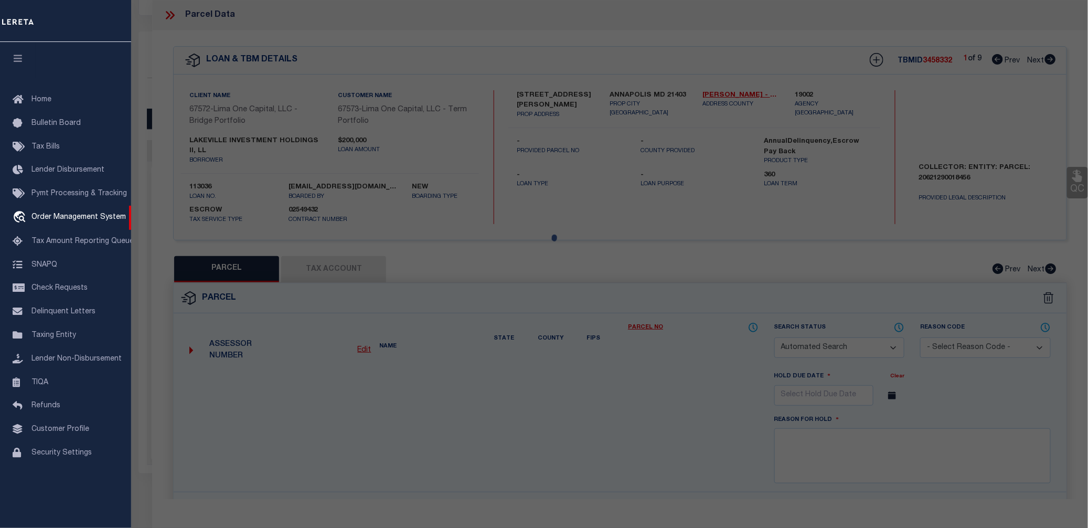
select select "CP"
select select "AGW"
select select
type input "[STREET_ADDRESS][PERSON_NAME]"
checkbox input "false"
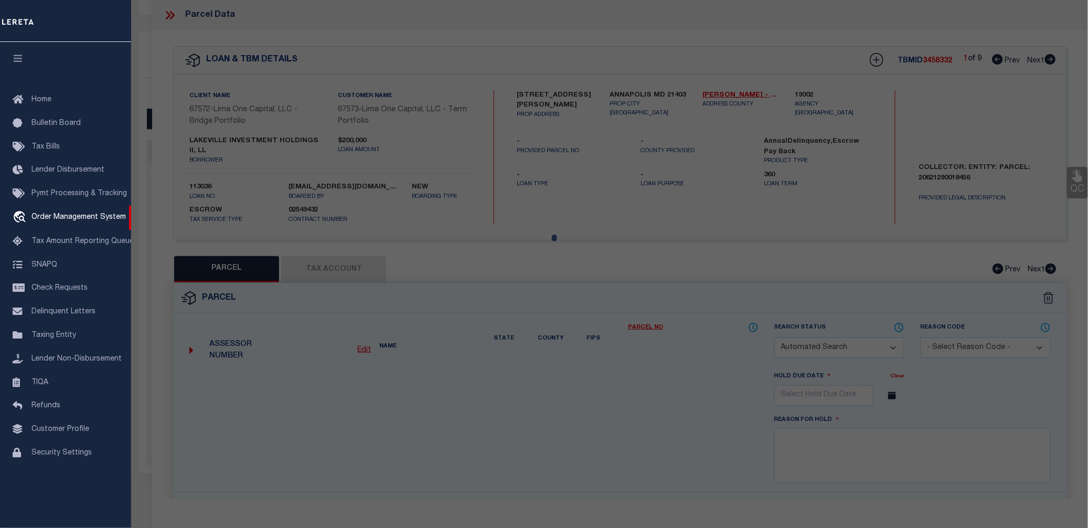
type input "ANNAPOLIS MD 21403"
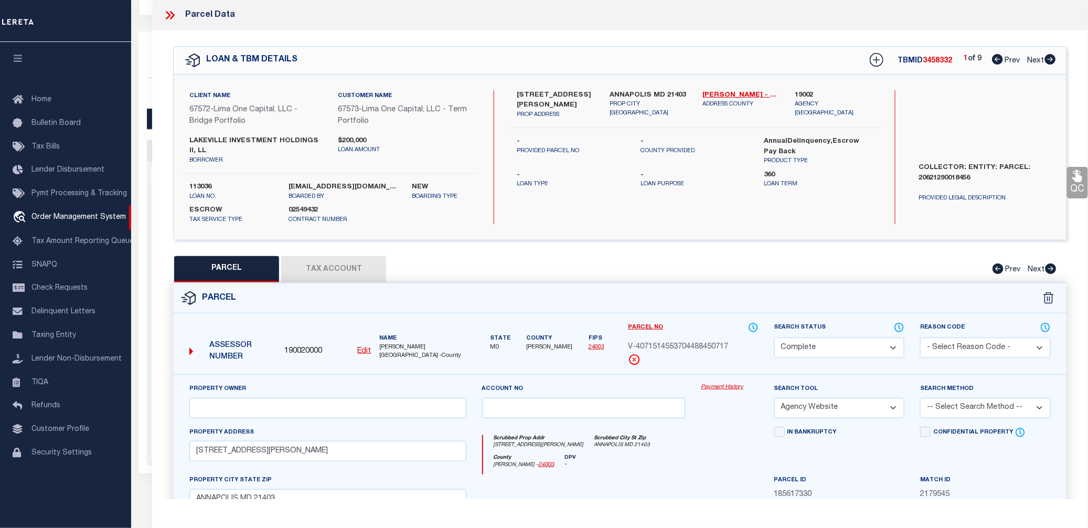
click at [722, 390] on link "Payment History" at bounding box center [729, 387] width 57 height 9
click at [173, 13] on icon at bounding box center [170, 15] width 14 height 14
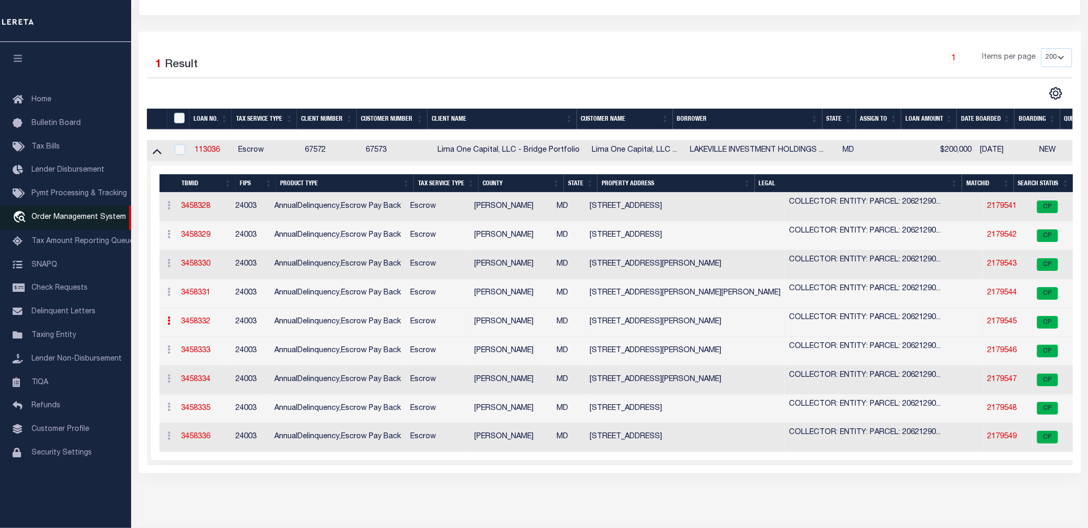
click at [92, 223] on link "travel_explore Order Management System" at bounding box center [65, 218] width 131 height 24
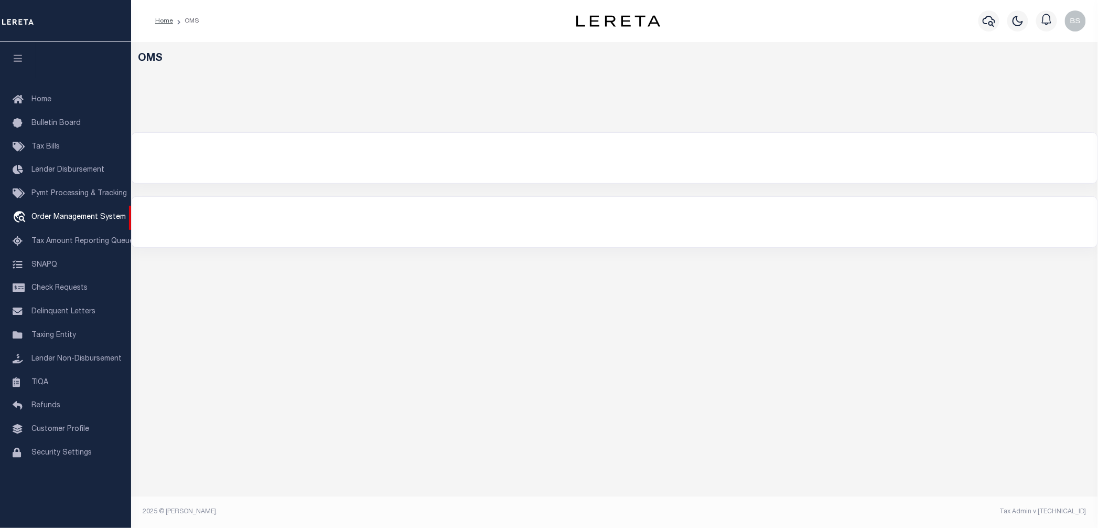
select select "200"
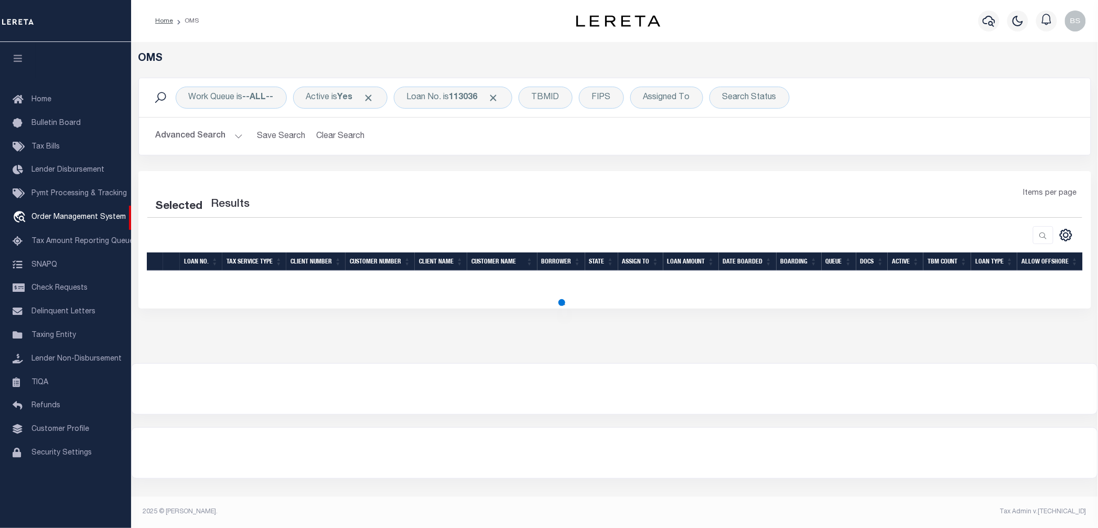
select select "200"
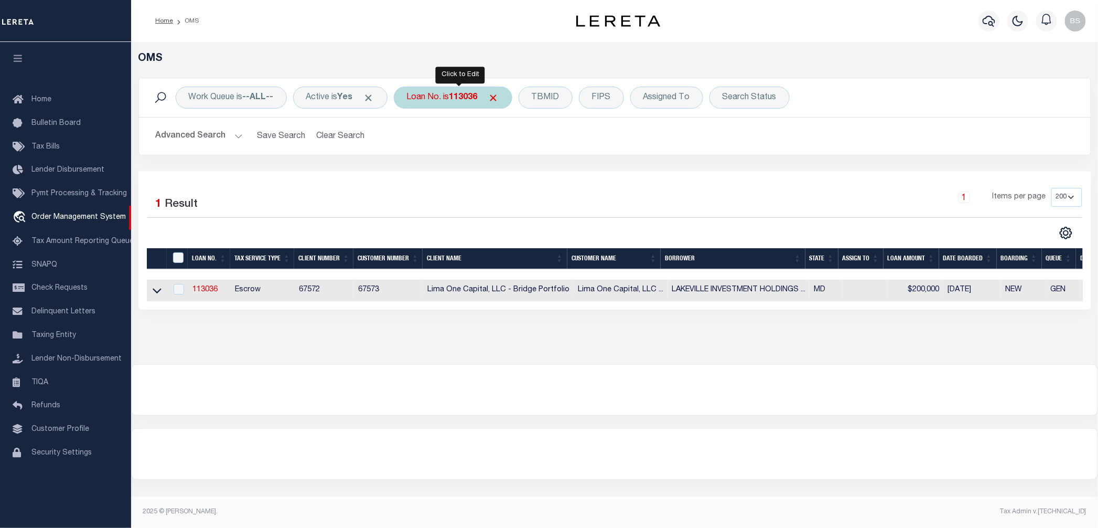
click at [459, 101] on b "113036" at bounding box center [463, 97] width 28 height 8
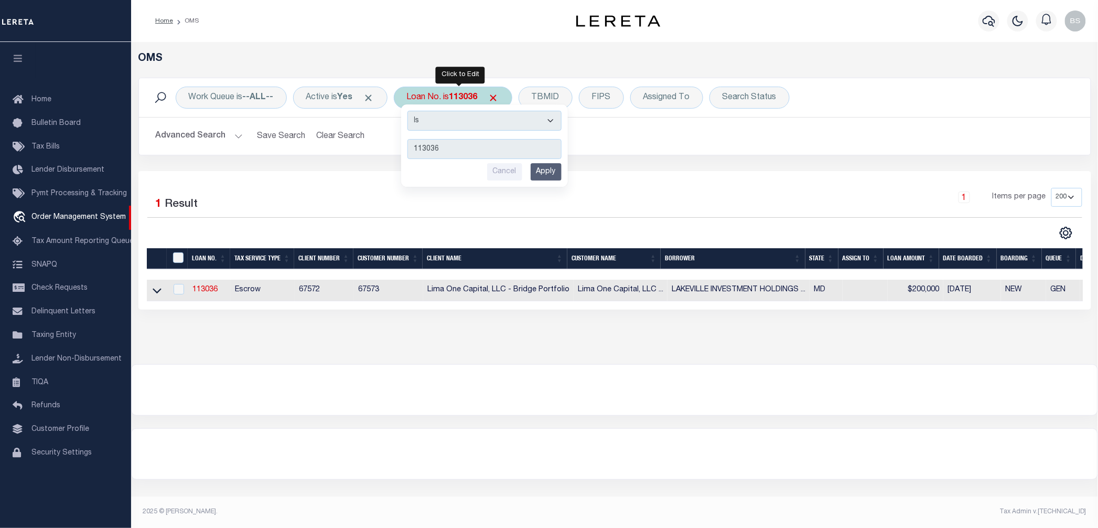
type input "111201"
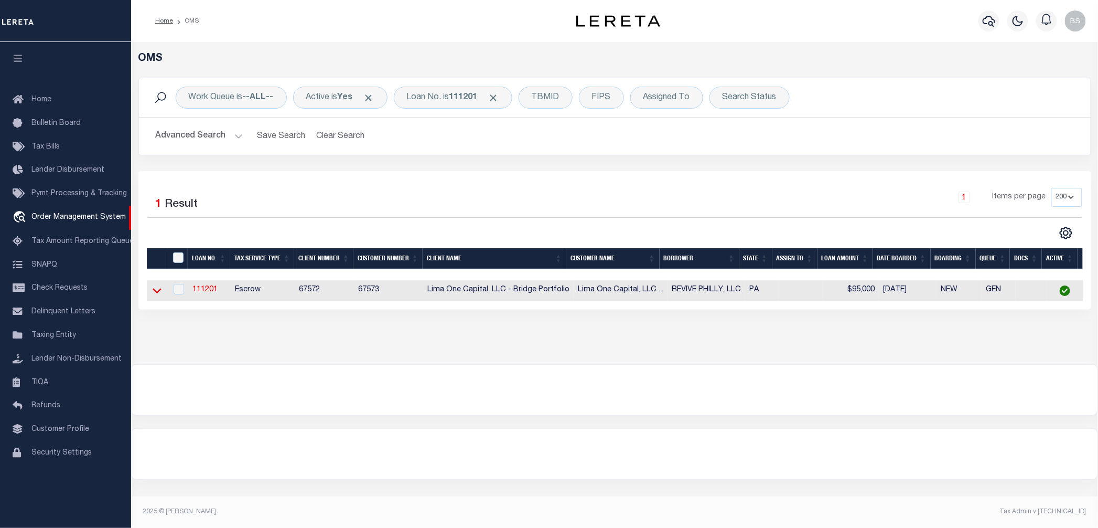
click at [153, 293] on icon at bounding box center [157, 290] width 9 height 11
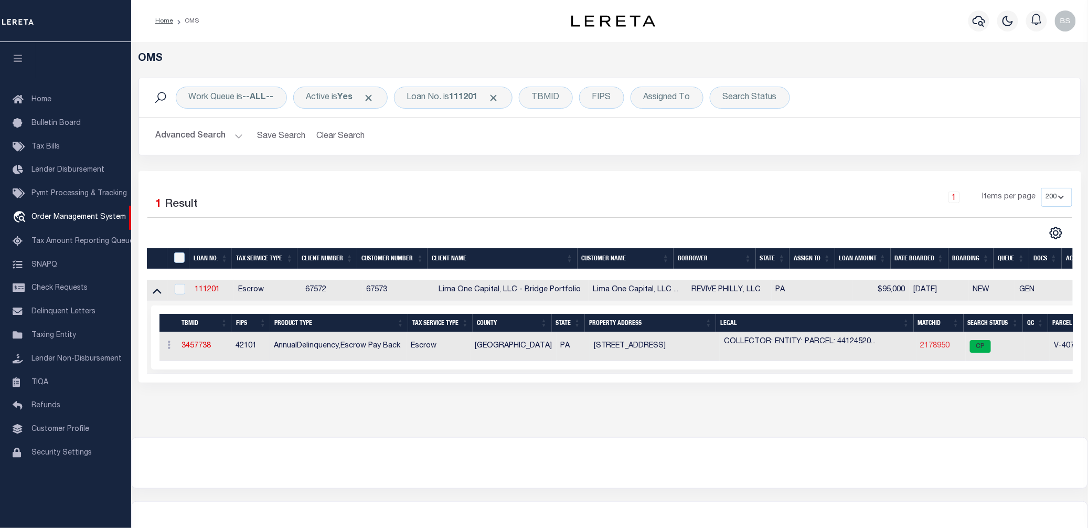
click at [927, 347] on link "2178950" at bounding box center [934, 345] width 29 height 7
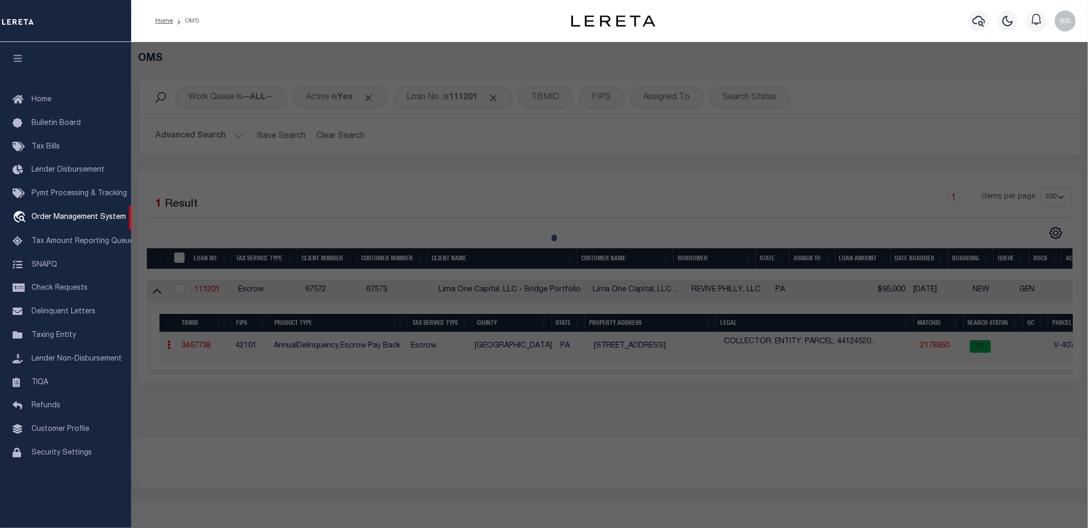
checkbox input "false"
select select "CP"
select select "AGW"
select select "ADD"
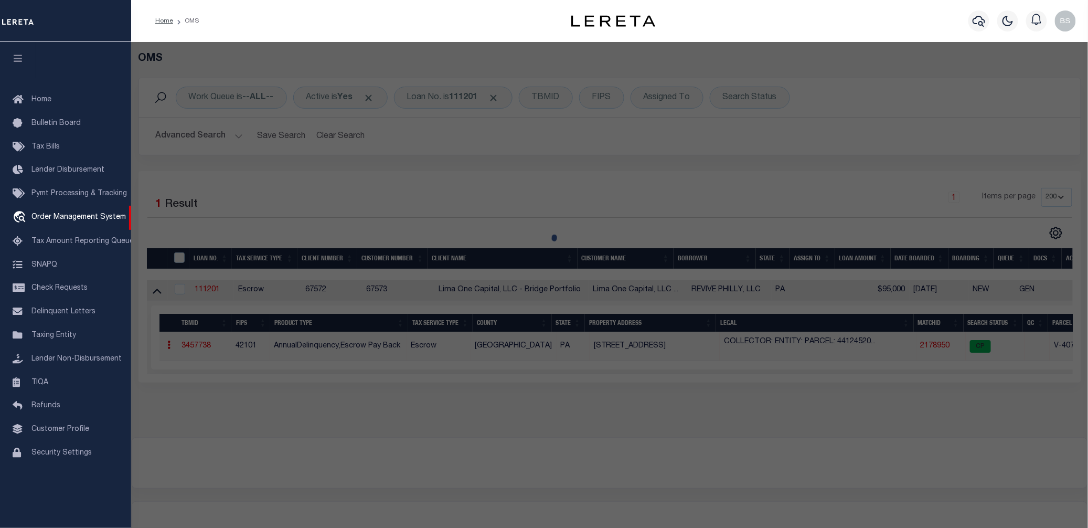
type input "[STREET_ADDRESS]"
checkbox input "false"
type input "[GEOGRAPHIC_DATA] [GEOGRAPHIC_DATA] 19139"
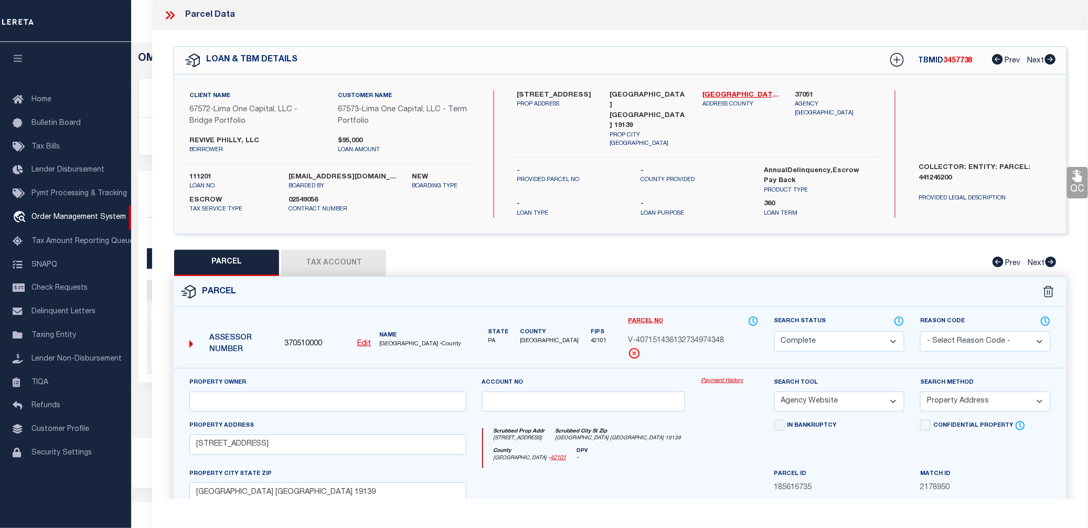
click at [716, 382] on link "Payment History" at bounding box center [729, 381] width 57 height 9
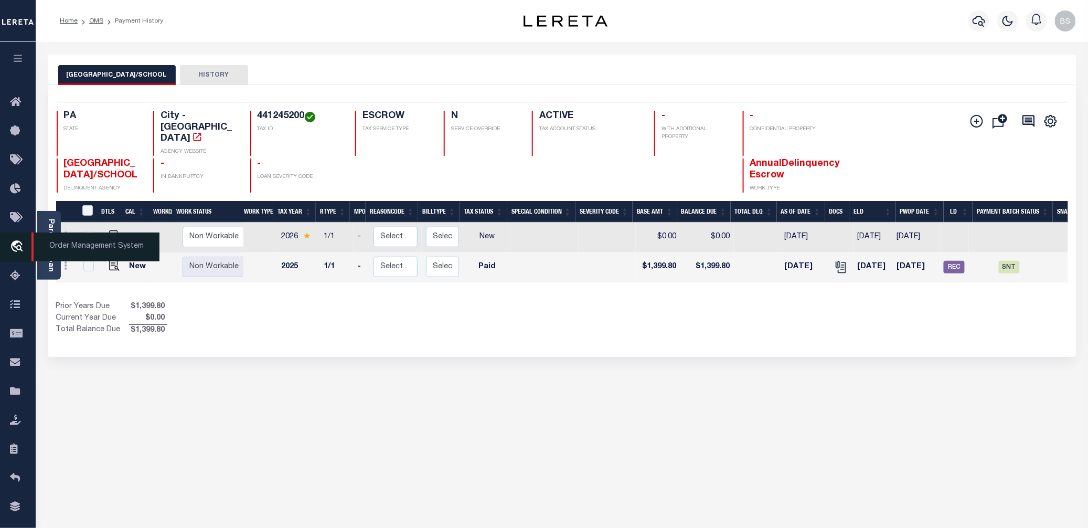
click at [70, 248] on span "Order Management System" at bounding box center [95, 246] width 128 height 29
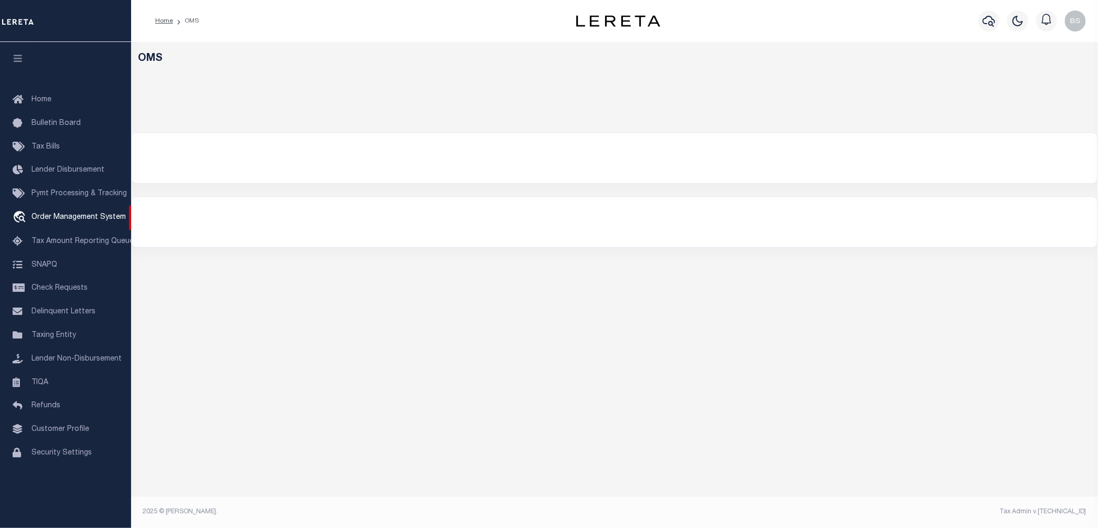
select select "200"
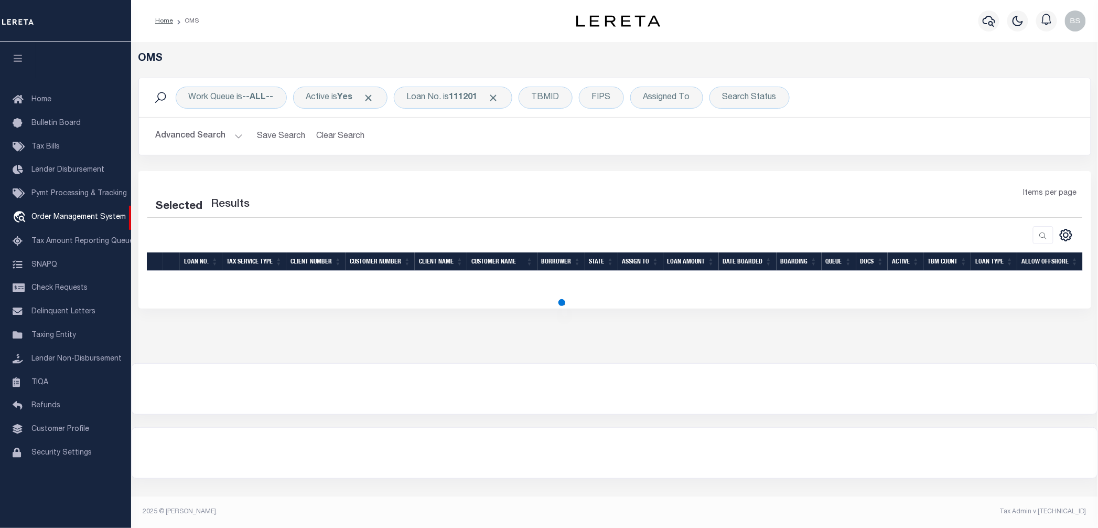
select select "200"
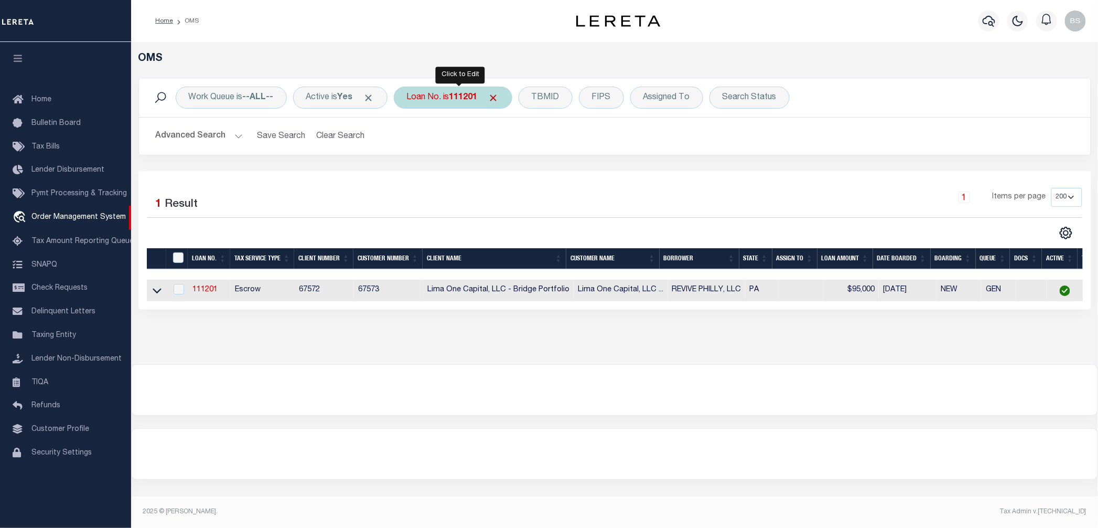
click at [434, 97] on div "Loan No. is 111201" at bounding box center [453, 98] width 119 height 22
click at [158, 294] on icon at bounding box center [157, 290] width 9 height 11
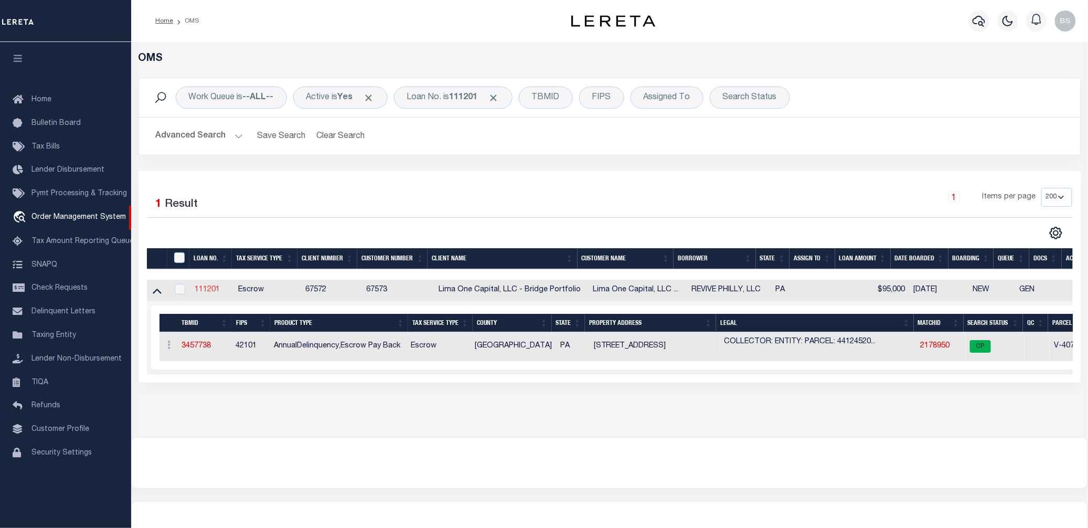
click at [212, 291] on link "111201" at bounding box center [207, 289] width 25 height 7
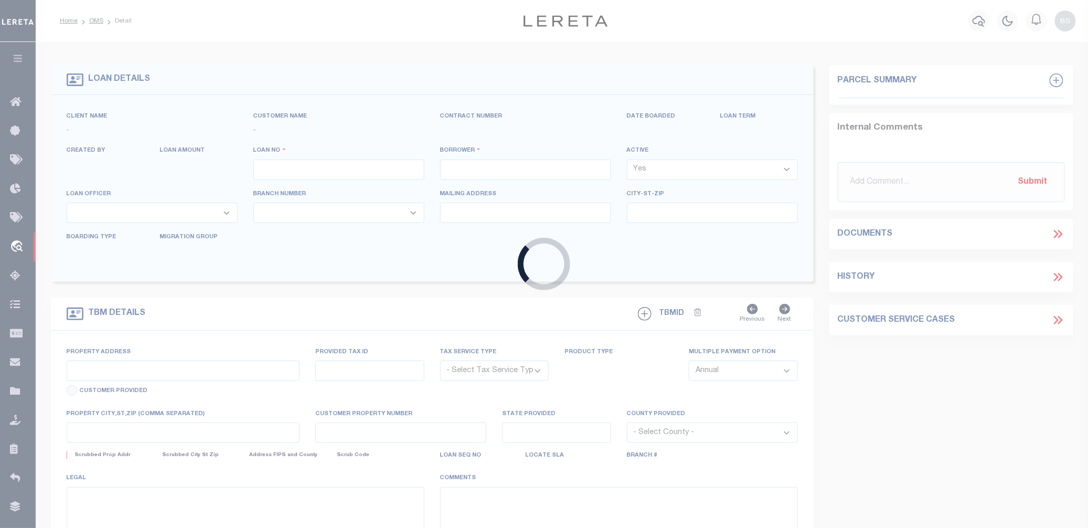
type input "111201"
type input "REVIVE PHILLY, LLC"
select select
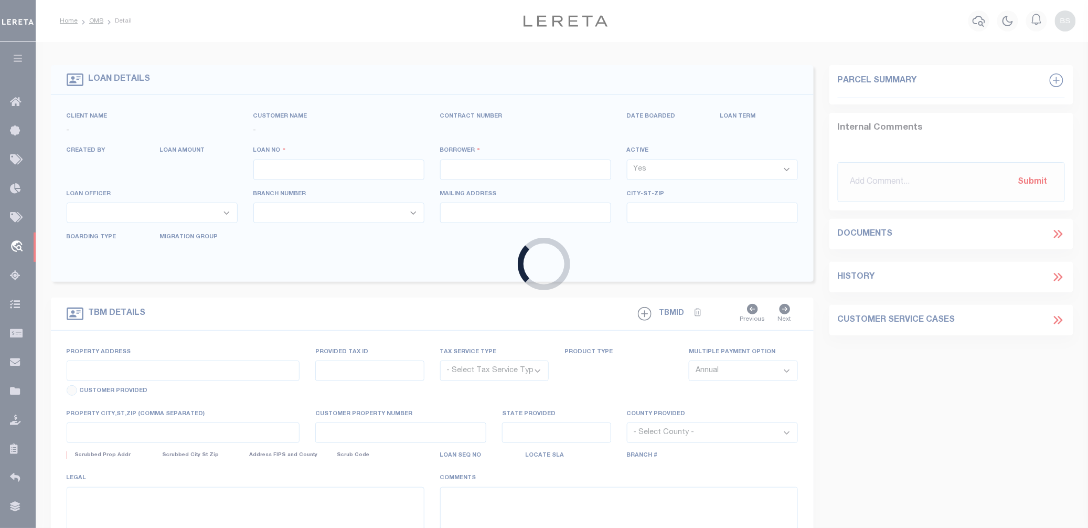
select select
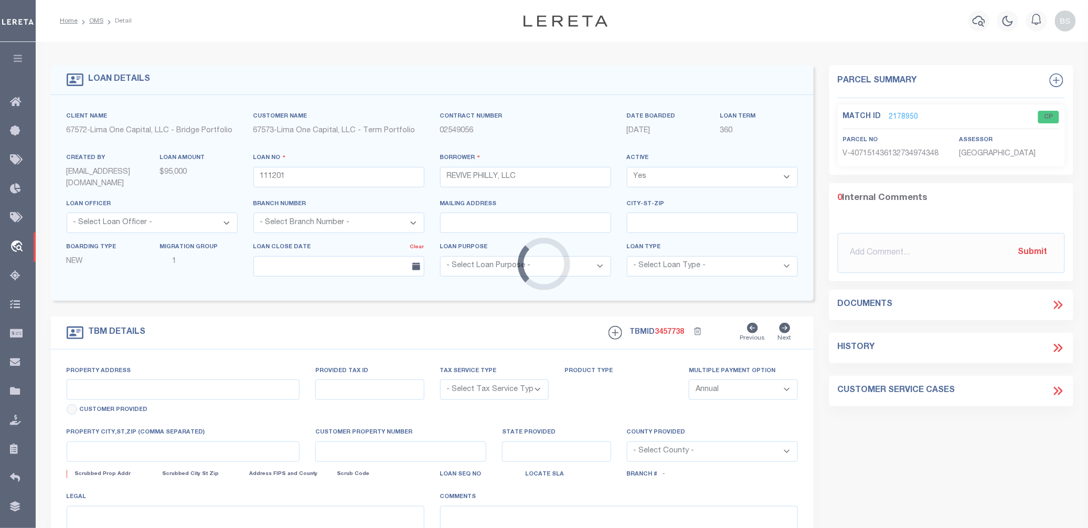
type input "[STREET_ADDRESS]"
radio input "true"
select select "Escrow"
select select
type input "[GEOGRAPHIC_DATA] [GEOGRAPHIC_DATA] 19139"
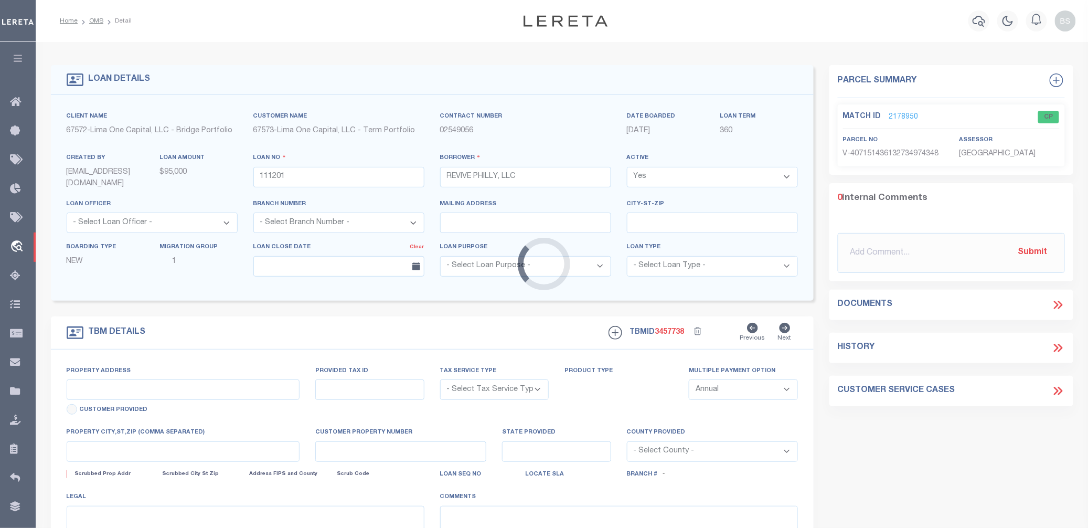
type input "111201-1"
type input "PA"
type textarea "COLLECTOR: ENTITY: PARCEL: 441245200"
